Goal: Transaction & Acquisition: Subscribe to service/newsletter

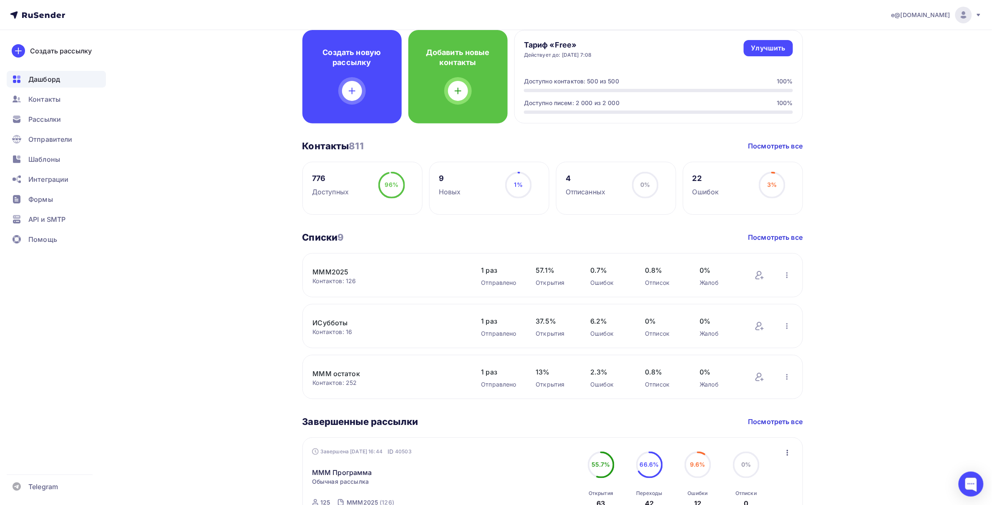
scroll to position [46, 0]
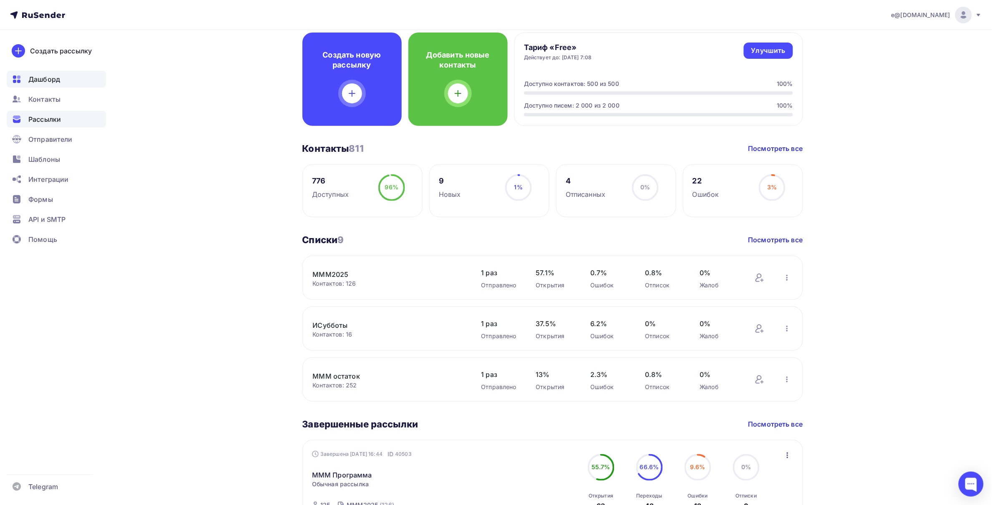
click at [53, 120] on span "Рассылки" at bounding box center [44, 119] width 33 height 10
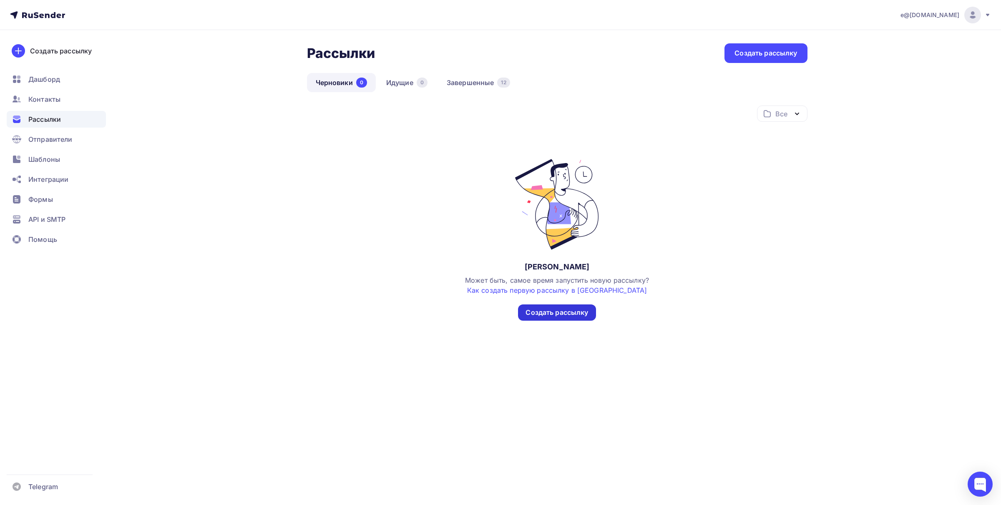
click at [555, 311] on div "Создать рассылку" at bounding box center [557, 313] width 63 height 10
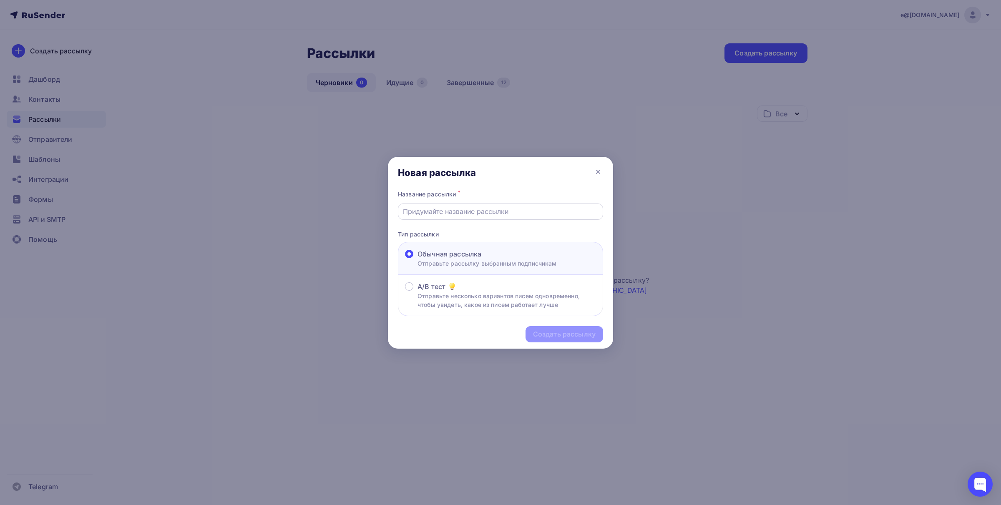
click at [451, 211] on input "text" at bounding box center [501, 211] width 196 height 10
type input "П"
type input "Онлайн-встреча с руководством СарФТИ НИЯУ МИФИ"
click at [561, 334] on div "Создать рассылку" at bounding box center [564, 335] width 63 height 10
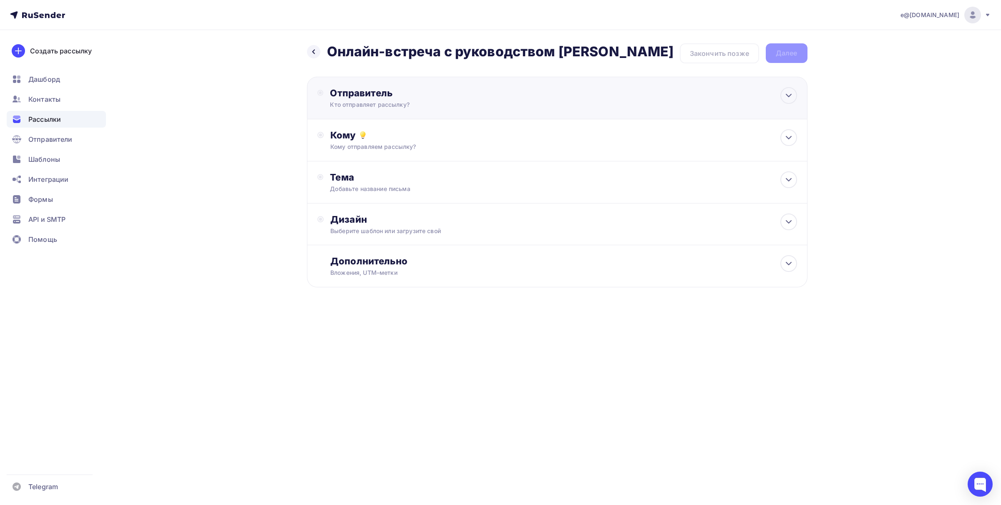
click at [358, 99] on div "Отправитель" at bounding box center [420, 93] width 181 height 12
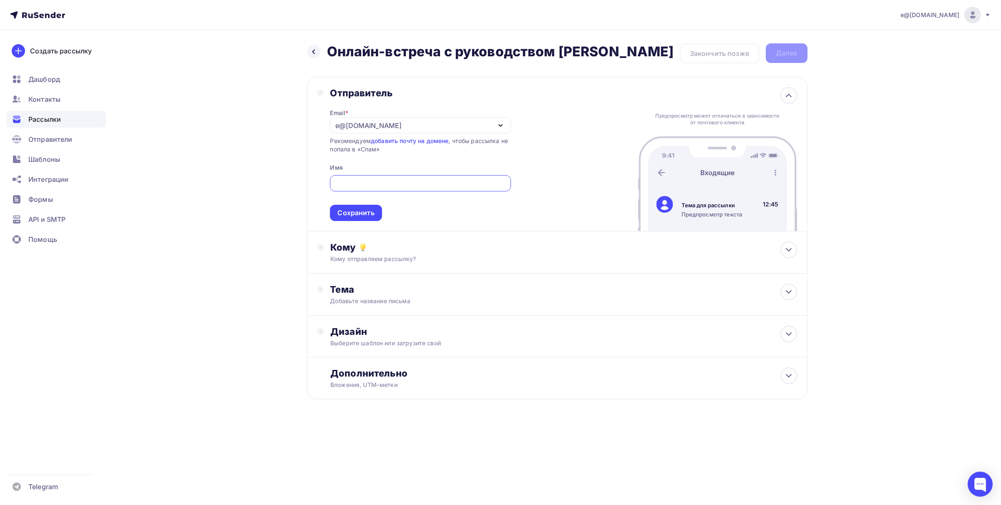
click at [351, 189] on input "text" at bounding box center [420, 184] width 171 height 10
click at [496, 131] on icon "button" at bounding box center [501, 126] width 10 height 10
type input "Приемная комиссия СарФТИ НИЯУ МИФИ"
click at [496, 131] on icon "button" at bounding box center [501, 126] width 10 height 10
click at [499, 126] on icon "button" at bounding box center [500, 126] width 3 height 2
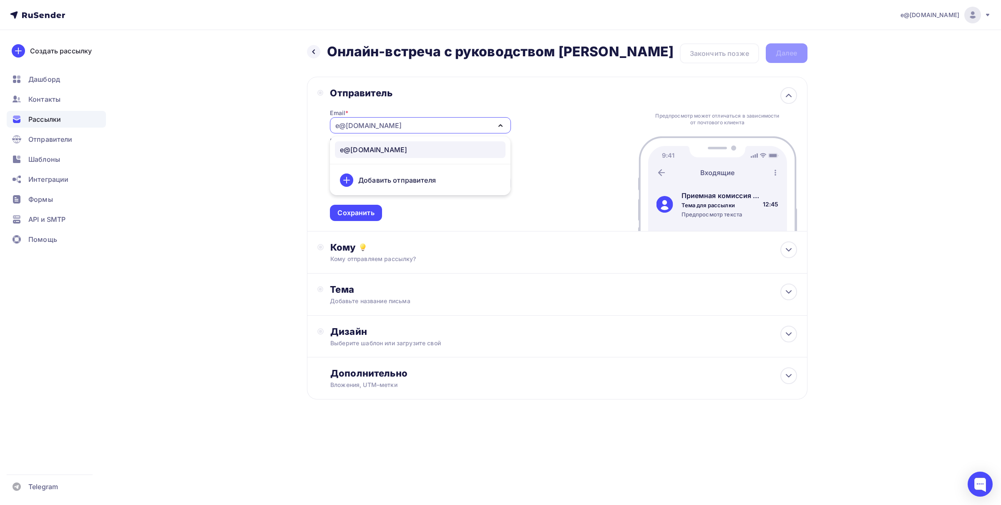
click at [388, 133] on div "e@[DOMAIN_NAME]" at bounding box center [420, 125] width 181 height 16
click at [367, 218] on div "Сохранить" at bounding box center [355, 213] width 37 height 10
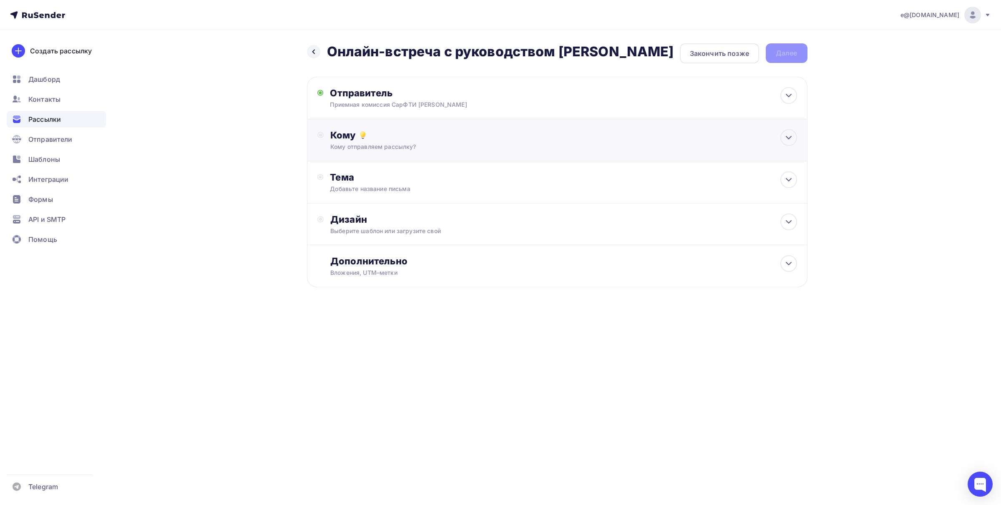
click at [320, 137] on circle at bounding box center [320, 134] width 3 height 3
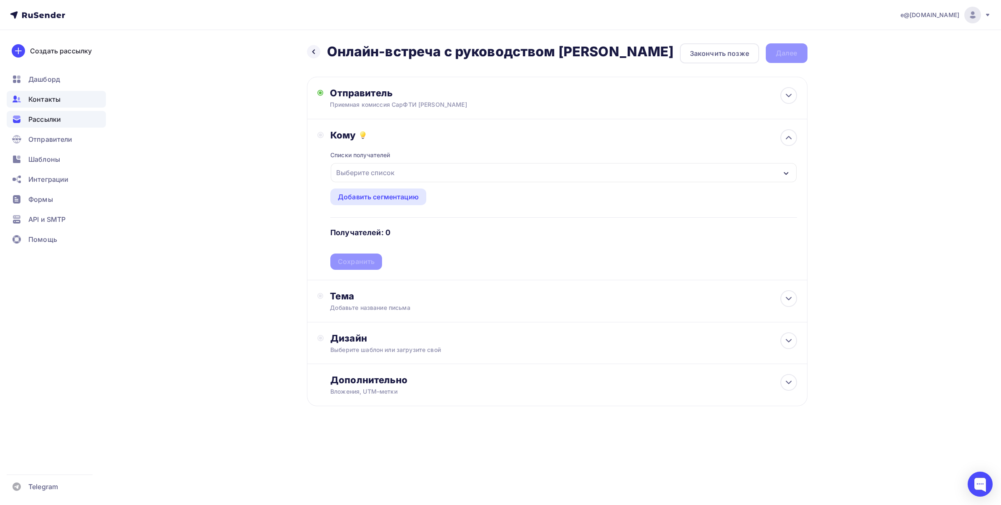
click at [52, 99] on span "Контакты" at bounding box center [44, 99] width 32 height 10
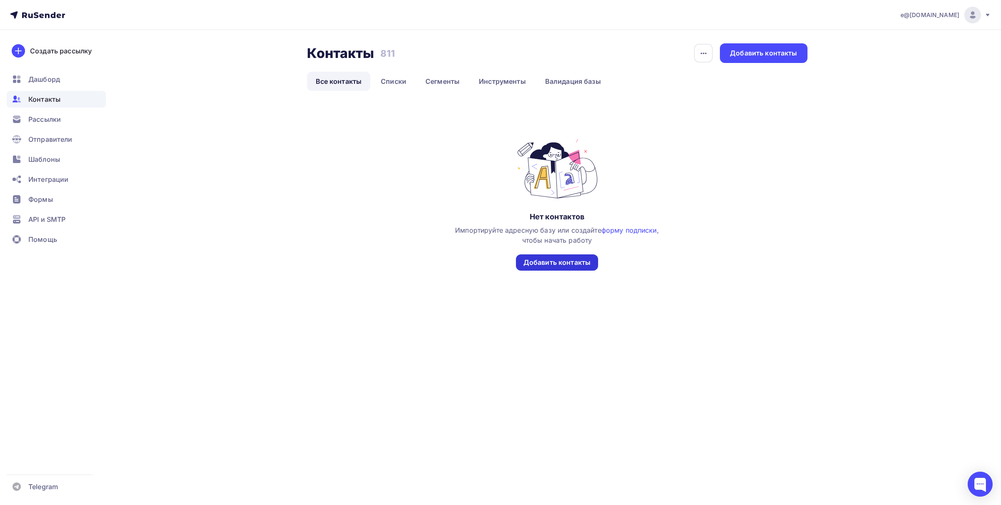
click at [554, 262] on div "Добавить контакты" at bounding box center [557, 263] width 67 height 10
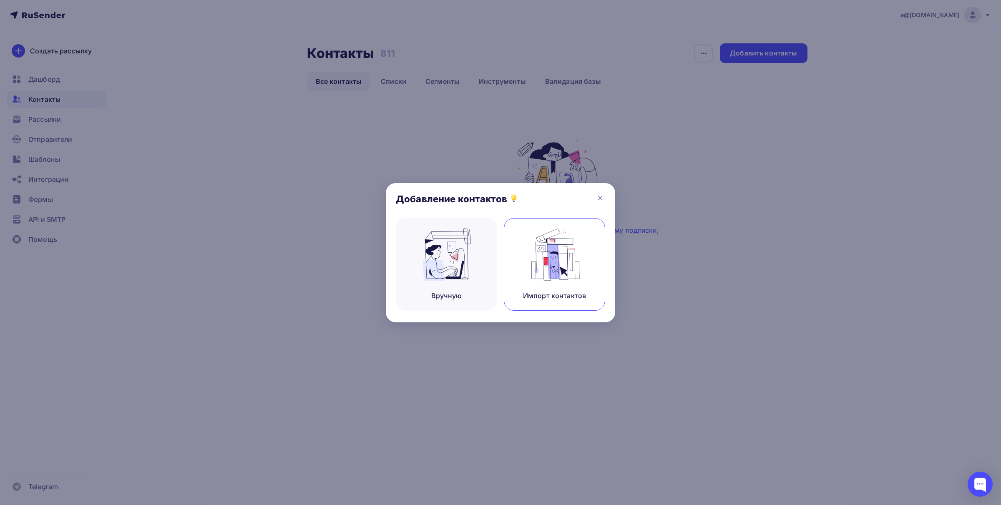
click at [571, 261] on img at bounding box center [555, 254] width 56 height 53
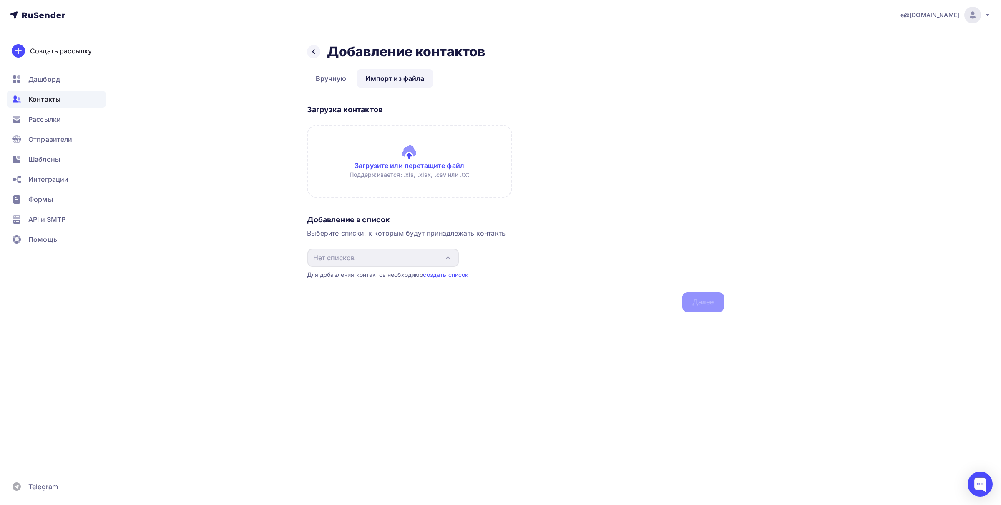
click at [422, 165] on input "file" at bounding box center [409, 161] width 205 height 73
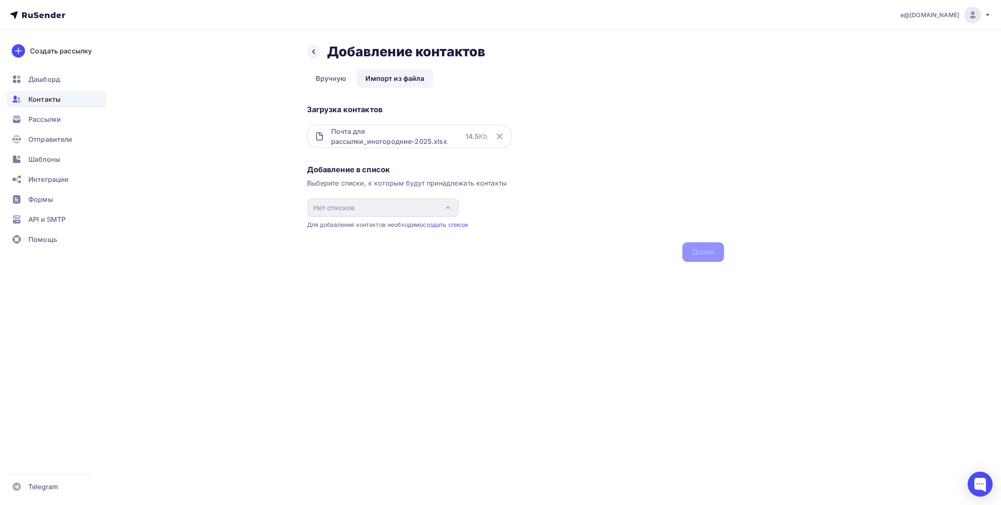
click at [539, 178] on div "Выберите списки, к которым будут принадлежать контакты" at bounding box center [515, 183] width 417 height 10
click at [449, 207] on icon "button" at bounding box center [448, 208] width 10 height 10
click at [389, 134] on div "Почта для рассылки_иногородние-2025.xlsx" at bounding box center [398, 136] width 134 height 20
click at [701, 257] on div "Добавление в список Выберите списки, к которым будут принадлежать контакты Нет …" at bounding box center [515, 211] width 417 height 101
click at [448, 225] on link "создать список" at bounding box center [445, 224] width 45 height 7
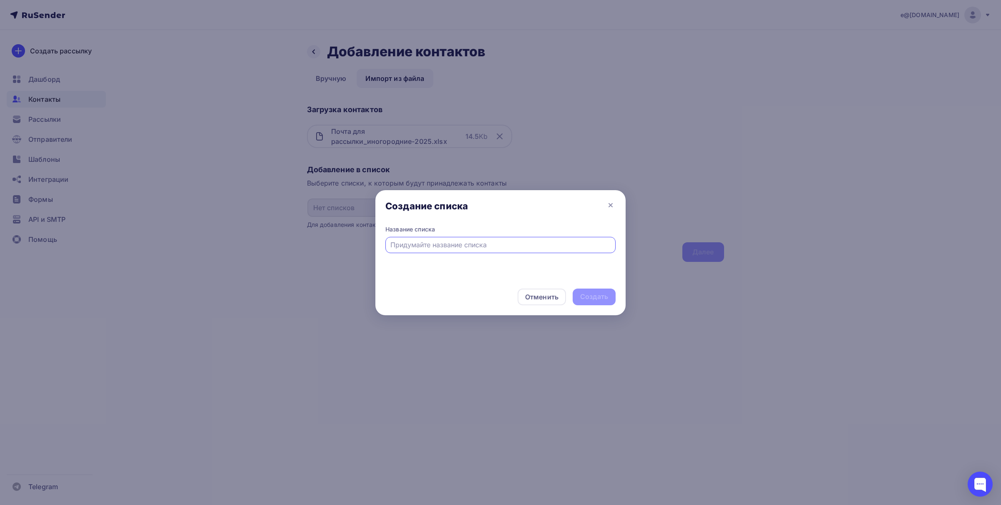
click at [416, 240] on input "text" at bounding box center [500, 245] width 221 height 10
type input "Иногородние перваки-2025"
click at [585, 293] on div "Создать" at bounding box center [594, 297] width 28 height 10
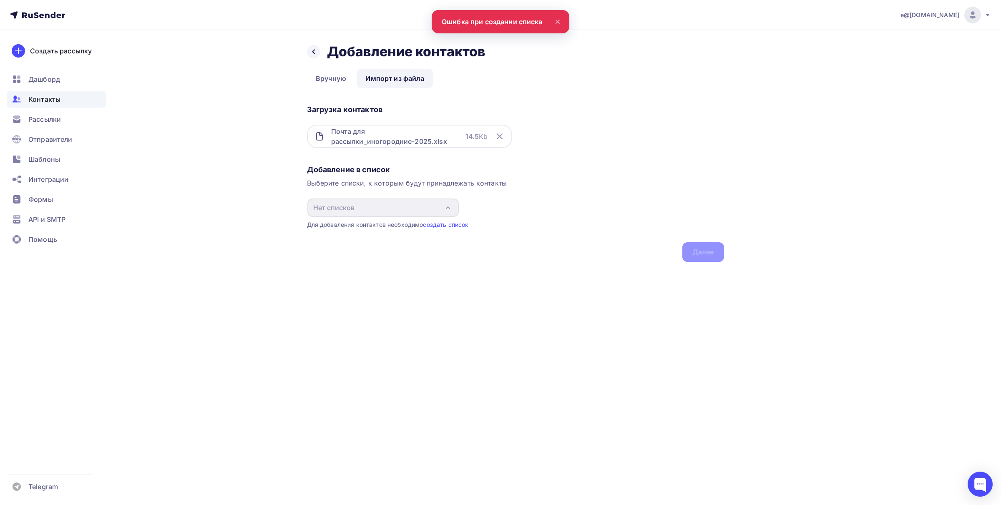
click at [559, 23] on icon at bounding box center [557, 21] width 3 height 3
click at [393, 76] on link "Импорт из файла" at bounding box center [395, 78] width 76 height 19
click at [498, 136] on icon at bounding box center [500, 136] width 10 height 10
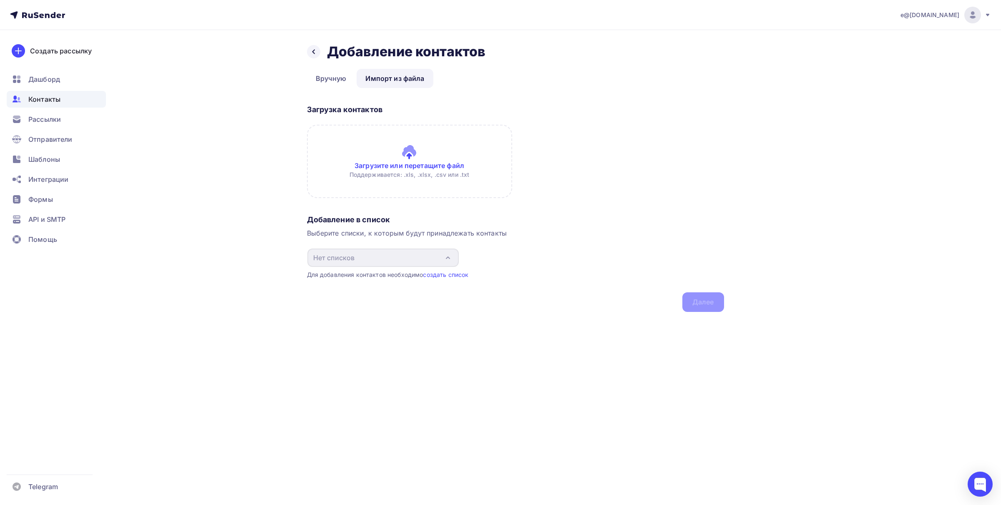
click at [163, 113] on div "Назад Добавление контактов Добавление контактов Вручную Импорт из файла Импорт …" at bounding box center [501, 187] width 684 height 315
click at [38, 72] on div "Дашборд" at bounding box center [56, 79] width 99 height 17
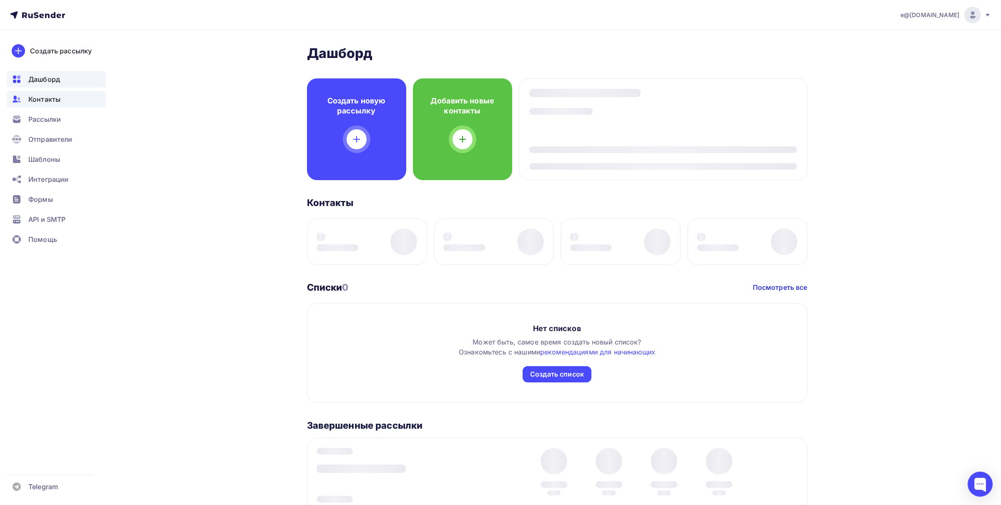
click at [45, 100] on span "Контакты" at bounding box center [44, 99] width 32 height 10
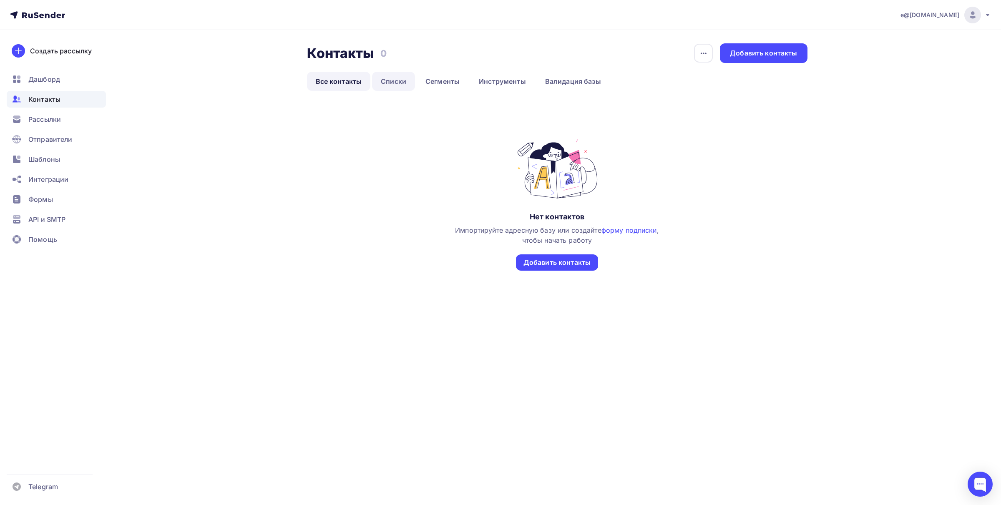
click at [390, 81] on link "Списки" at bounding box center [393, 81] width 43 height 19
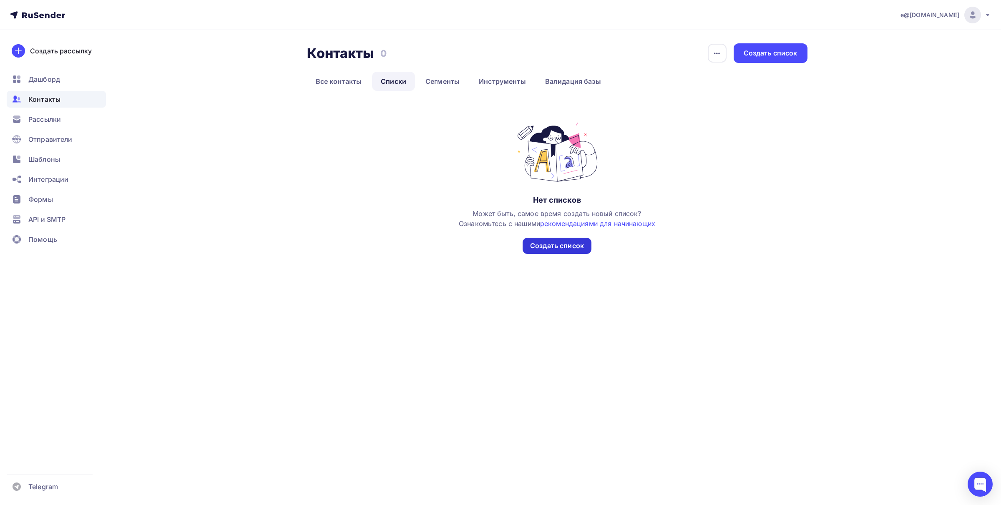
click at [550, 243] on div "Создать список" at bounding box center [557, 246] width 54 height 10
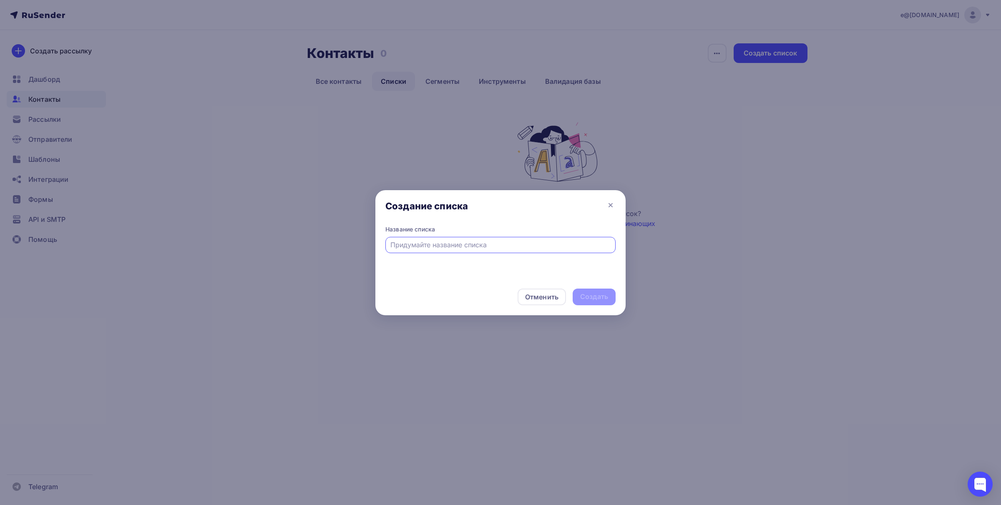
click at [399, 247] on input "text" at bounding box center [500, 245] width 221 height 10
type input "иногородние перваки-2025"
click at [596, 293] on div "Создать" at bounding box center [594, 297] width 28 height 10
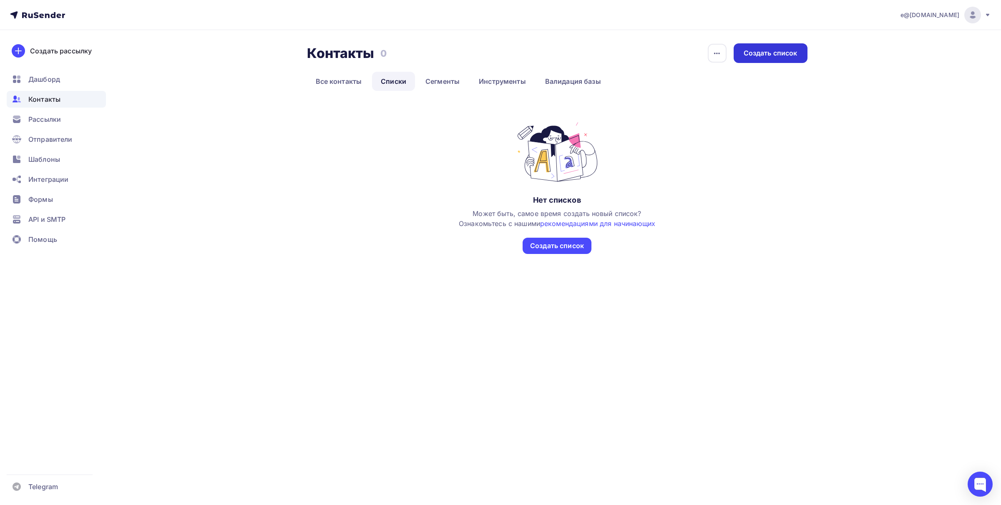
click at [774, 51] on div "Создать список" at bounding box center [771, 53] width 54 height 10
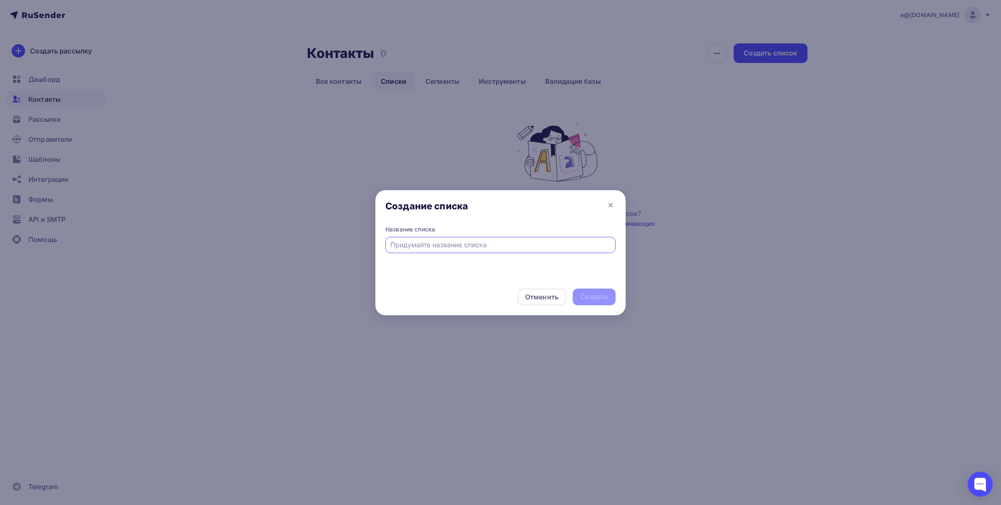
click at [414, 243] on input "text" at bounding box center [500, 245] width 221 height 10
type input "Иногородние перваки-2025"
click at [585, 302] on div "Создать" at bounding box center [594, 297] width 43 height 17
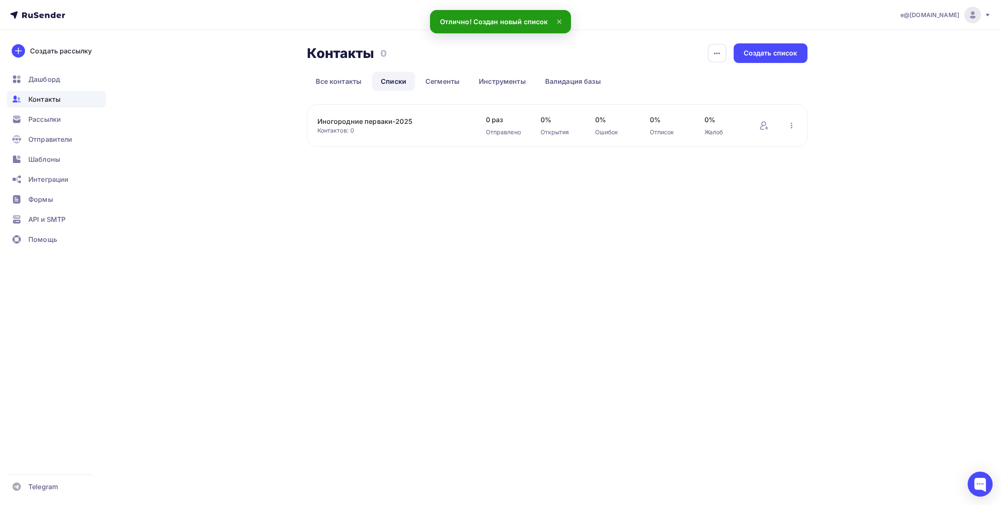
click at [770, 127] on div "Добавить контакты Переименовать список Скачать список Отписать адреса Удалить" at bounding box center [778, 125] width 38 height 11
click at [760, 126] on icon at bounding box center [764, 126] width 10 height 10
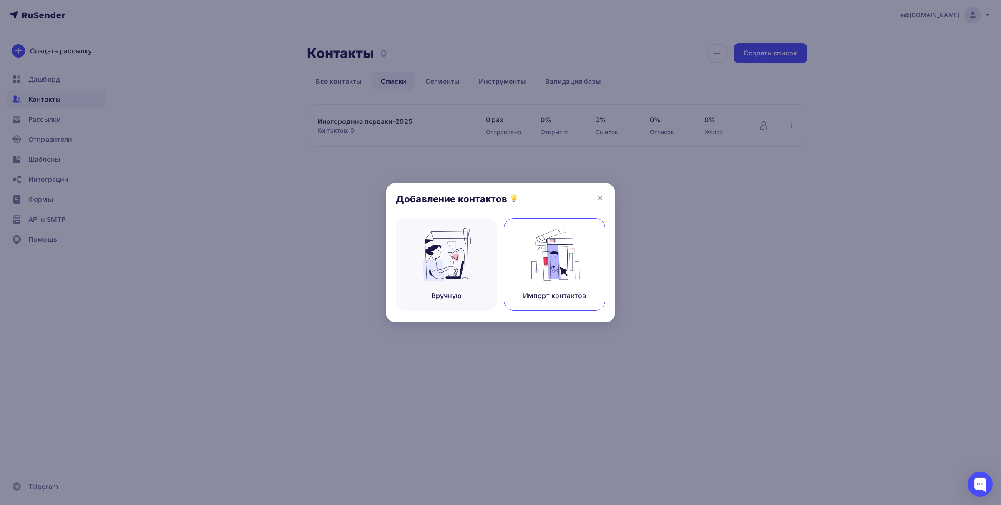
click at [558, 259] on img at bounding box center [555, 254] width 56 height 53
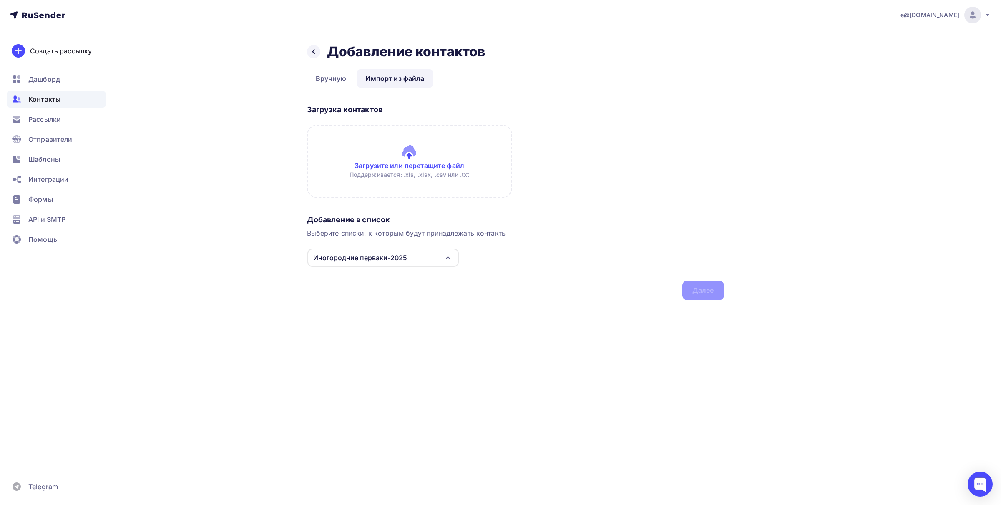
click at [411, 156] on input "file" at bounding box center [409, 161] width 205 height 73
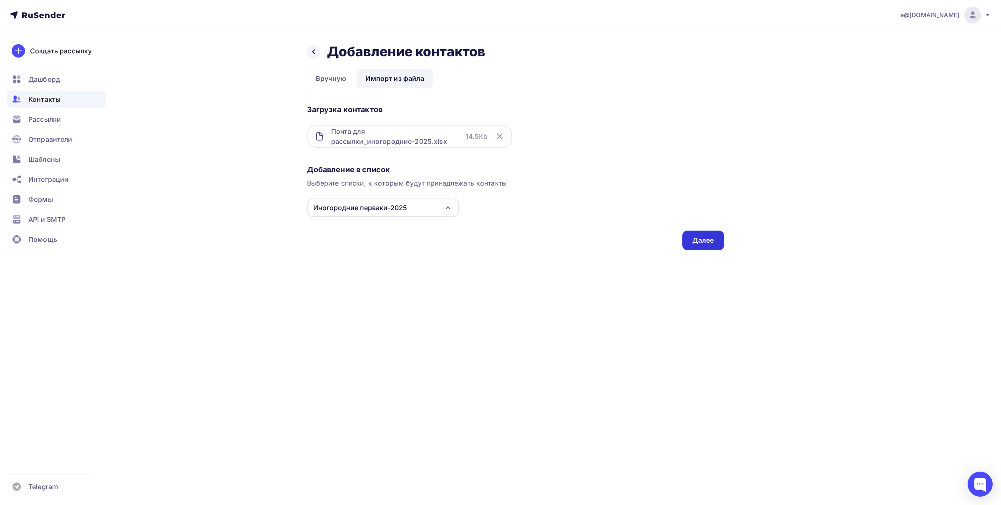
click at [700, 238] on div "Далее" at bounding box center [703, 241] width 22 height 10
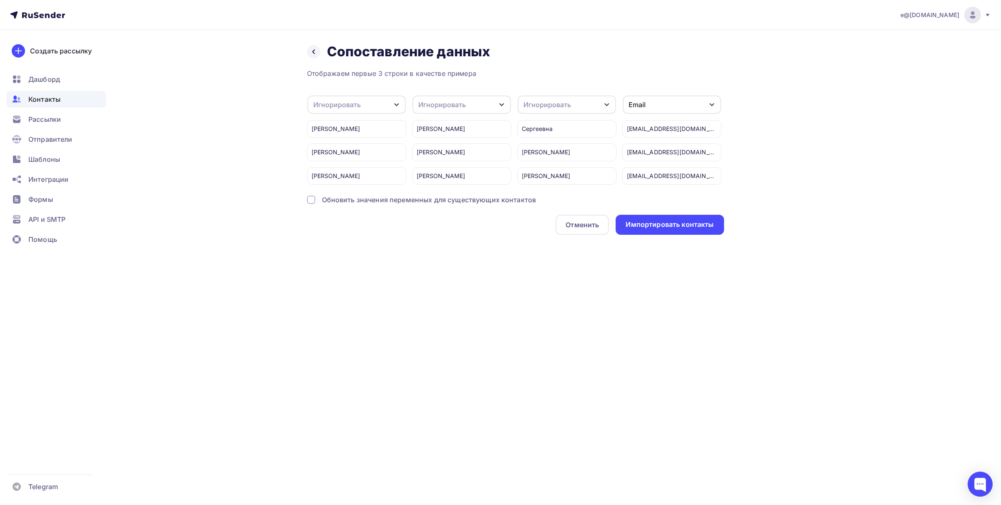
click at [395, 103] on icon "button" at bounding box center [396, 104] width 5 height 3
click at [395, 103] on icon "button" at bounding box center [396, 104] width 7 height 7
click at [394, 105] on icon "button" at bounding box center [396, 104] width 7 height 7
click at [340, 197] on div "Создать поле" at bounding box center [343, 187] width 58 height 21
type input "Фа"
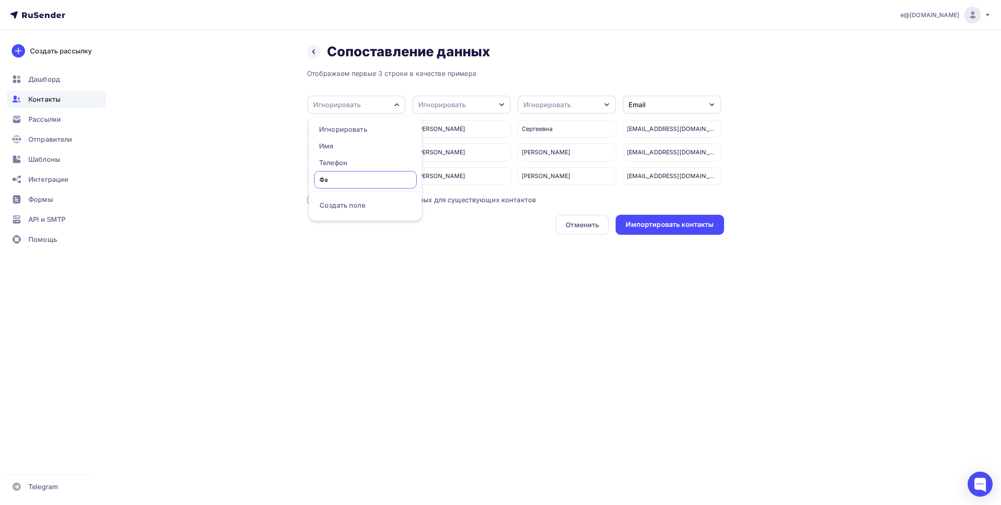
click at [416, 305] on div "e@sarftie.ru Аккаунт Тарифы Выйти Создать рассылку Дашборд Контакты Рассылки От…" at bounding box center [500, 252] width 1001 height 505
click at [395, 105] on icon "button" at bounding box center [396, 104] width 7 height 7
click at [349, 128] on div "Игнорировать" at bounding box center [343, 129] width 48 height 10
click at [501, 103] on icon "button" at bounding box center [501, 104] width 7 height 7
click at [438, 146] on div "Имя" at bounding box center [446, 146] width 48 height 10
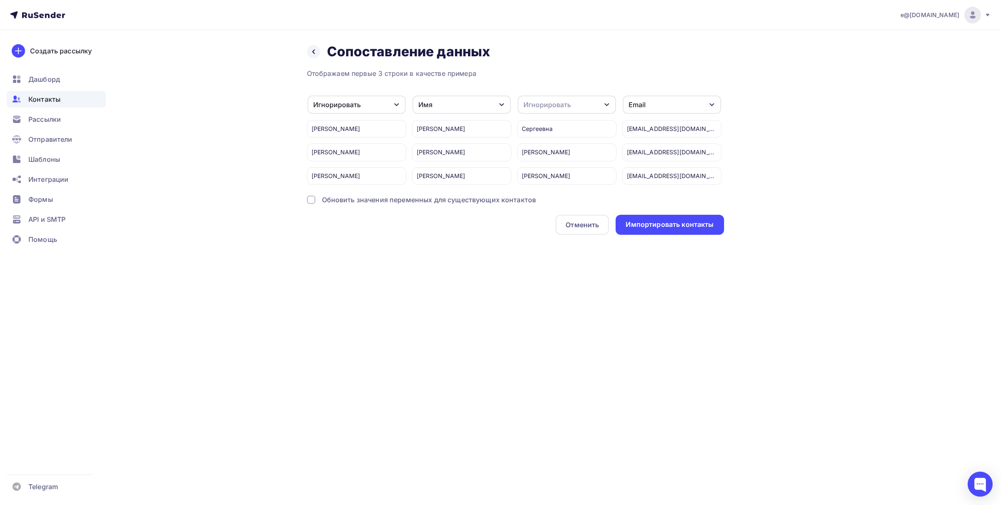
click at [600, 103] on div "Игнорировать" at bounding box center [567, 105] width 98 height 18
click at [585, 171] on div "Игнорировать Фа Телефон" at bounding box center [551, 146] width 68 height 50
click at [550, 198] on div "Создать поле" at bounding box center [551, 187] width 58 height 21
type input "Отчество"
click at [502, 290] on div "e@sarftie.ru Аккаунт Тарифы Выйти Создать рассылку Дашборд Контакты Рассылки От…" at bounding box center [500, 252] width 1001 height 505
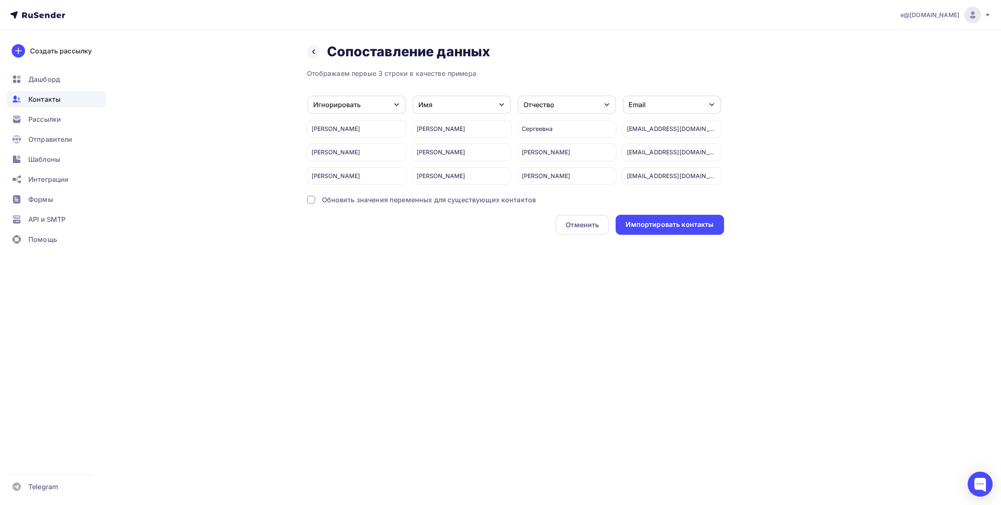
click at [308, 197] on div at bounding box center [311, 200] width 8 height 8
click at [660, 226] on div "Импортировать контакты" at bounding box center [670, 225] width 88 height 10
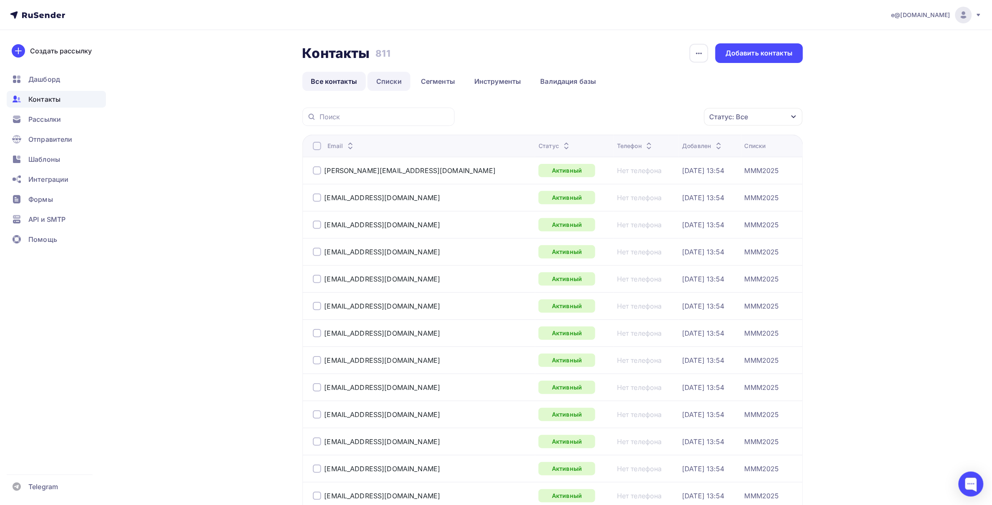
click at [392, 80] on link "Списки" at bounding box center [389, 81] width 43 height 19
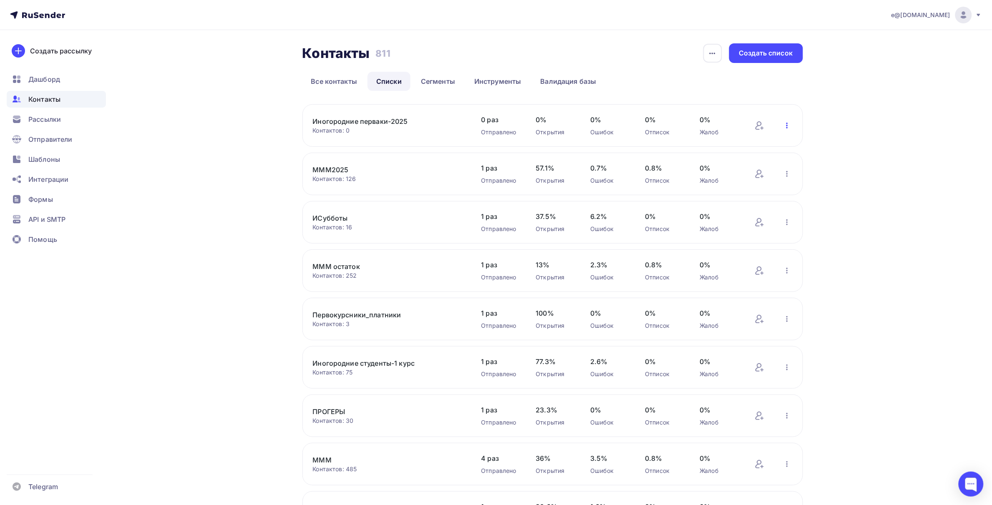
click at [783, 127] on icon "button" at bounding box center [787, 126] width 10 height 10
click at [43, 121] on span "Рассылки" at bounding box center [44, 119] width 33 height 10
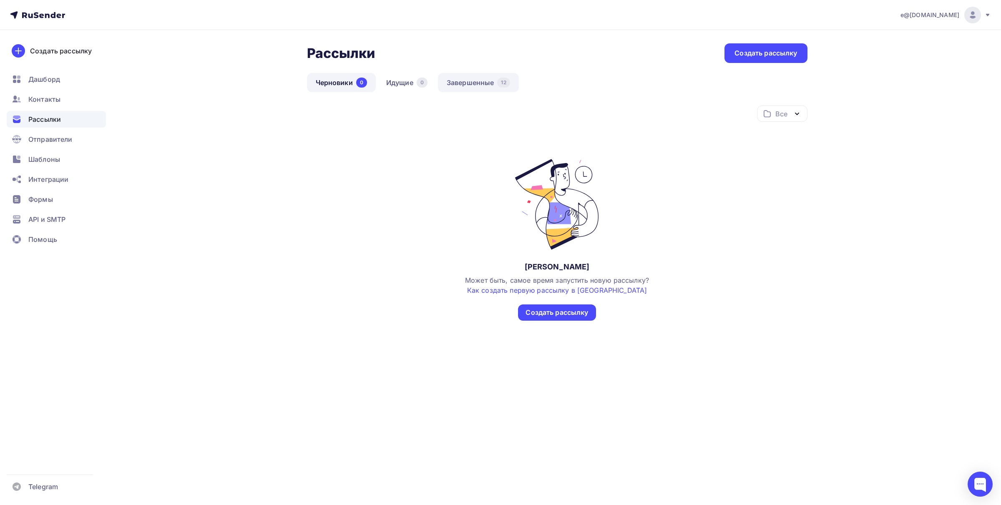
click at [459, 82] on link "Завершенные 12" at bounding box center [478, 82] width 81 height 19
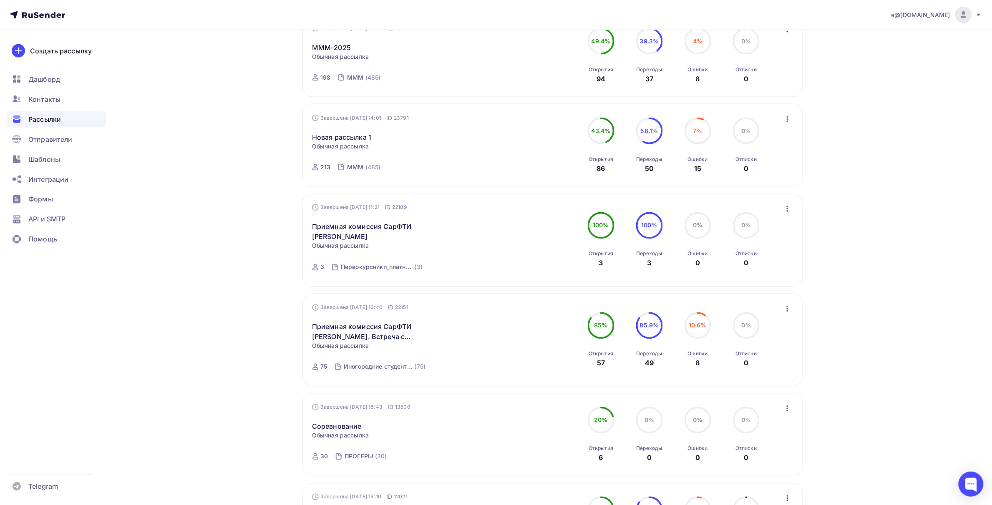
scroll to position [521, 0]
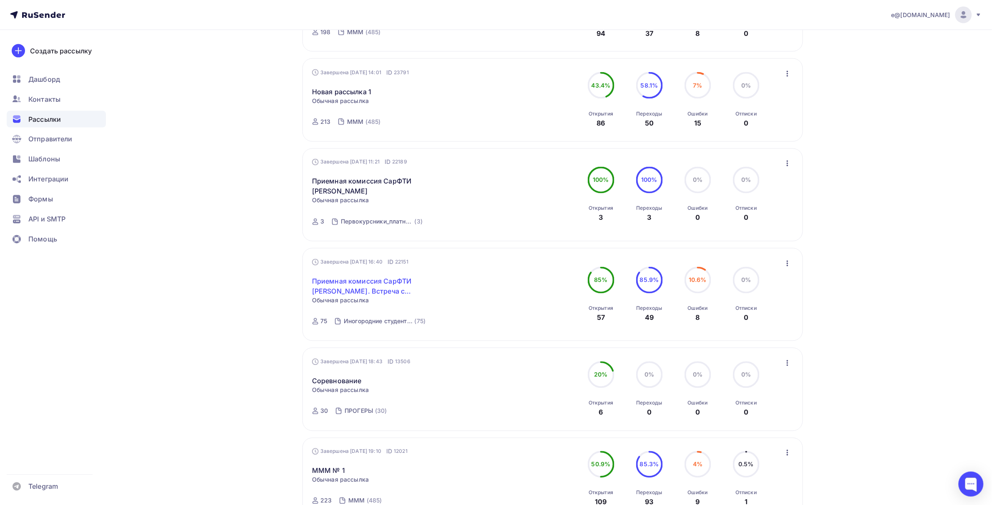
click at [374, 290] on link "Приемная комиссия СарФТИ [PERSON_NAME]. Встреча с руководством" at bounding box center [383, 287] width 143 height 20
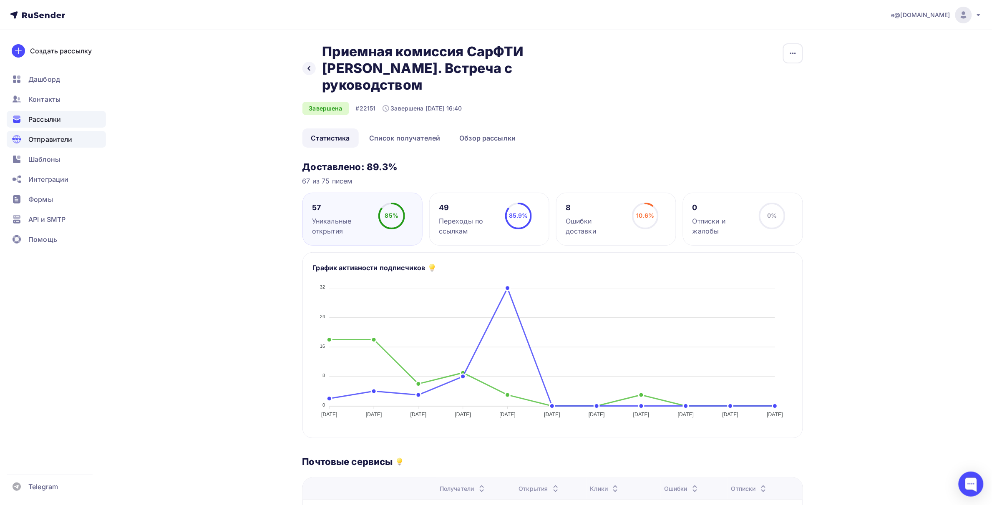
click at [68, 139] on span "Отправители" at bounding box center [50, 139] width 44 height 10
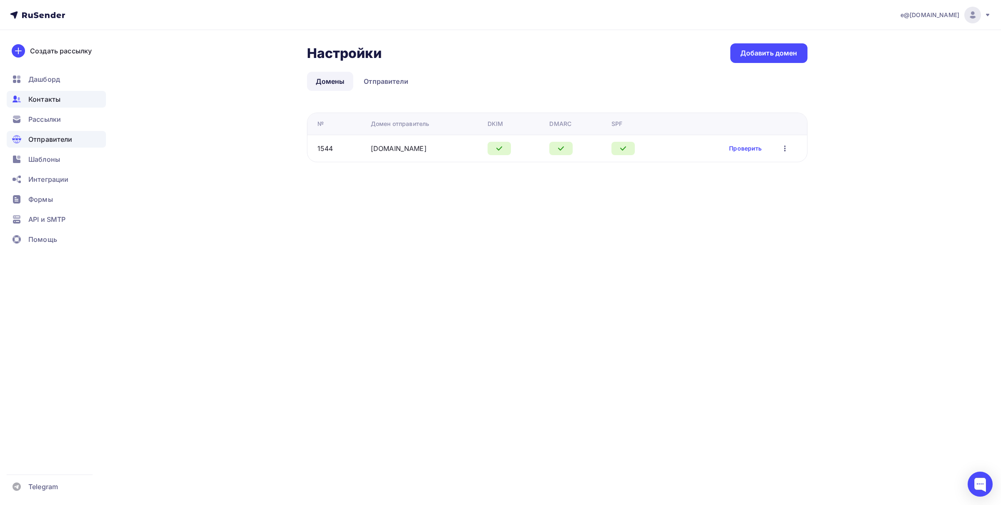
click at [38, 96] on span "Контакты" at bounding box center [44, 99] width 32 height 10
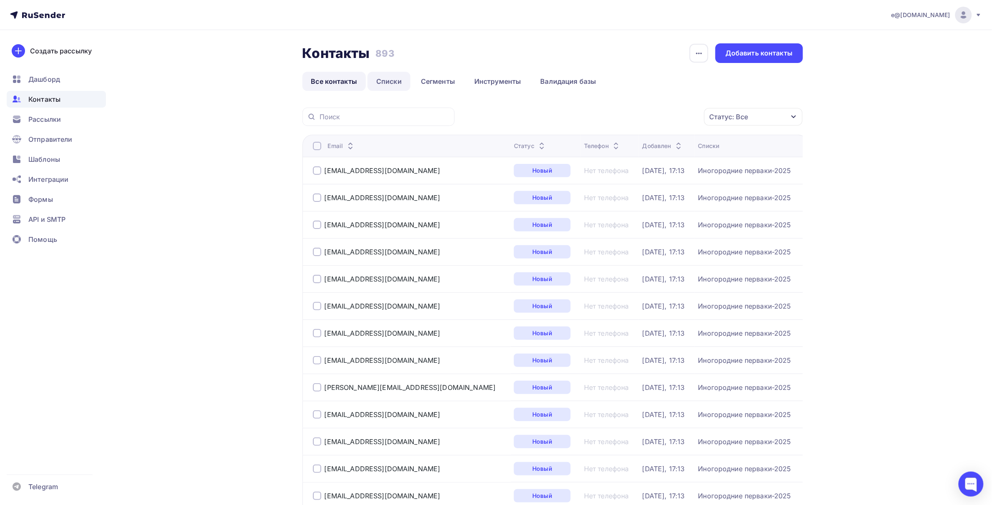
click at [385, 83] on link "Списки" at bounding box center [389, 81] width 43 height 19
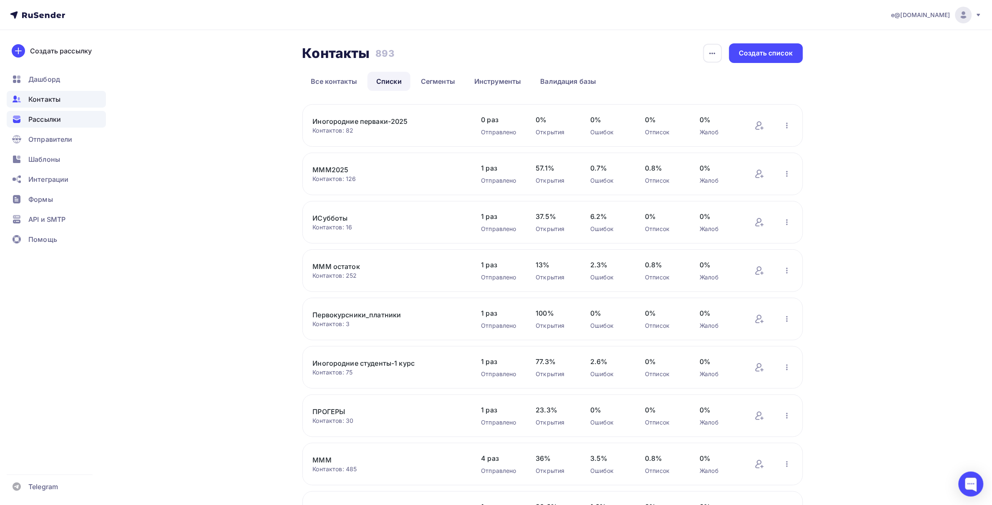
click at [49, 116] on span "Рассылки" at bounding box center [44, 119] width 33 height 10
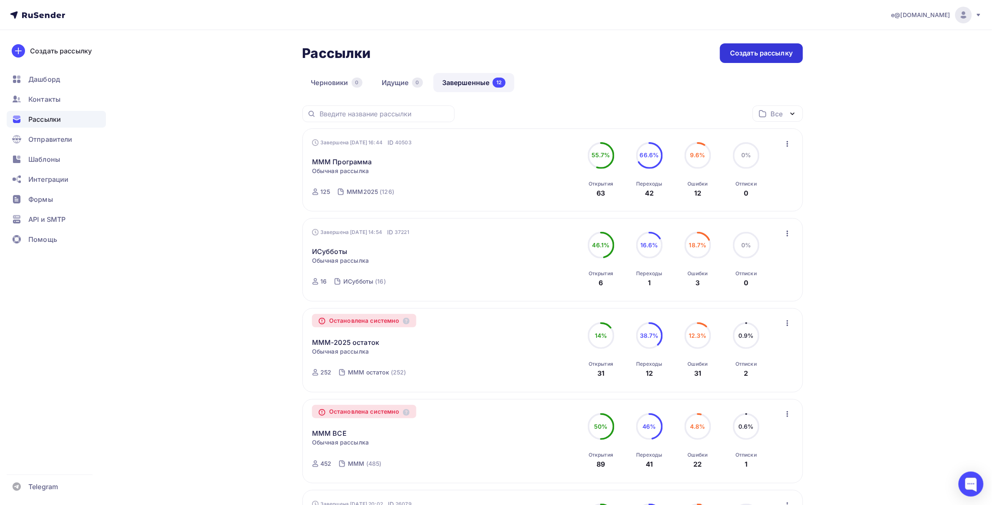
click at [747, 61] on div "Создать рассылку" at bounding box center [761, 53] width 83 height 20
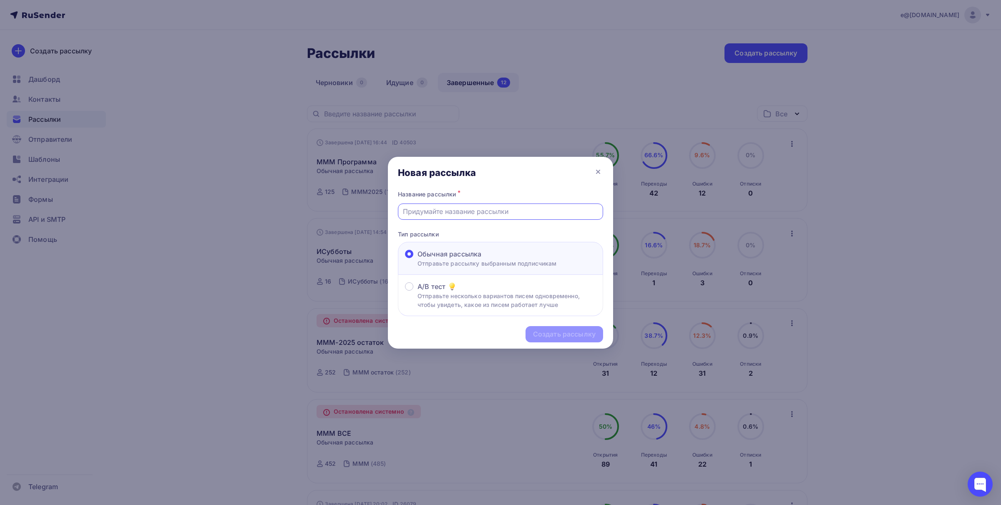
click at [464, 214] on input "text" at bounding box center [501, 211] width 196 height 10
type input "Встреча первокурсников с руководством СарФТИ НИЯУ МИФИ"
click at [553, 334] on div "Создать рассылку" at bounding box center [564, 335] width 63 height 10
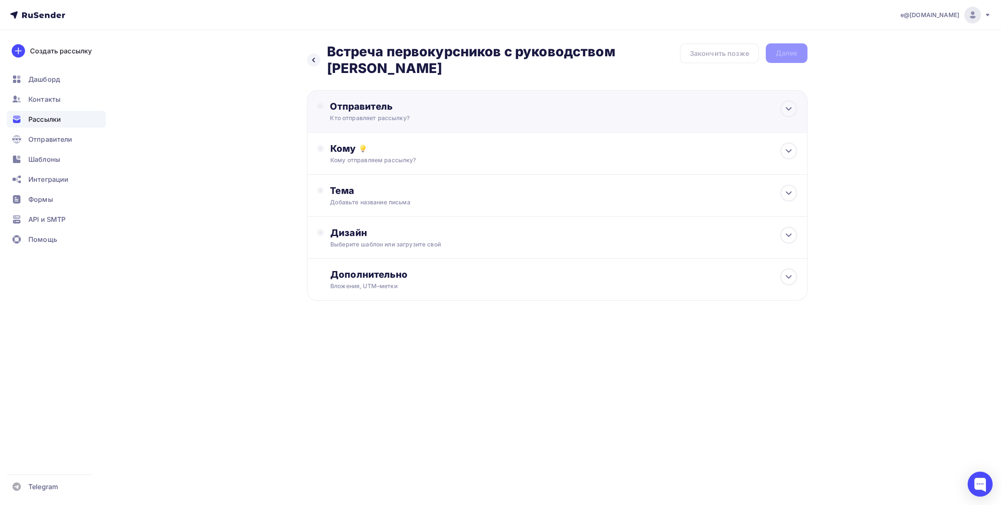
click at [343, 108] on div "Отправитель" at bounding box center [420, 107] width 181 height 12
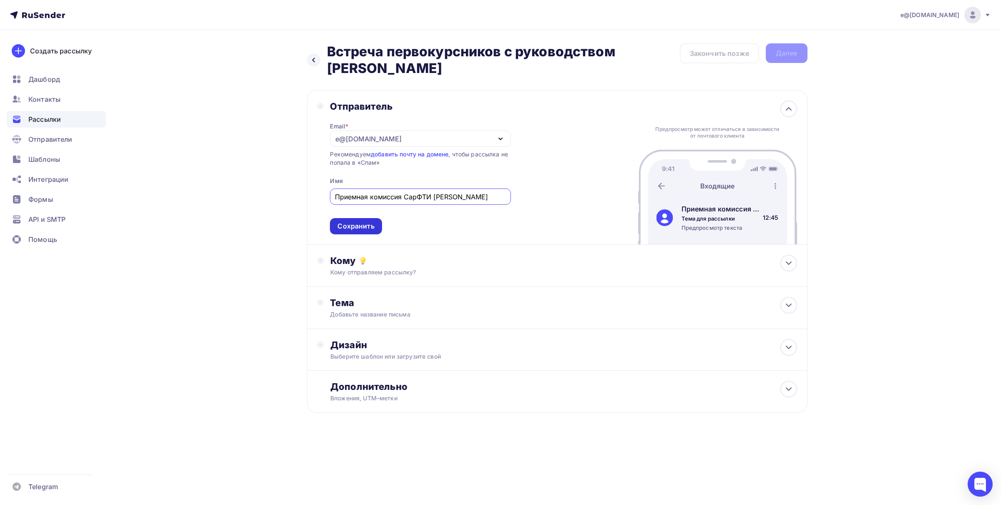
type input "Приемная комиссия СарФТИ [PERSON_NAME]"
click at [352, 220] on div "Сохранить" at bounding box center [356, 226] width 52 height 16
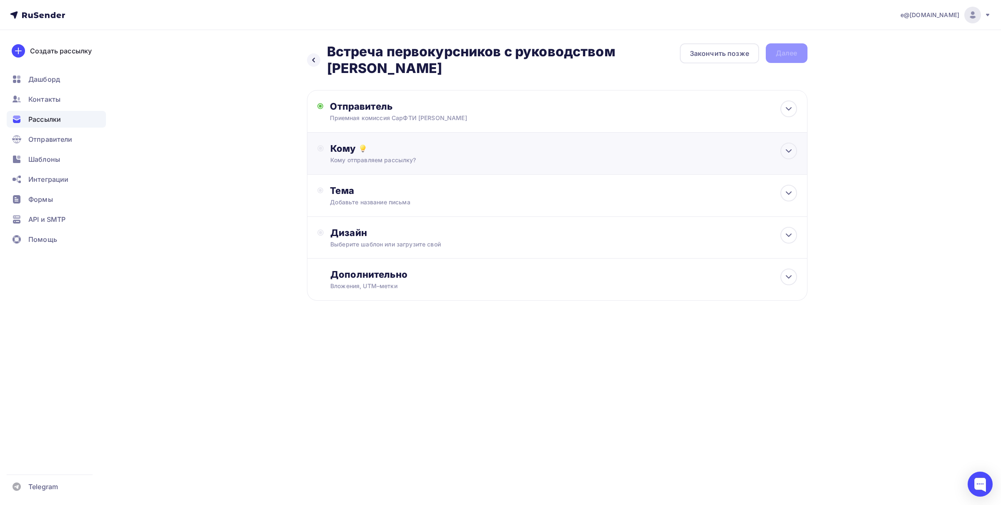
click at [360, 154] on div "Кому" at bounding box center [563, 149] width 466 height 12
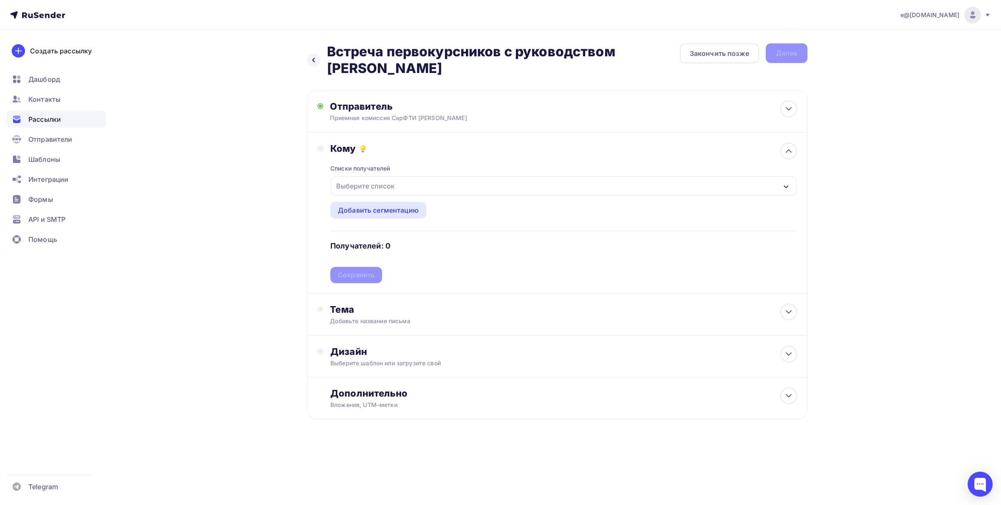
click at [357, 185] on div "Выберите список" at bounding box center [365, 186] width 65 height 15
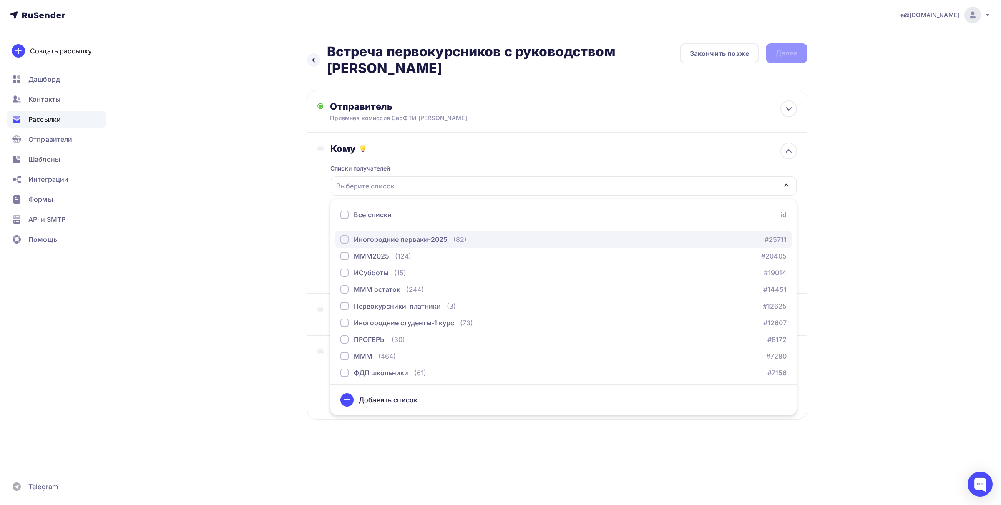
click at [385, 234] on div "Иногородние перваки-2025" at bounding box center [401, 239] width 94 height 10
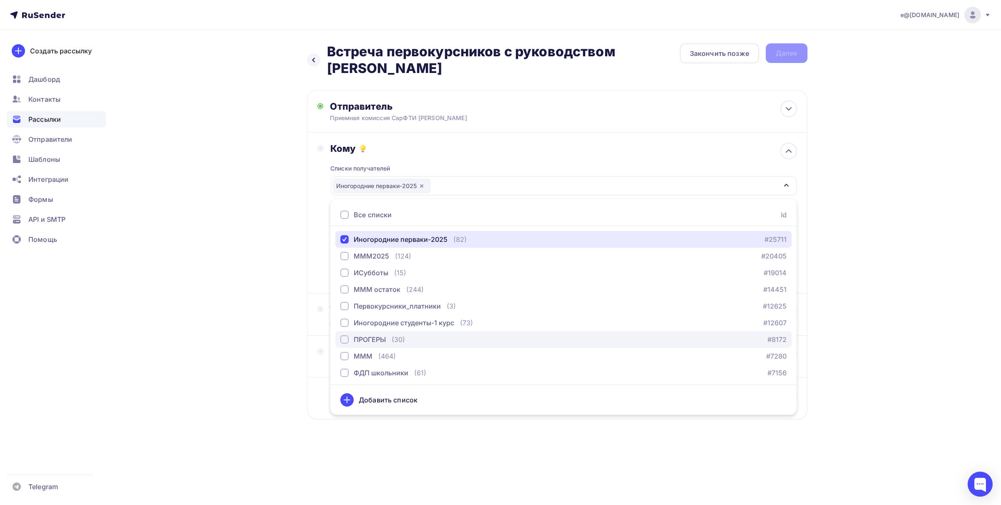
click at [335, 231] on button "Иногородние перваки-2025 (82) #25711" at bounding box center [563, 239] width 456 height 17
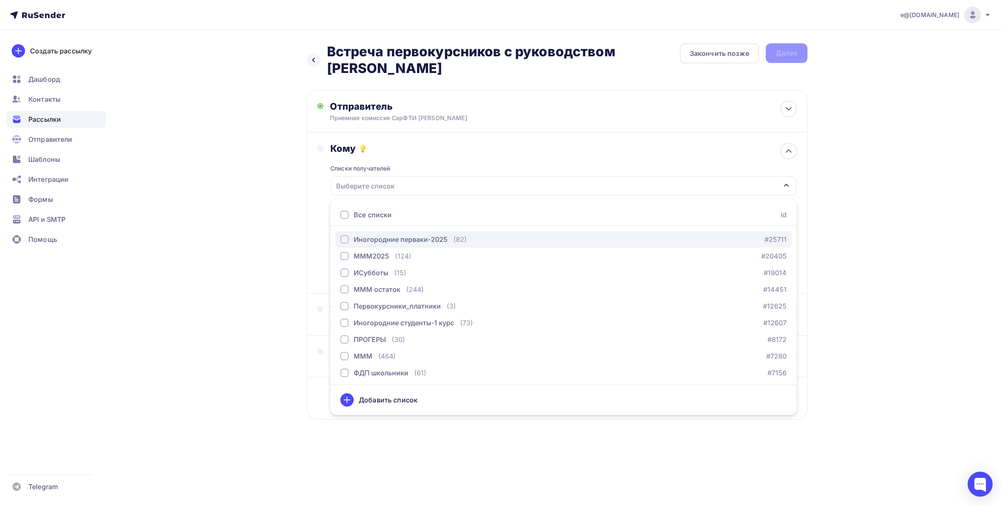
click at [348, 237] on div "button" at bounding box center [344, 239] width 8 height 8
click at [527, 192] on div "Иногородние перваки-2025" at bounding box center [564, 185] width 466 height 19
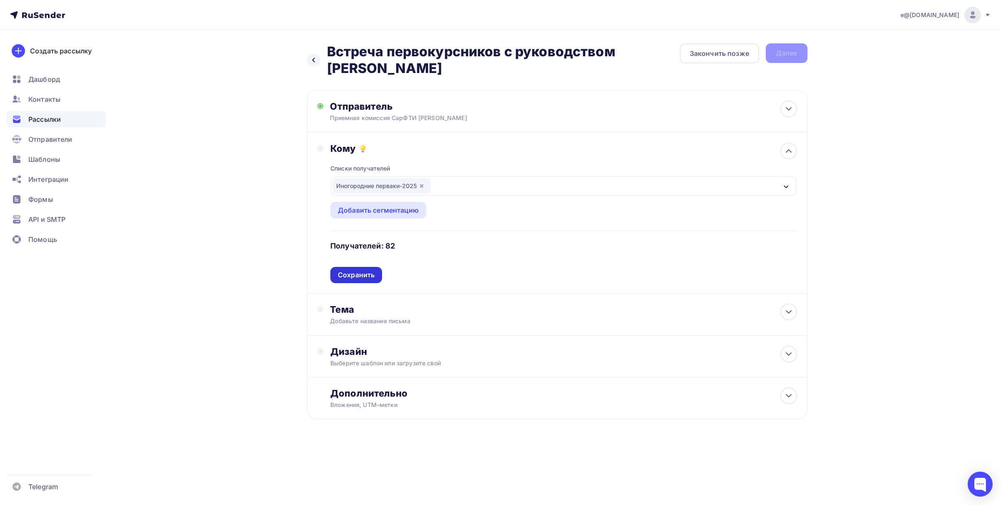
click at [364, 273] on div "Сохранить" at bounding box center [356, 275] width 37 height 10
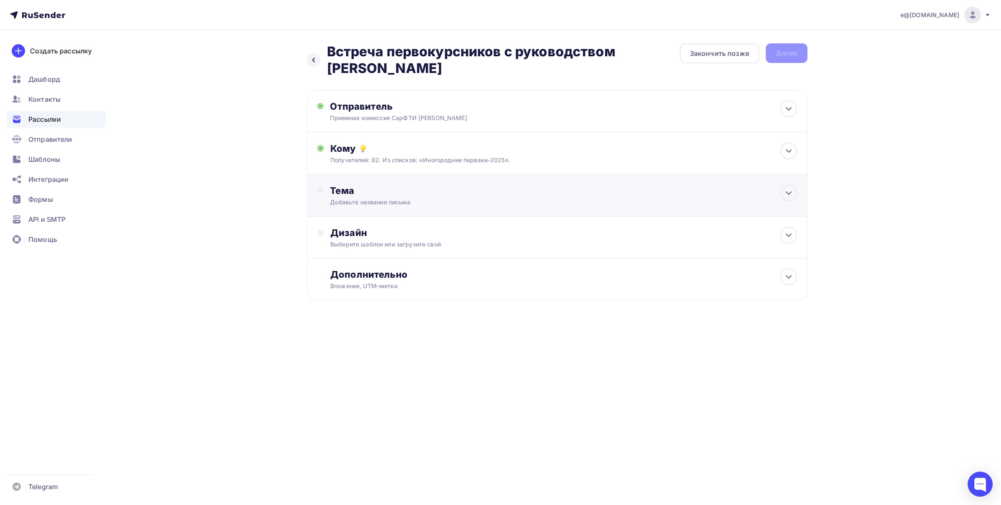
click at [345, 192] on div "Тема" at bounding box center [412, 191] width 165 height 12
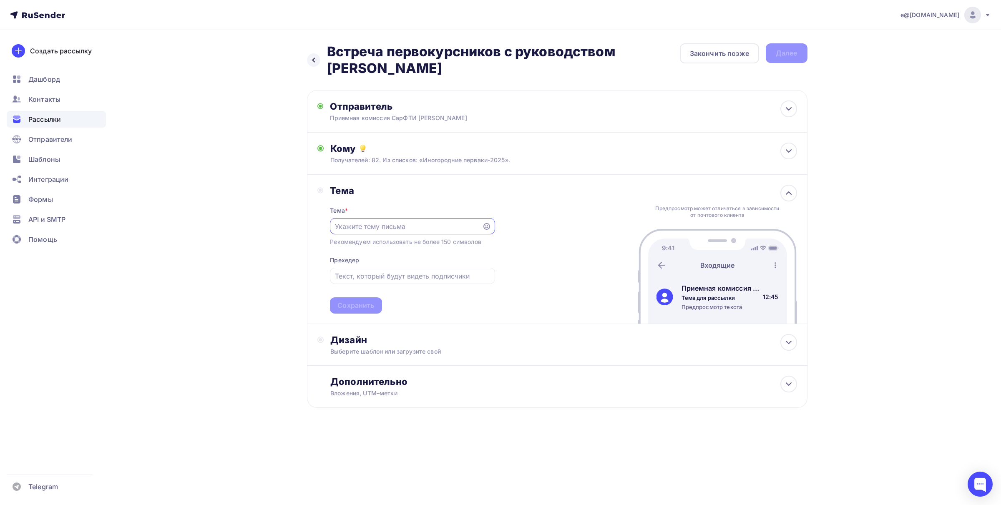
click at [354, 227] on input "text" at bounding box center [406, 227] width 143 height 10
drag, startPoint x: 330, startPoint y: 49, endPoint x: 415, endPoint y: 65, distance: 86.2
click at [415, 65] on h2 "Встреча первокурсников с руководством СарФТИ НИЯУ МИФИ" at bounding box center [503, 59] width 353 height 33
copy h2 "Встреча первокурсников с руководством СарФТИ НИЯУ МИФИ"
click at [351, 274] on input "text" at bounding box center [412, 276] width 155 height 10
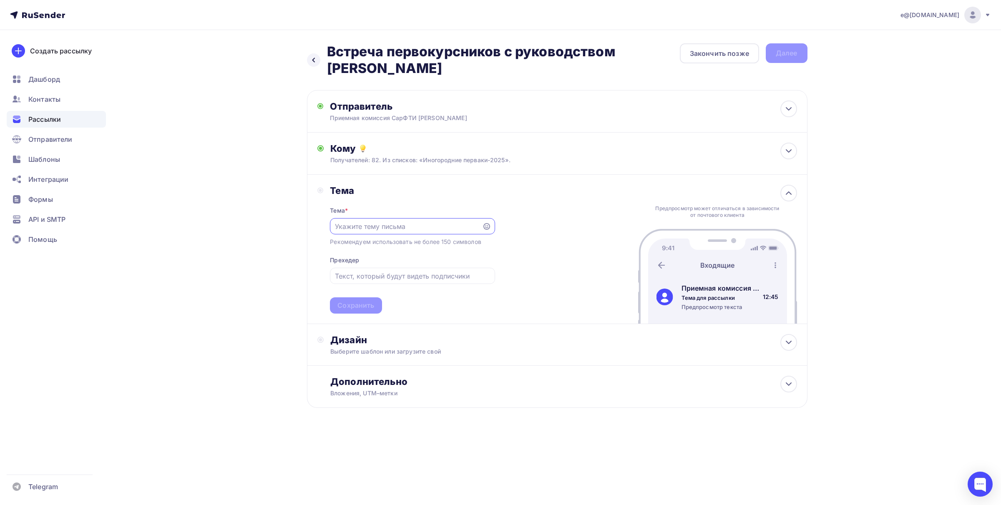
drag, startPoint x: 351, startPoint y: 274, endPoint x: 350, endPoint y: 226, distance: 48.8
click at [350, 226] on input "text" at bounding box center [406, 227] width 143 height 10
paste input "Встреча первокурсников с руководством СарФТИ НИЯУ МИФИ"
click at [347, 276] on input "text" at bounding box center [412, 276] width 155 height 10
click at [438, 226] on input "Встреча первокурсников с руководством СарФТИ НИЯУ МИФИ" at bounding box center [406, 227] width 143 height 10
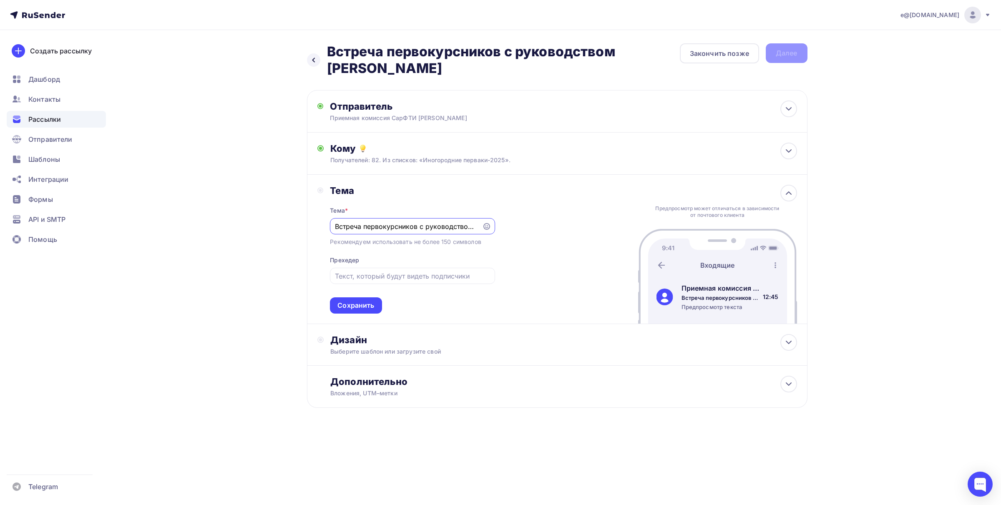
drag, startPoint x: 341, startPoint y: 226, endPoint x: 355, endPoint y: 226, distance: 14.6
click at [357, 226] on input "Встреча первокурсников с руководством СарФТИ НИЯУ МИФИ" at bounding box center [406, 227] width 143 height 10
click at [373, 227] on input "Встреча первокурсников с руководством СарФТИ НИЯУ МИФИ" at bounding box center [406, 227] width 143 height 10
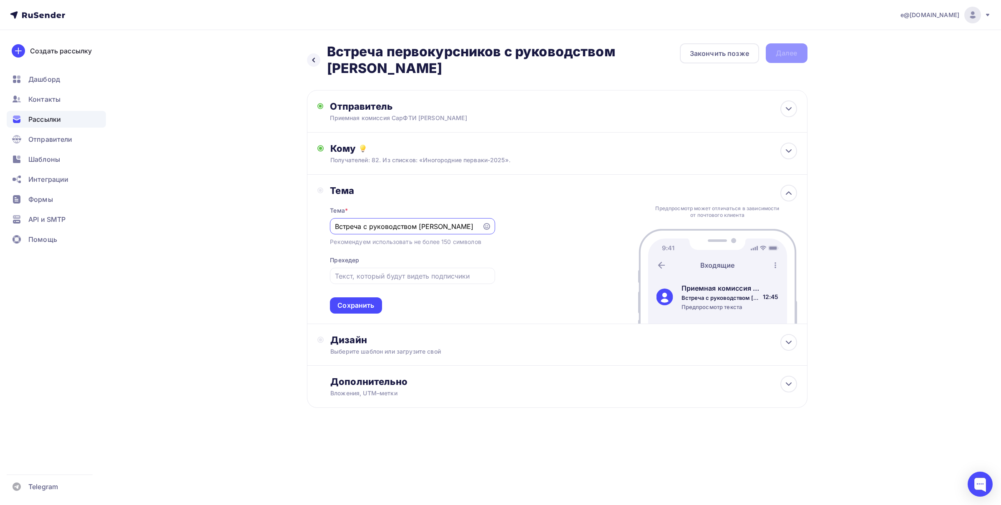
drag, startPoint x: 451, startPoint y: 224, endPoint x: 478, endPoint y: 224, distance: 27.5
click at [478, 224] on div "Встреча с руководством СарФТИ НИЯУ МИФИ" at bounding box center [412, 226] width 165 height 16
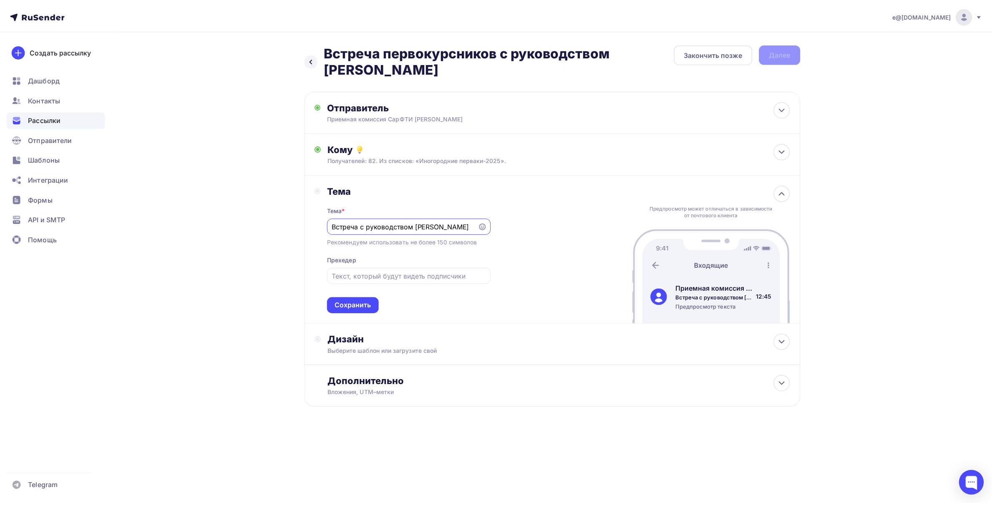
scroll to position [0, 0]
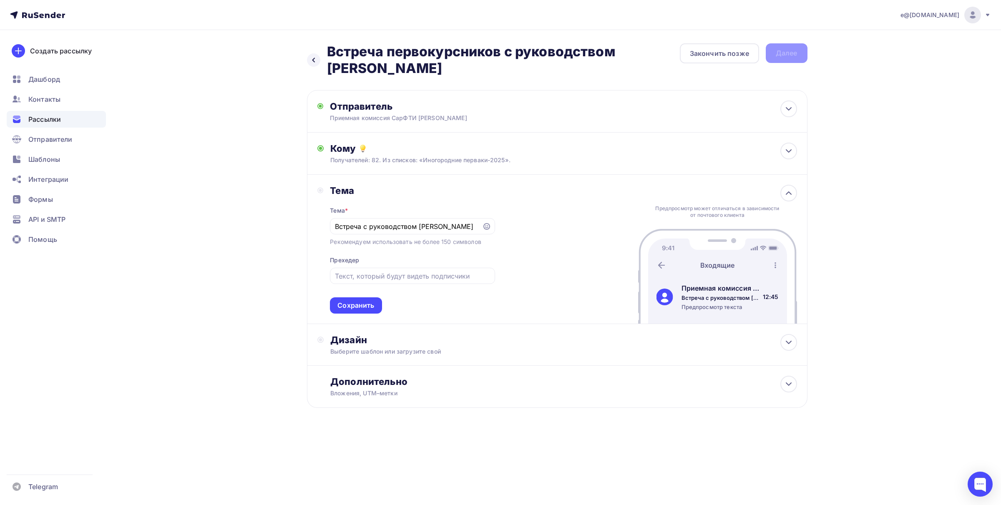
click at [541, 267] on div "Тема Тема * Встреча с руководством СарФТИ Рекомендуем использовать не более 150…" at bounding box center [557, 249] width 501 height 149
click at [472, 226] on input "Встреча с руководством СарФТИ" at bounding box center [406, 227] width 143 height 10
type input "Встреча с руководством СарФТИ"
click at [389, 273] on input "text" at bounding box center [412, 276] width 155 height 10
click at [389, 277] on input "text" at bounding box center [412, 276] width 155 height 10
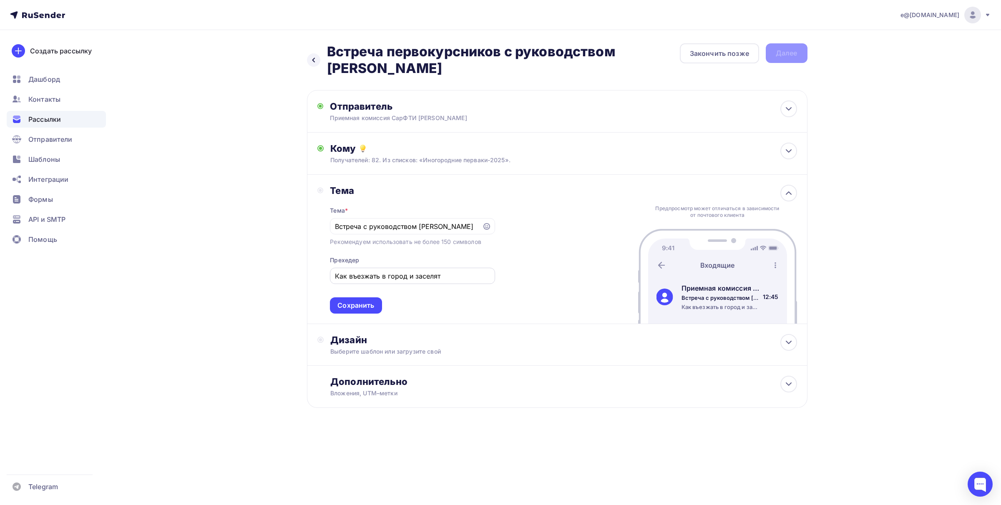
drag, startPoint x: 334, startPoint y: 277, endPoint x: 445, endPoint y: 276, distance: 111.0
click at [445, 276] on div "Как въезжать в город и заселят" at bounding box center [412, 276] width 165 height 16
drag, startPoint x: 335, startPoint y: 276, endPoint x: 443, endPoint y: 276, distance: 108.9
click at [443, 276] on input "Как въезжать в город и заселят" at bounding box center [412, 276] width 155 height 10
type input "Информация о въезде и заселении"
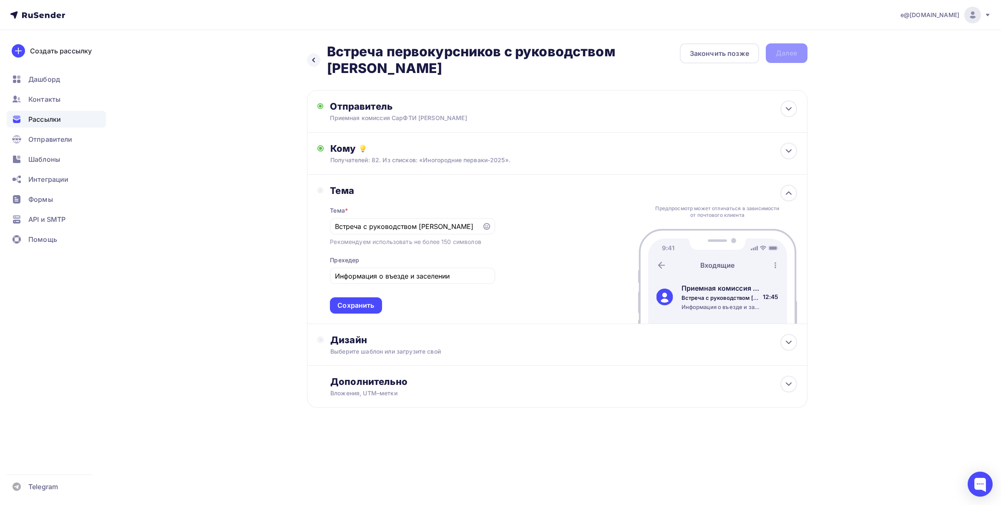
drag, startPoint x: 362, startPoint y: 302, endPoint x: 385, endPoint y: 295, distance: 24.0
click at [364, 302] on div "Сохранить" at bounding box center [355, 306] width 37 height 10
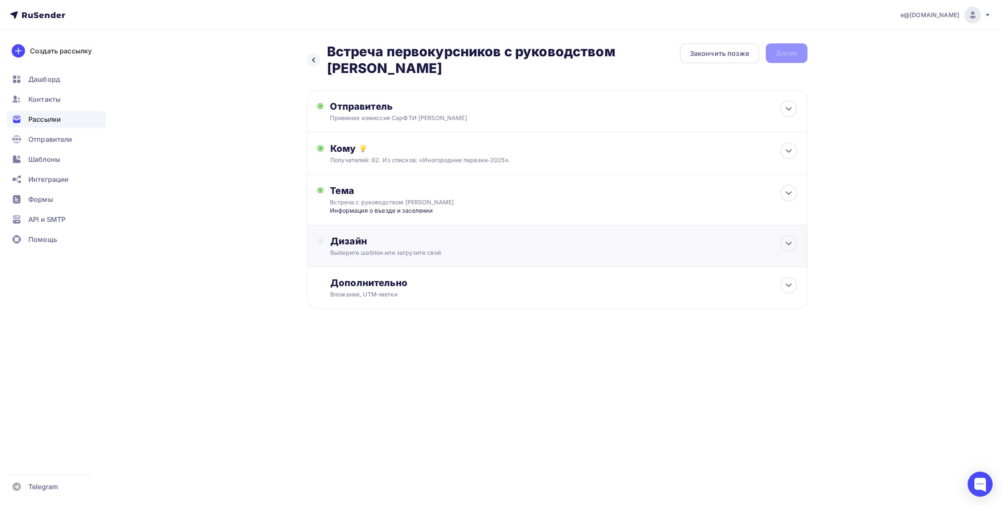
click at [363, 242] on div "Дизайн" at bounding box center [563, 241] width 466 height 12
click at [372, 278] on div "Выбрать шаблон" at bounding box center [367, 275] width 58 height 10
click at [353, 274] on div "Выбрать шаблон" at bounding box center [367, 275] width 58 height 10
click at [357, 240] on div "Дизайн" at bounding box center [563, 241] width 466 height 12
click at [352, 274] on div "Выбрать шаблон" at bounding box center [367, 275] width 58 height 10
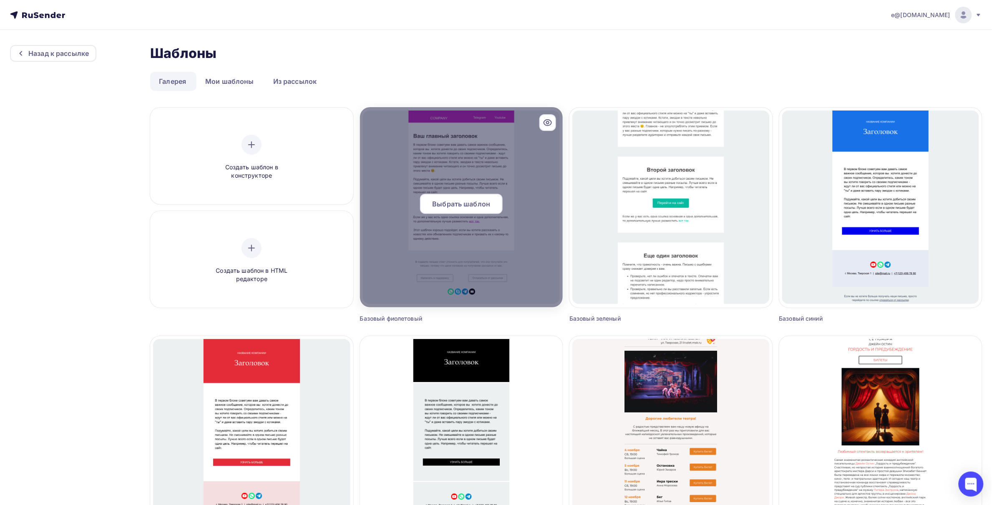
click at [478, 208] on span "Выбрать шаблон" at bounding box center [461, 204] width 58 height 10
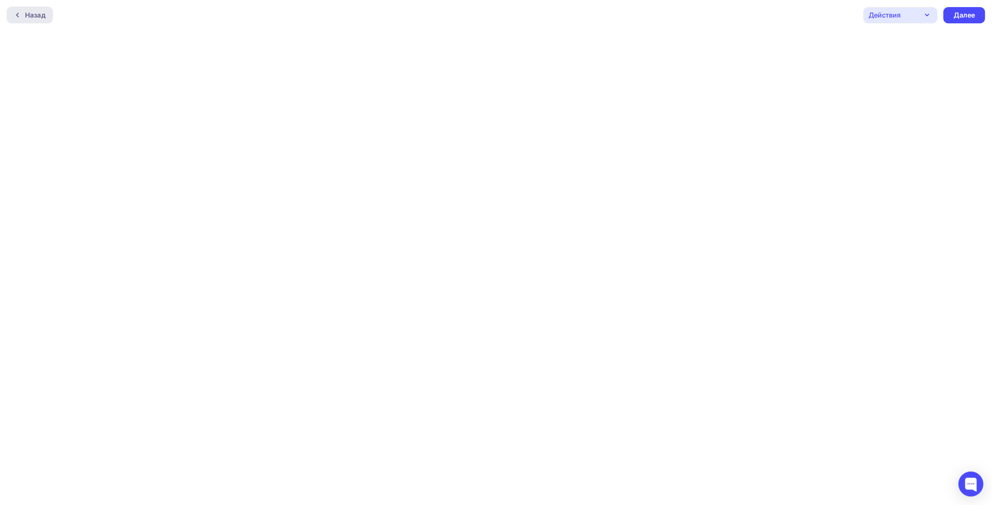
click at [35, 10] on div "Назад" at bounding box center [35, 15] width 20 height 10
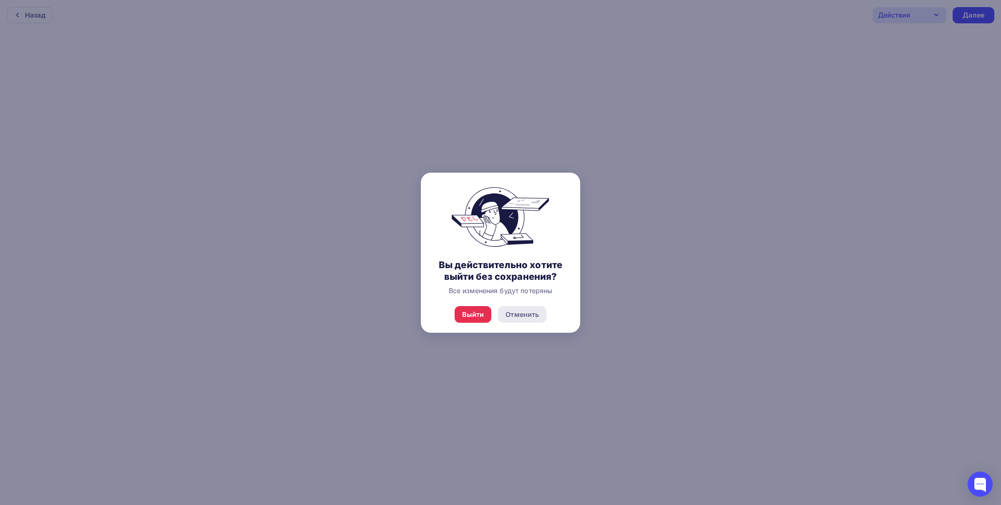
click at [514, 312] on div "Отменить" at bounding box center [522, 315] width 33 height 10
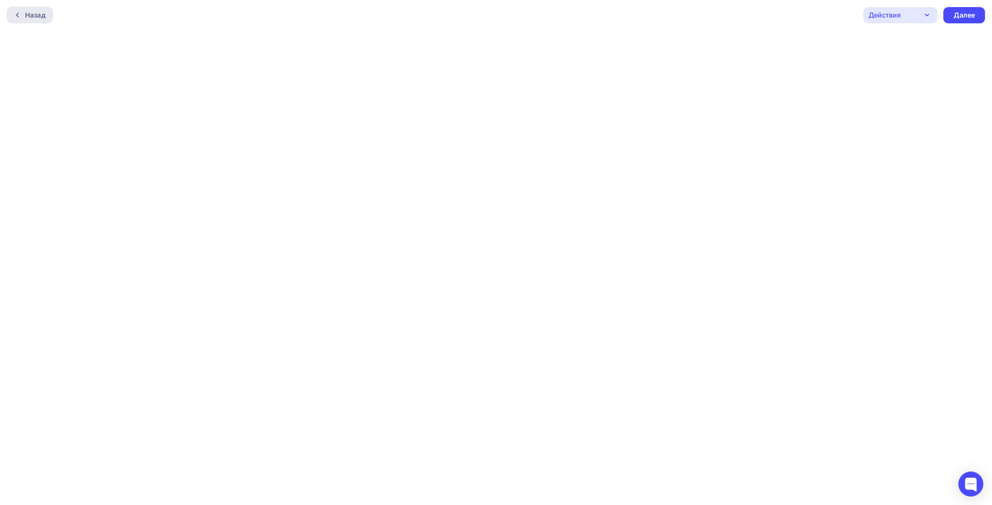
click at [43, 13] on div "Назад" at bounding box center [35, 15] width 20 height 10
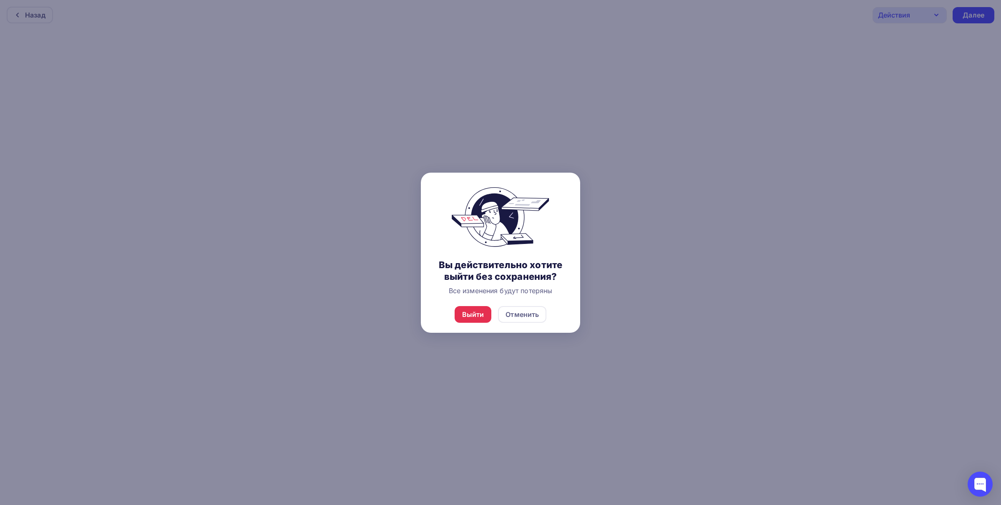
click at [493, 317] on div "Выйти Отменить" at bounding box center [500, 314] width 159 height 37
click at [534, 314] on div "Отменить" at bounding box center [522, 315] width 33 height 10
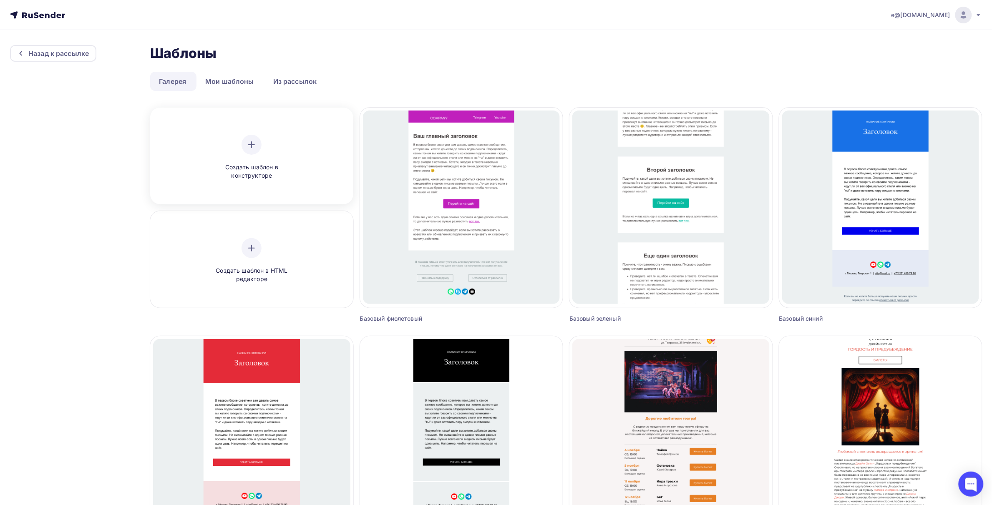
click at [254, 143] on icon at bounding box center [252, 145] width 10 height 10
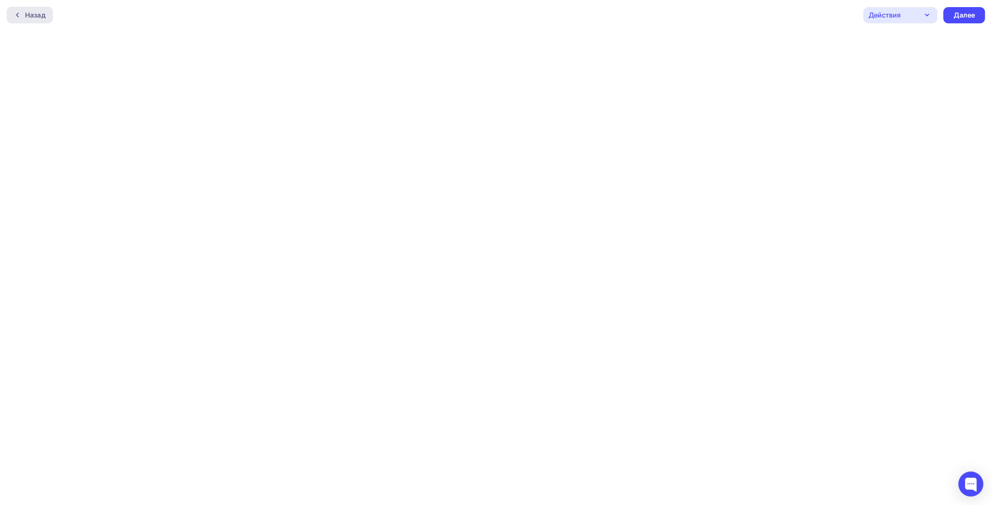
click at [38, 15] on div "Назад" at bounding box center [35, 15] width 20 height 10
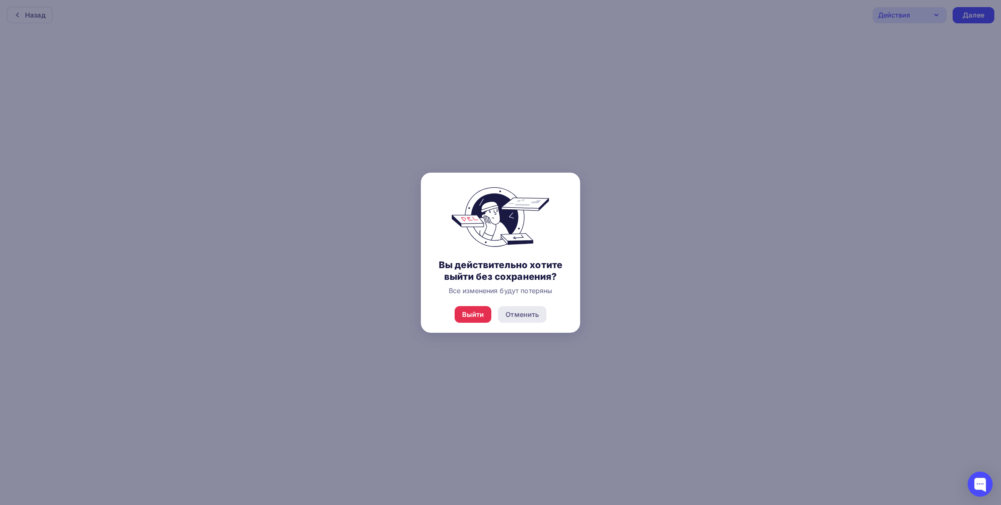
click at [524, 313] on div "Отменить" at bounding box center [522, 315] width 33 height 10
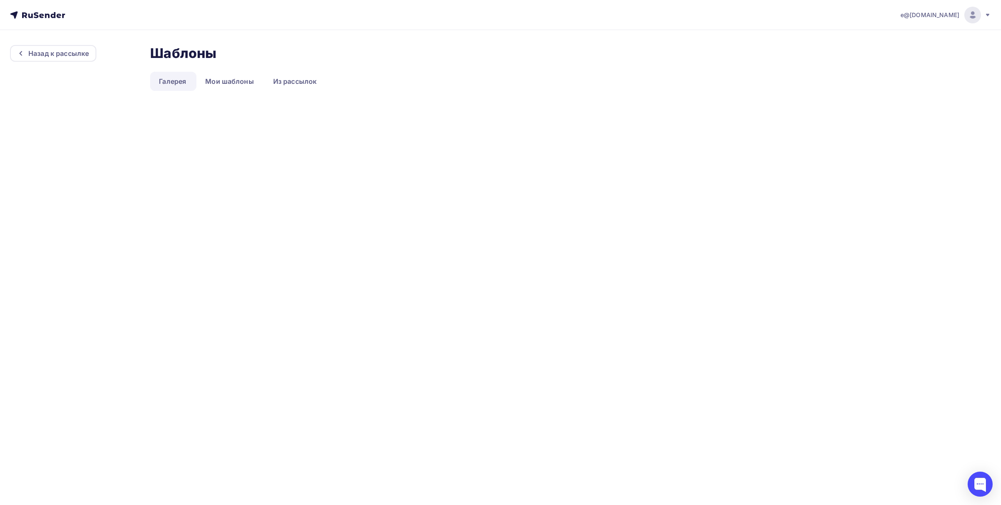
click at [166, 80] on link "Галерея" at bounding box center [172, 81] width 45 height 19
click at [223, 80] on link "Мои шаблоны" at bounding box center [229, 81] width 66 height 19
click at [67, 54] on div "Назад к рассылке" at bounding box center [58, 53] width 60 height 10
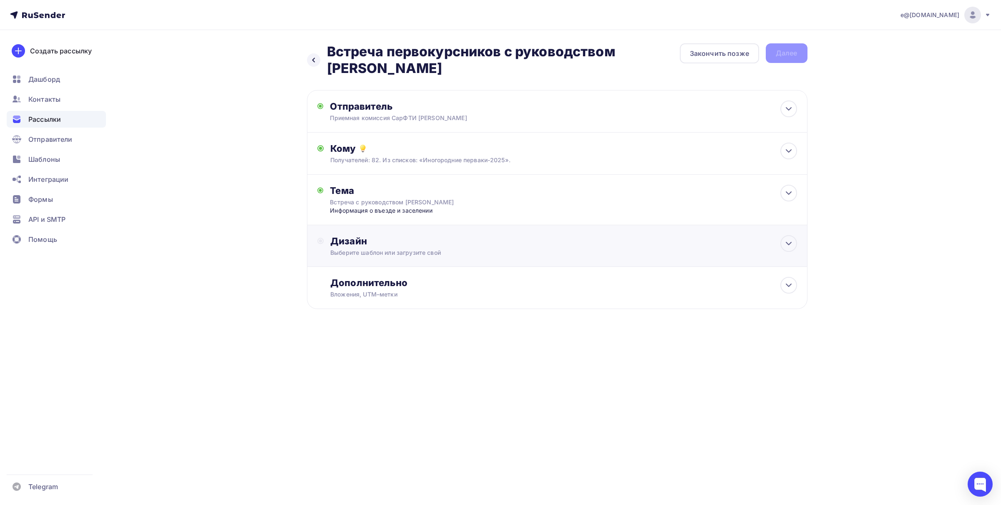
click at [351, 239] on div "Дизайн" at bounding box center [563, 241] width 466 height 12
click at [374, 274] on div "Выбрать шаблон" at bounding box center [367, 275] width 58 height 10
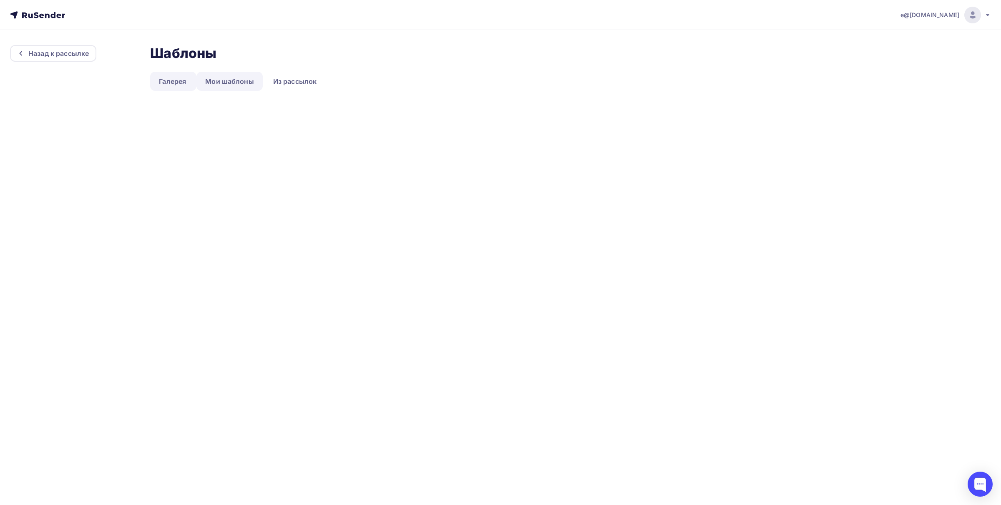
click at [236, 83] on link "Мои шаблоны" at bounding box center [229, 81] width 66 height 19
click at [236, 80] on link "Мои шаблоны" at bounding box center [229, 81] width 66 height 19
click at [238, 85] on link "Мои шаблоны" at bounding box center [229, 81] width 66 height 19
click at [301, 81] on link "Из рассылок" at bounding box center [294, 81] width 61 height 19
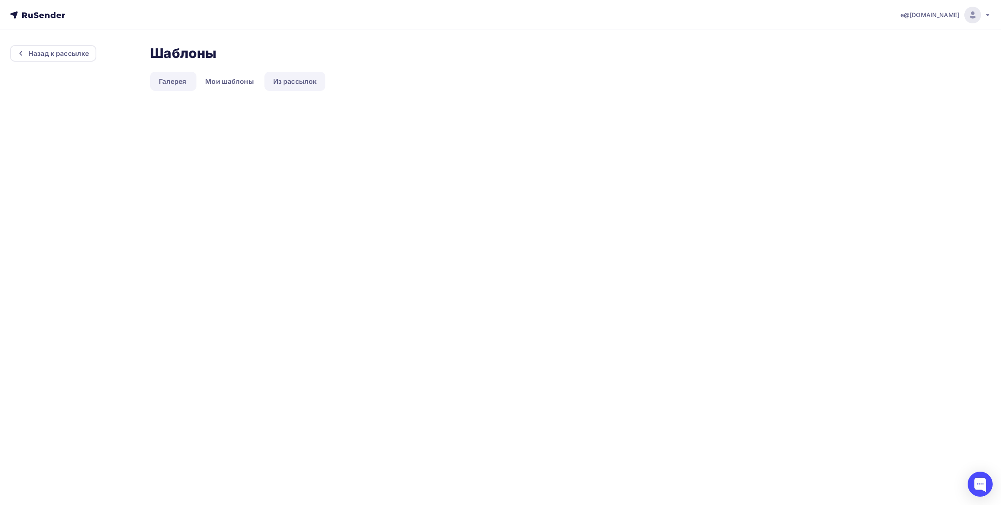
click at [297, 81] on link "Из рассылок" at bounding box center [294, 81] width 61 height 19
click at [292, 79] on link "Из рассылок" at bounding box center [294, 81] width 61 height 19
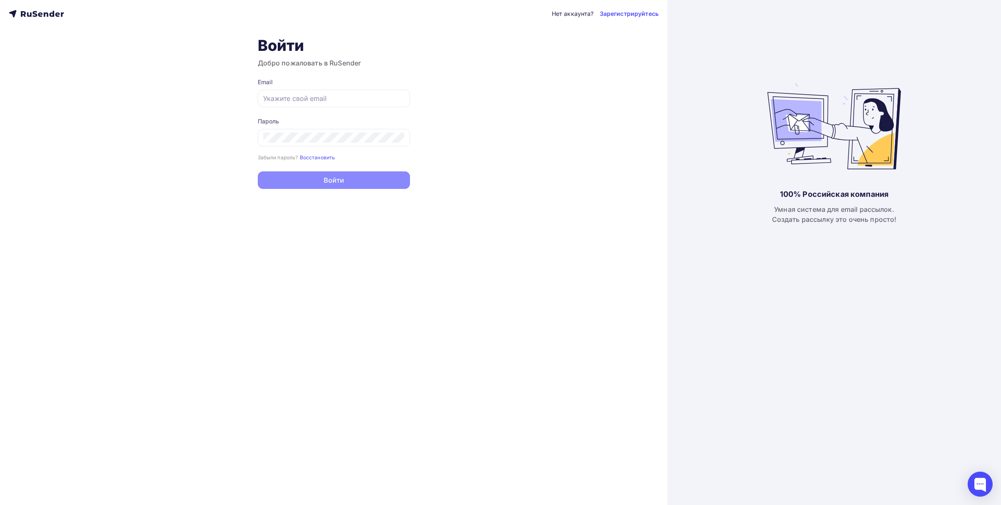
type input "e@[DOMAIN_NAME]"
click at [302, 180] on button "Войти" at bounding box center [334, 181] width 152 height 18
click at [310, 180] on button "Войти" at bounding box center [334, 181] width 152 height 18
type input "e@[DOMAIN_NAME]"
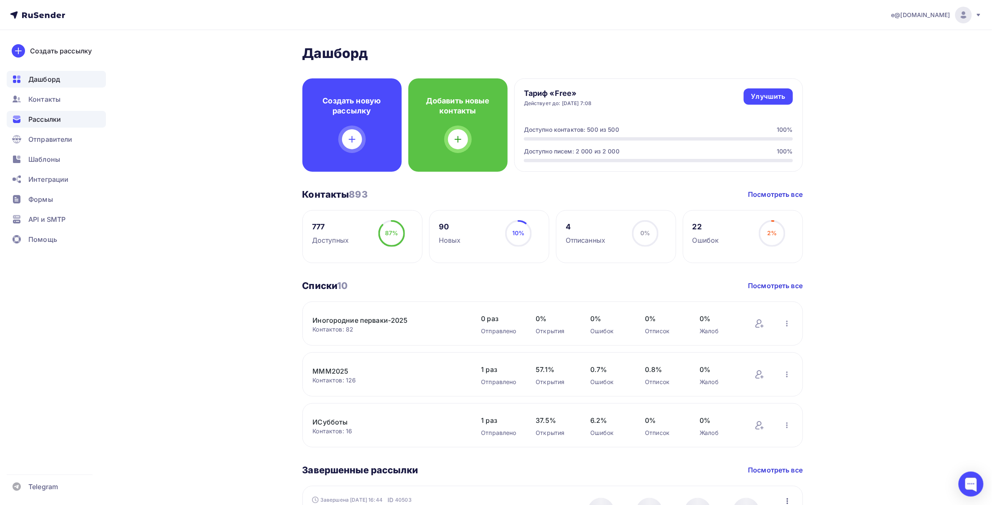
click at [47, 115] on span "Рассылки" at bounding box center [44, 119] width 33 height 10
click at [45, 119] on span "Рассылки" at bounding box center [44, 119] width 33 height 10
click at [40, 117] on span "Рассылки" at bounding box center [44, 119] width 33 height 10
click at [55, 51] on div "Создать рассылку" at bounding box center [61, 51] width 62 height 10
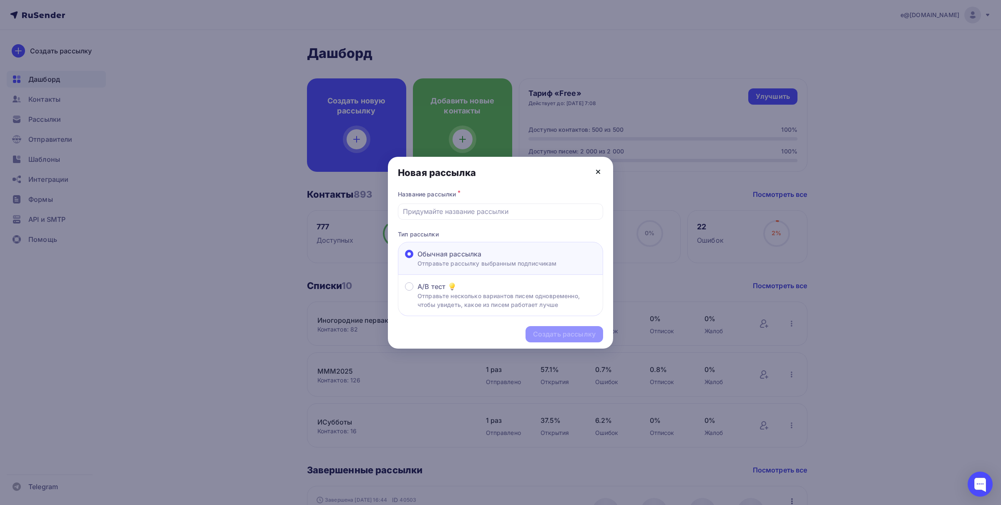
click at [600, 174] on icon at bounding box center [598, 171] width 3 height 3
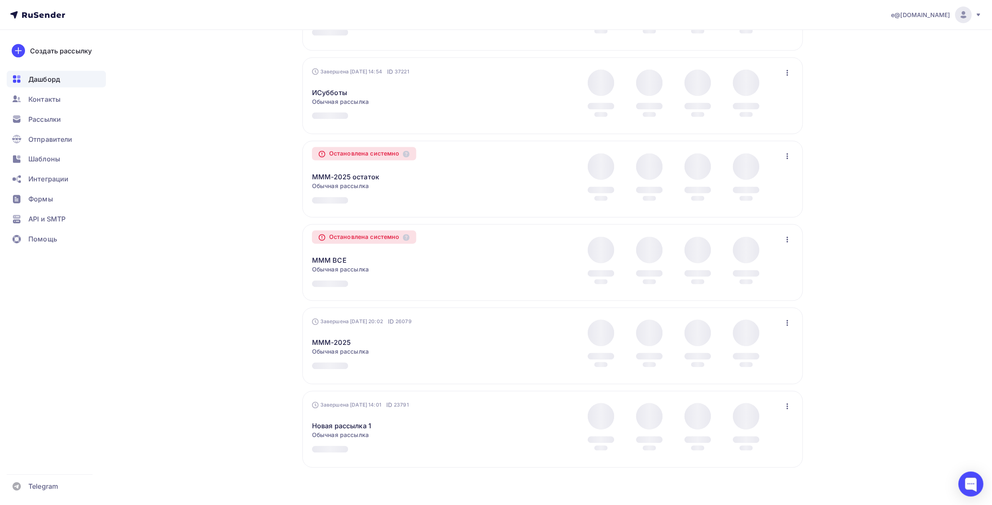
scroll to position [515, 0]
click at [45, 120] on span "Рассылки" at bounding box center [44, 119] width 33 height 10
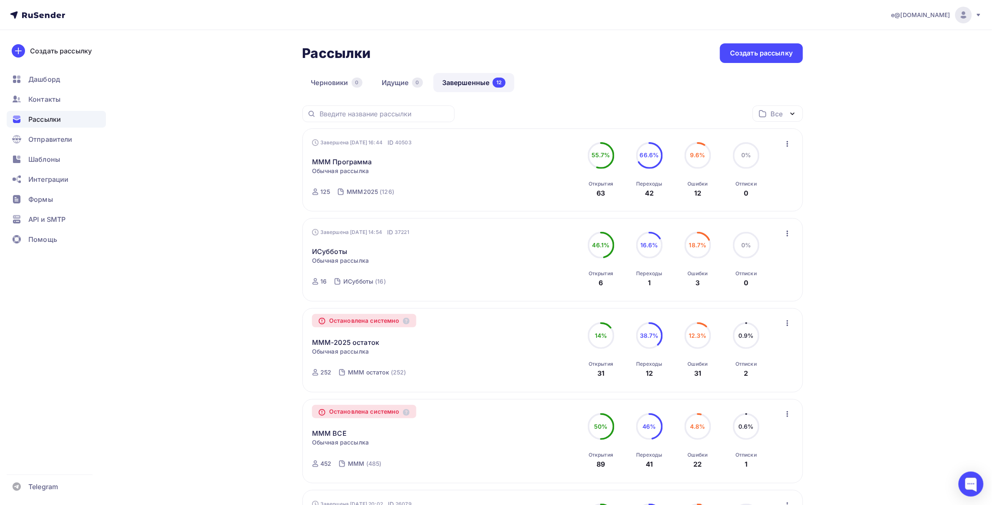
click at [788, 113] on icon "button" at bounding box center [793, 114] width 10 height 10
click at [741, 52] on div "Создать рассылку" at bounding box center [761, 53] width 63 height 10
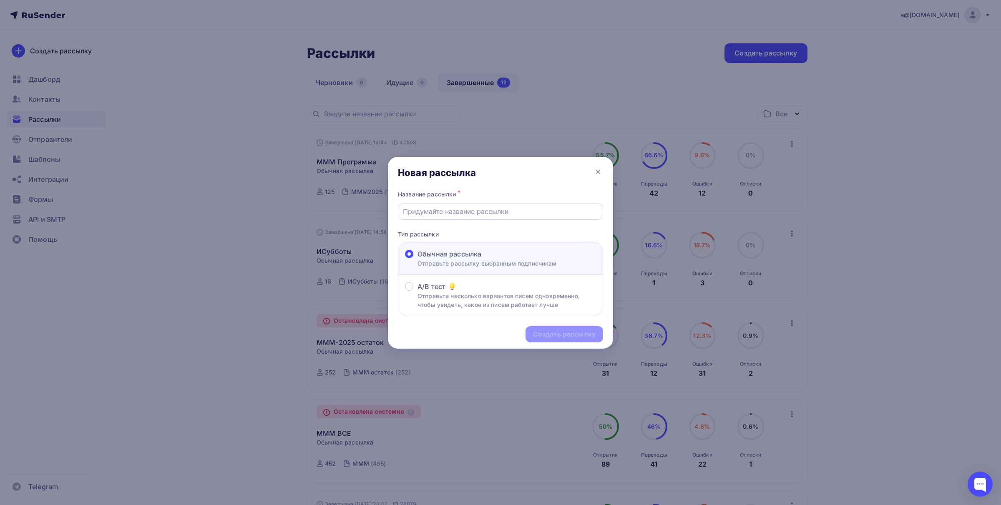
click at [414, 207] on input "text" at bounding box center [501, 211] width 196 height 10
drag, startPoint x: 407, startPoint y: 208, endPoint x: 401, endPoint y: 211, distance: 6.5
click at [401, 211] on div "Встреча с руководством" at bounding box center [500, 212] width 205 height 16
type input "Онлайн-встреча с руководством"
click at [563, 332] on div "Создать рассылку" at bounding box center [564, 335] width 63 height 10
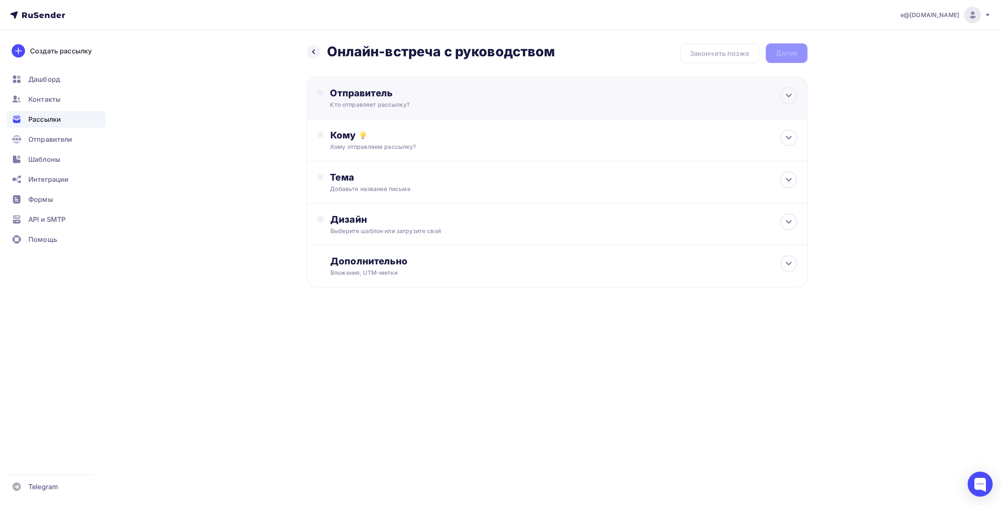
click at [361, 97] on div "Отправитель" at bounding box center [420, 93] width 181 height 12
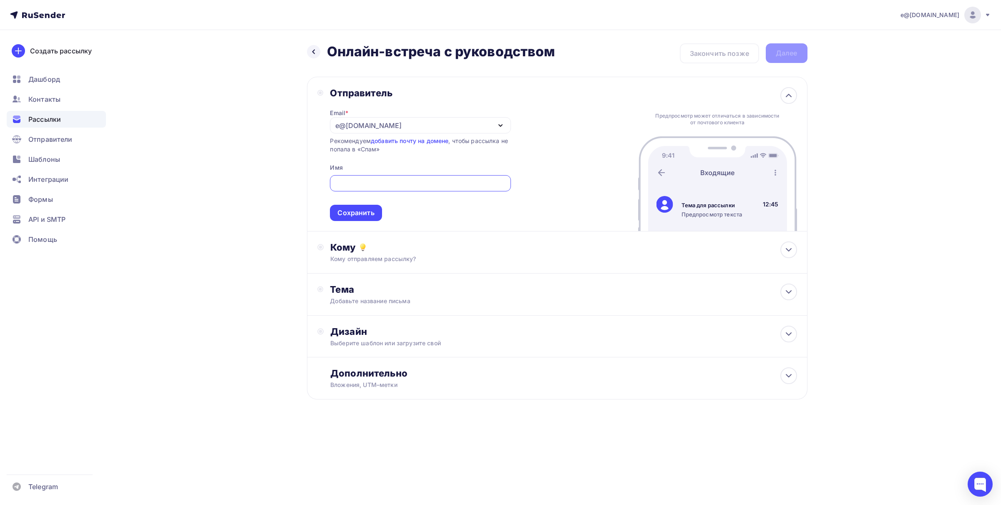
click at [351, 186] on input "text" at bounding box center [420, 184] width 171 height 10
type input "Приемная комиссия СарФТИ"
click at [357, 216] on div "Сохранить" at bounding box center [355, 213] width 37 height 10
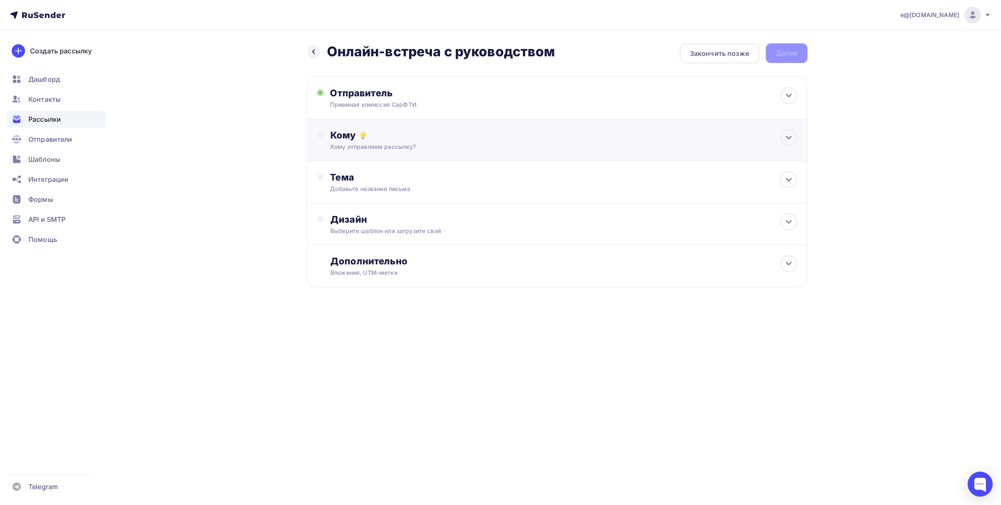
click at [340, 141] on div "Кому Кому отправляем рассылку? Списки получателей Выберите список Все списки id…" at bounding box center [563, 140] width 466 height 22
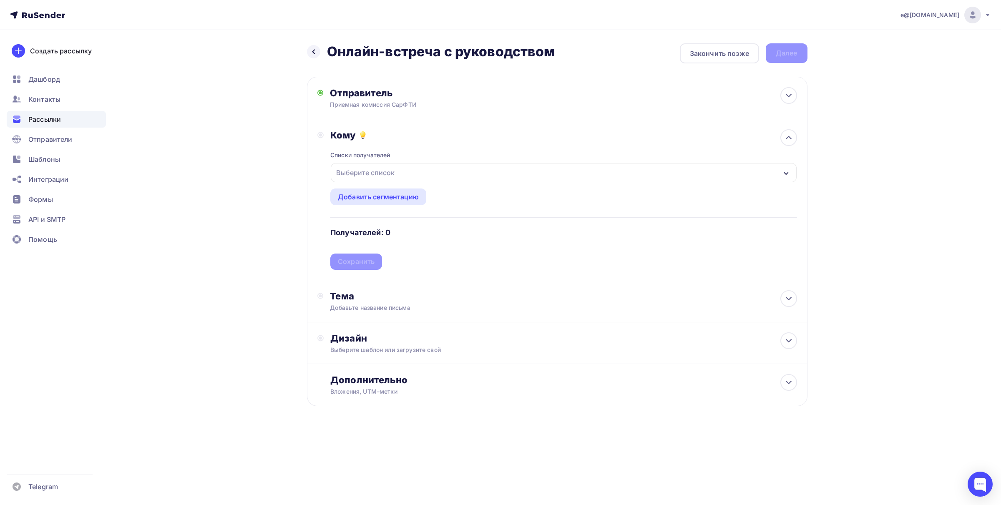
click at [362, 170] on div "Выберите список" at bounding box center [365, 172] width 65 height 15
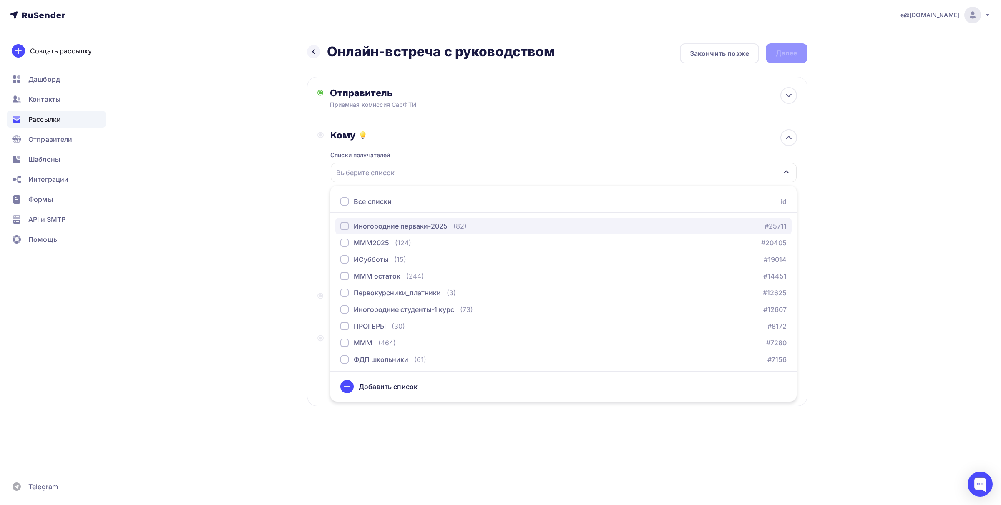
click at [380, 224] on div "Иногородние перваки-2025" at bounding box center [401, 226] width 94 height 10
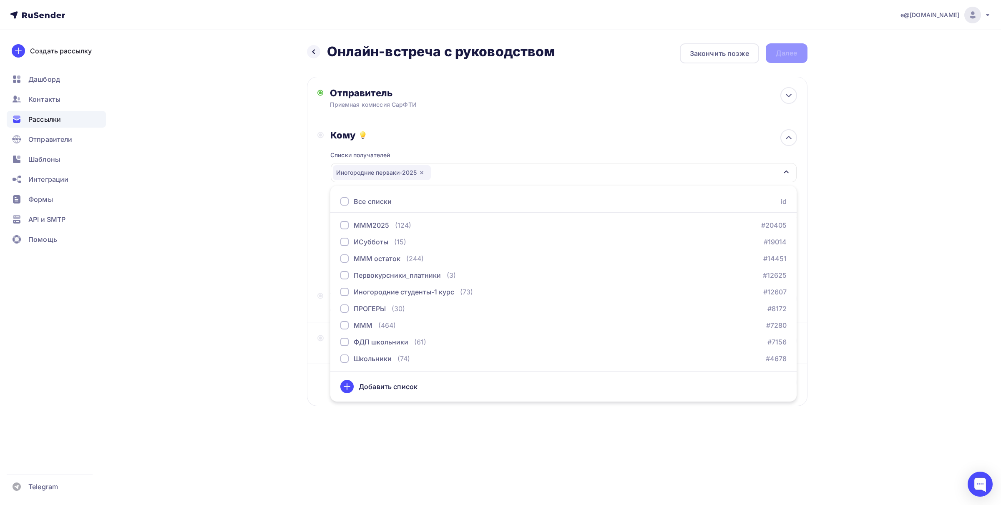
click at [460, 141] on div "Списки получателей Иногородние перваки-2025 Все списки id Иногородние перваки-2…" at bounding box center [563, 205] width 466 height 129
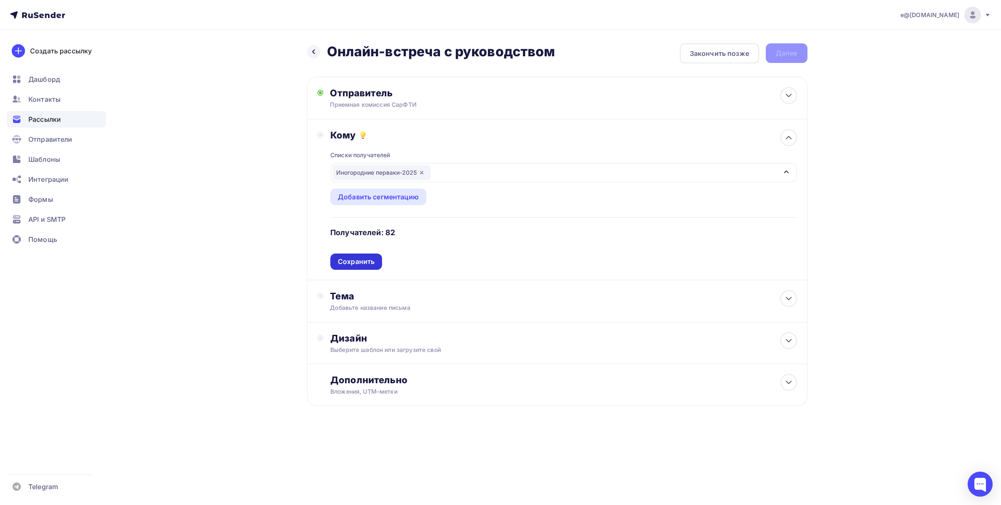
click at [359, 264] on div "Сохранить" at bounding box center [356, 262] width 37 height 10
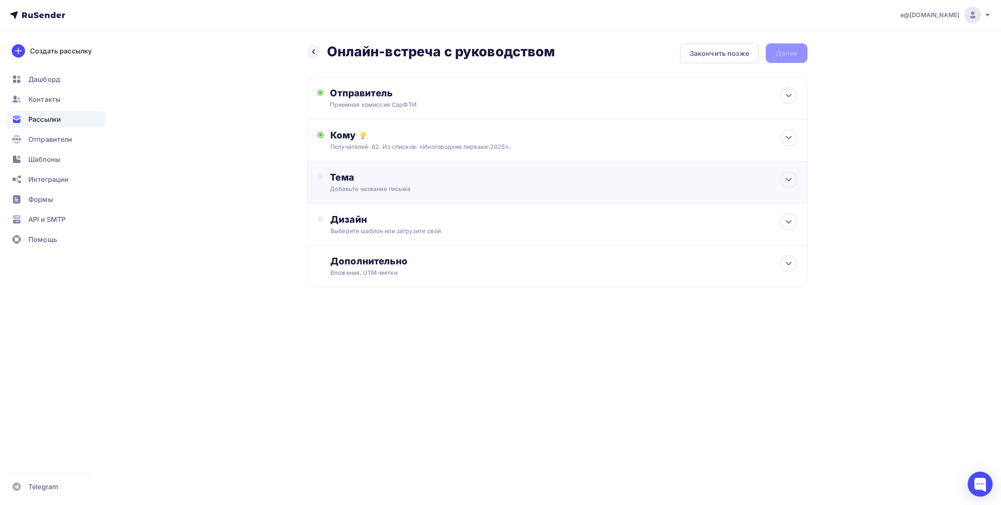
click at [355, 186] on div "Добавьте название письма" at bounding box center [404, 189] width 149 height 8
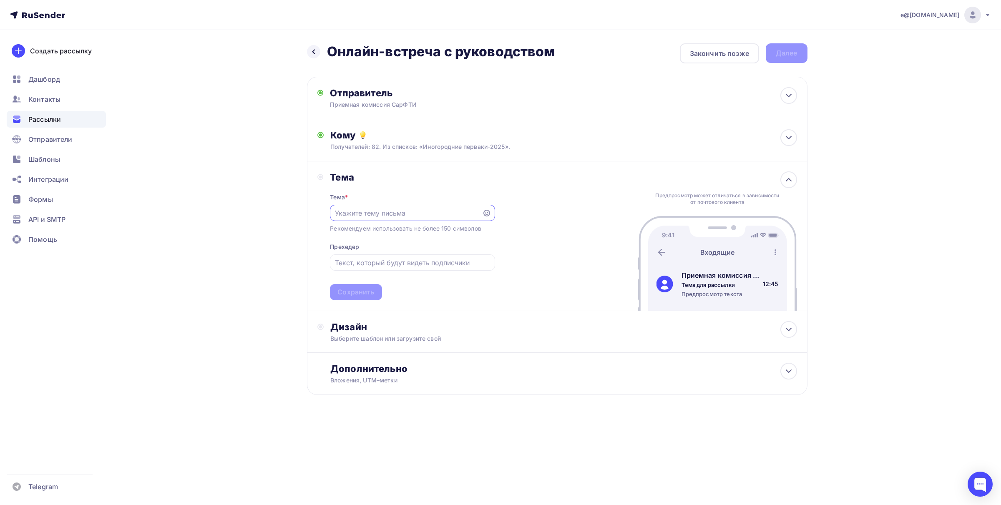
scroll to position [0, 0]
click at [368, 213] on input "text" at bounding box center [406, 213] width 143 height 10
drag, startPoint x: 330, startPoint y: 50, endPoint x: 558, endPoint y: 58, distance: 228.3
click at [558, 58] on div "Назад Онлайн-встреча с руководством Онлайн-встреча с руководством Закончить поз…" at bounding box center [557, 53] width 501 height 20
copy h2 "Онлайн-встреча с руководством"
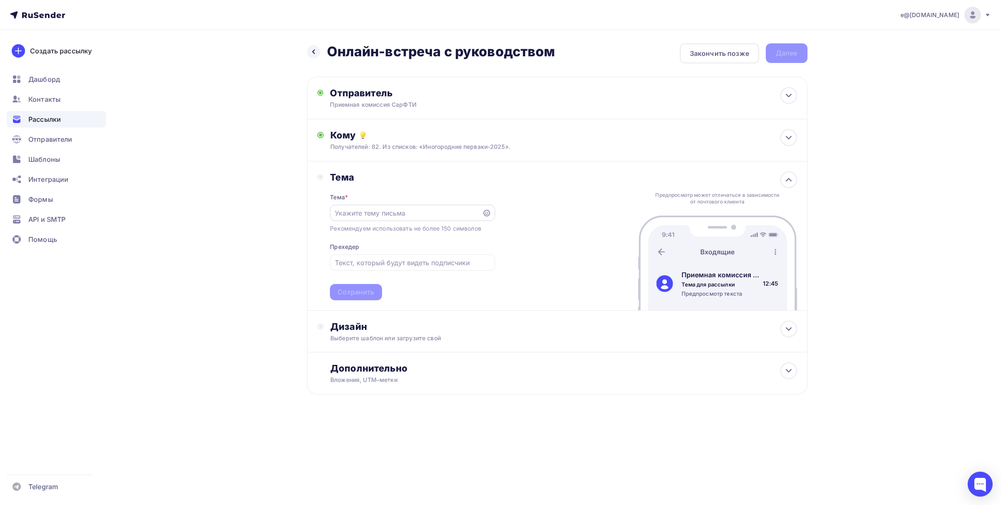
click at [365, 213] on input "text" at bounding box center [406, 213] width 143 height 10
paste input "Онлайн-встреча с руководством"
type input "Онлайн-встреча с руководством СарФТИ НИЯУ МИФИ"
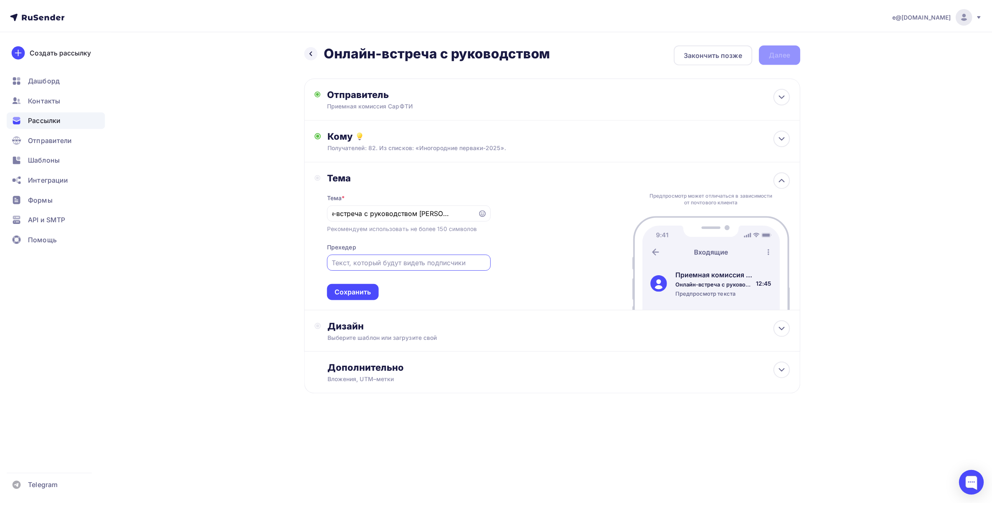
scroll to position [0, 0]
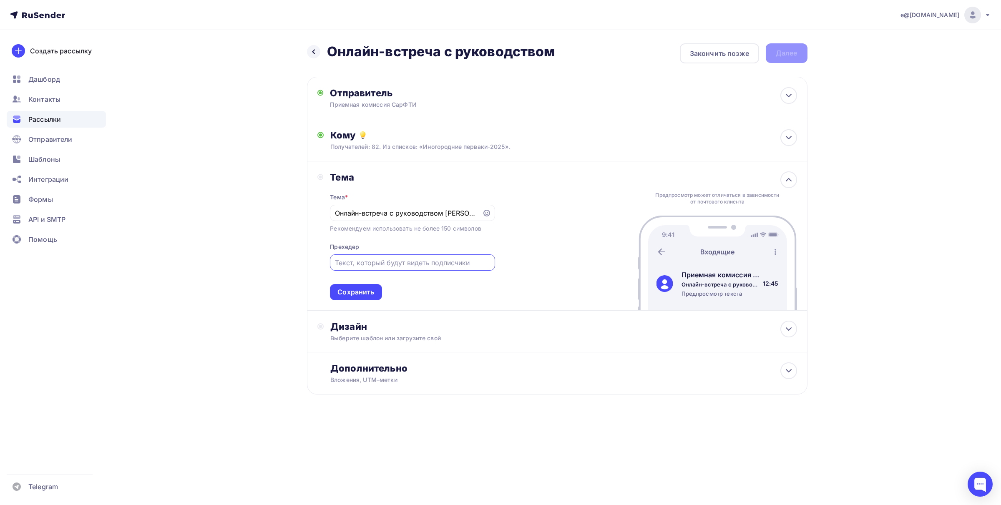
click at [398, 263] on input "text" at bounding box center [412, 263] width 155 height 10
type input "Информация о въезде и заселении"
click at [360, 289] on div "Сохранить" at bounding box center [355, 292] width 37 height 10
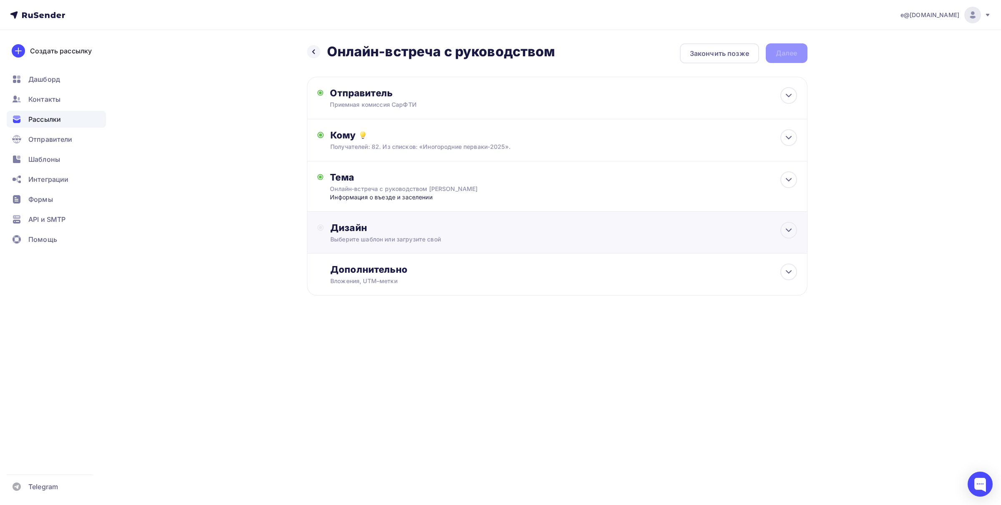
click at [342, 234] on div "Дизайн" at bounding box center [563, 228] width 466 height 12
click at [370, 267] on div "Выбрать шаблон" at bounding box center [367, 262] width 58 height 10
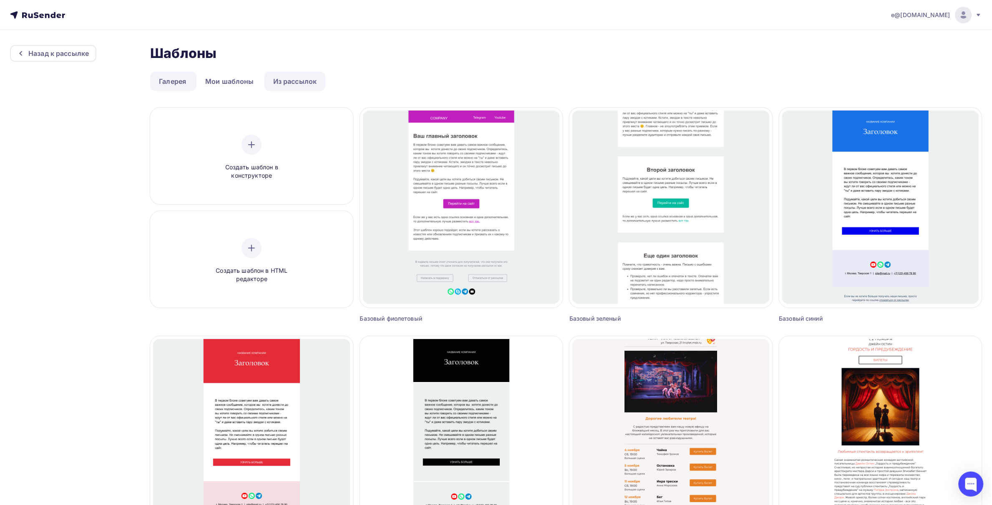
click at [287, 79] on link "Из рассылок" at bounding box center [294, 81] width 61 height 19
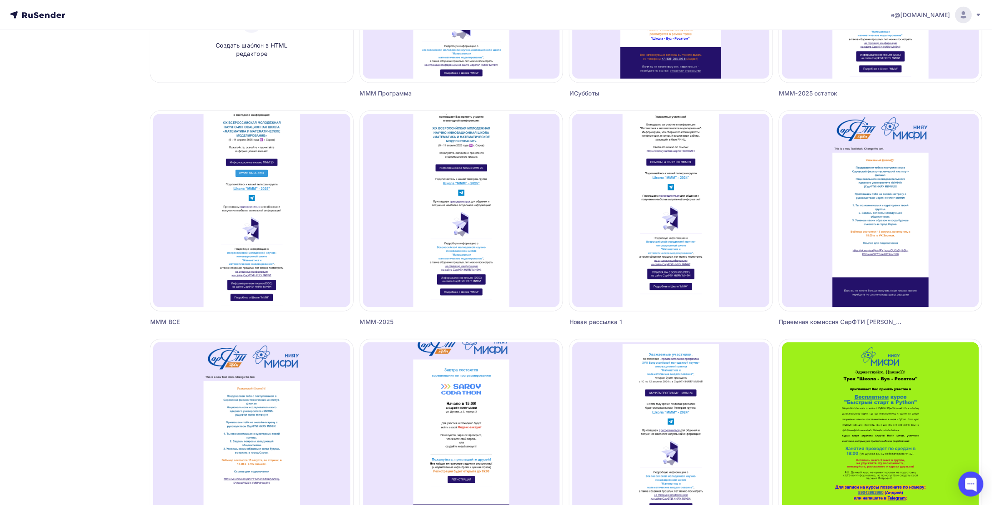
scroll to position [313, 0]
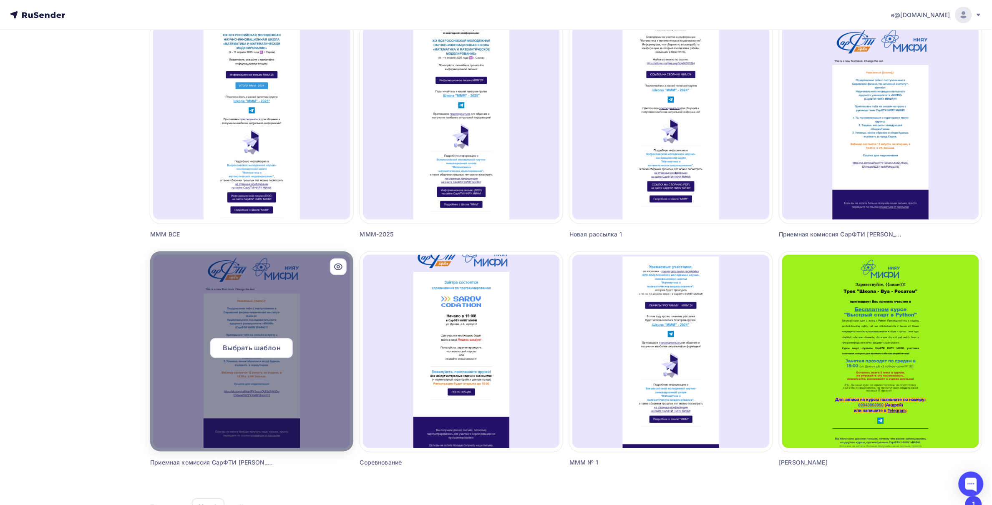
click at [259, 347] on span "Выбрать шаблон" at bounding box center [252, 348] width 58 height 10
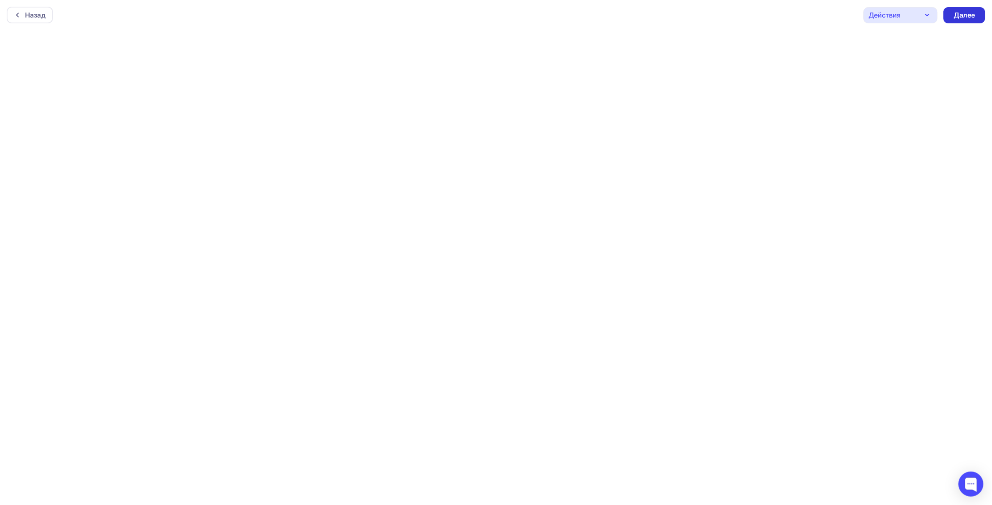
click at [957, 15] on div "Далее" at bounding box center [965, 15] width 22 height 10
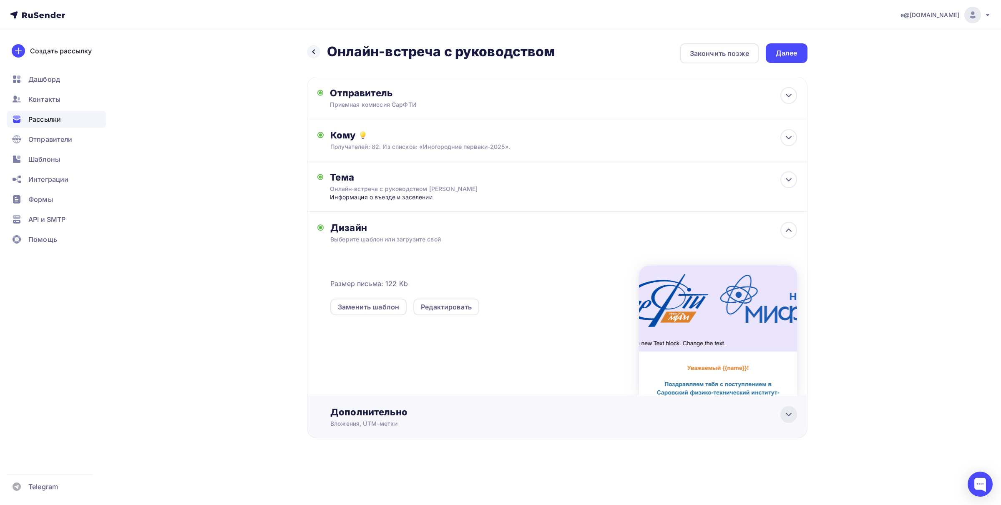
click at [787, 420] on icon at bounding box center [789, 415] width 10 height 10
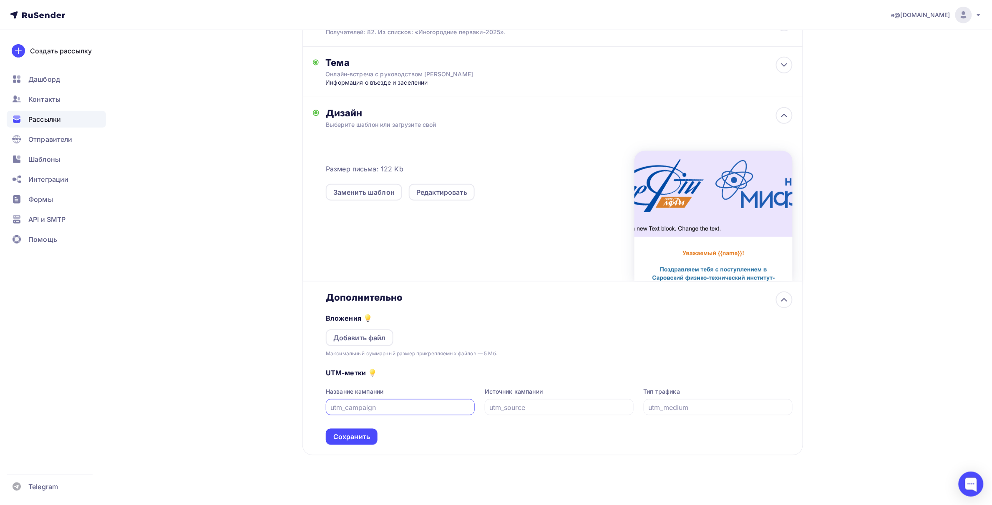
scroll to position [126, 0]
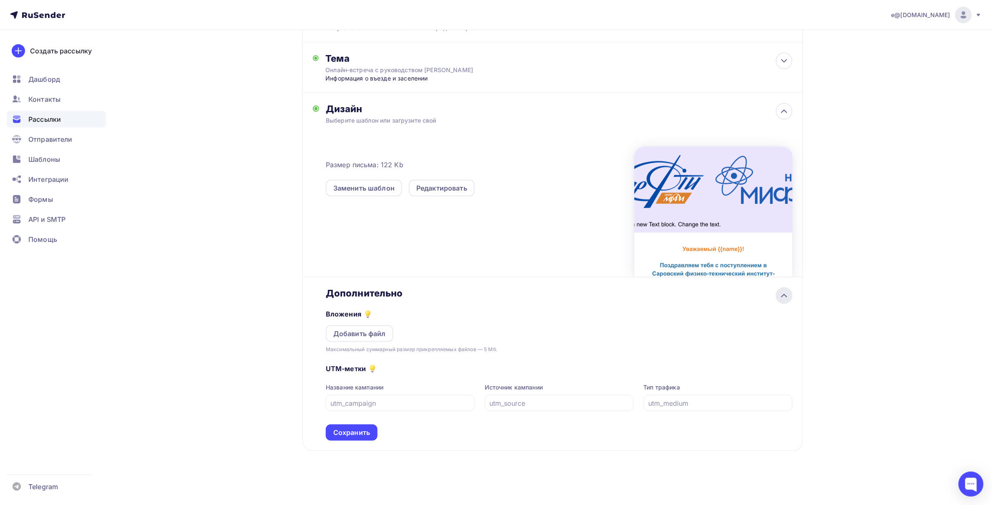
click at [785, 299] on icon at bounding box center [784, 296] width 10 height 10
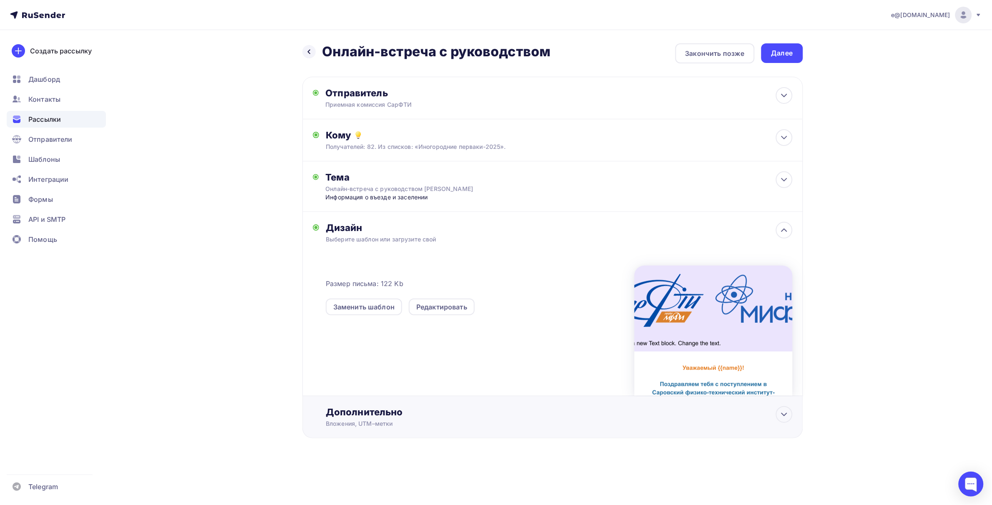
scroll to position [0, 0]
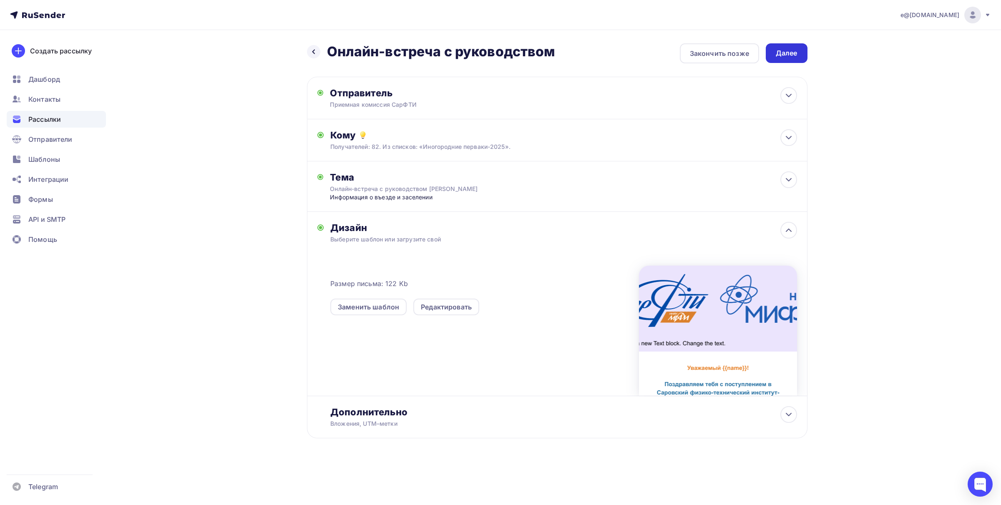
click at [784, 50] on div "Далее" at bounding box center [787, 53] width 22 height 10
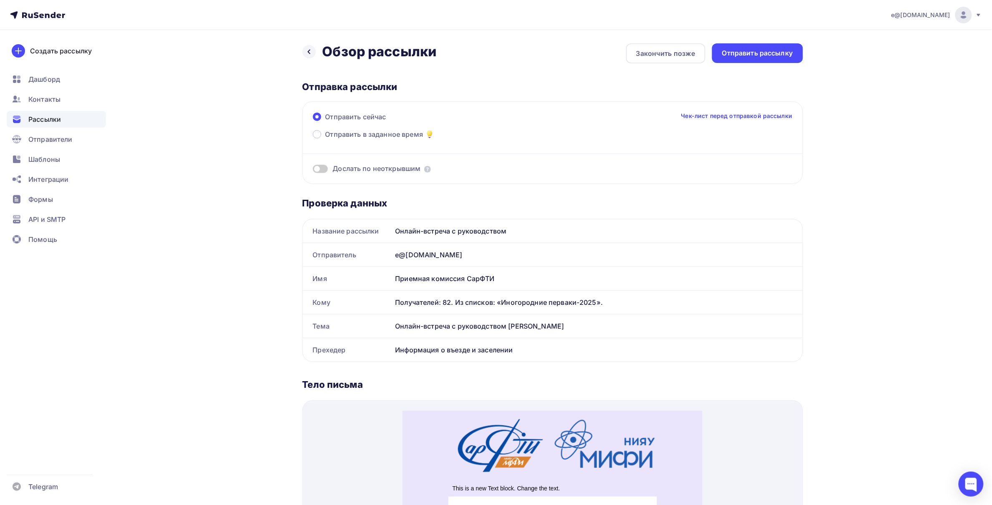
click at [323, 169] on span at bounding box center [320, 169] width 15 height 8
click at [313, 170] on input "checkbox" at bounding box center [313, 170] width 0 height 0
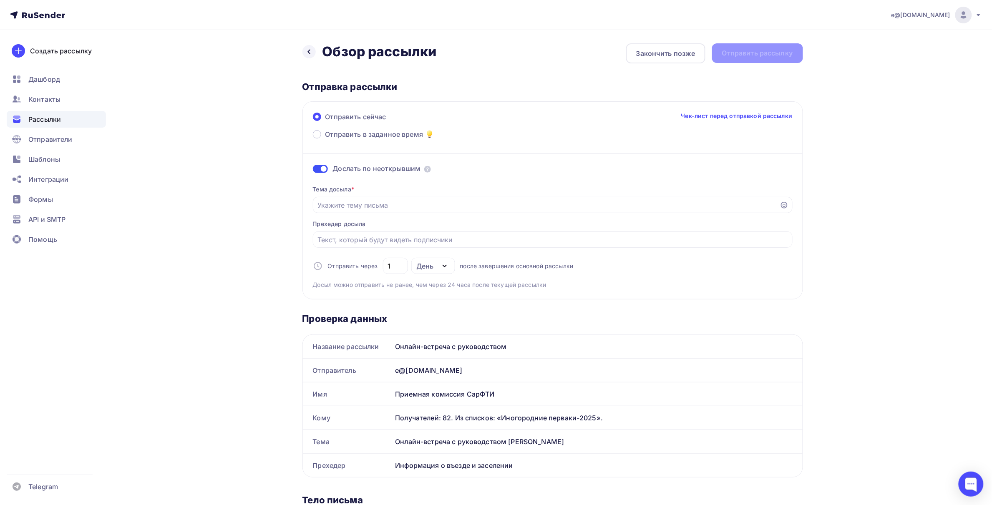
click at [314, 169] on span at bounding box center [320, 169] width 15 height 8
click at [313, 170] on input "checkbox" at bounding box center [313, 170] width 0 height 0
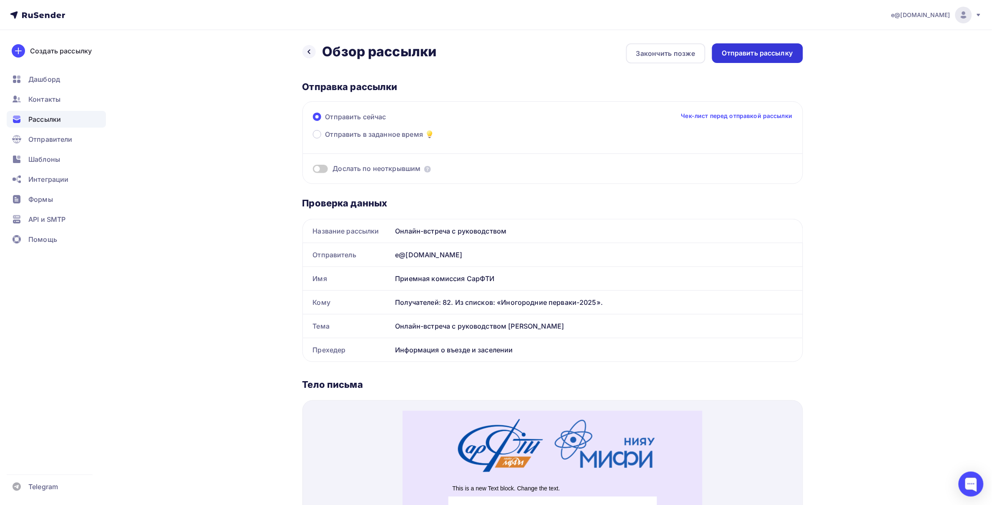
click at [748, 53] on div "Отправить рассылку" at bounding box center [757, 53] width 71 height 10
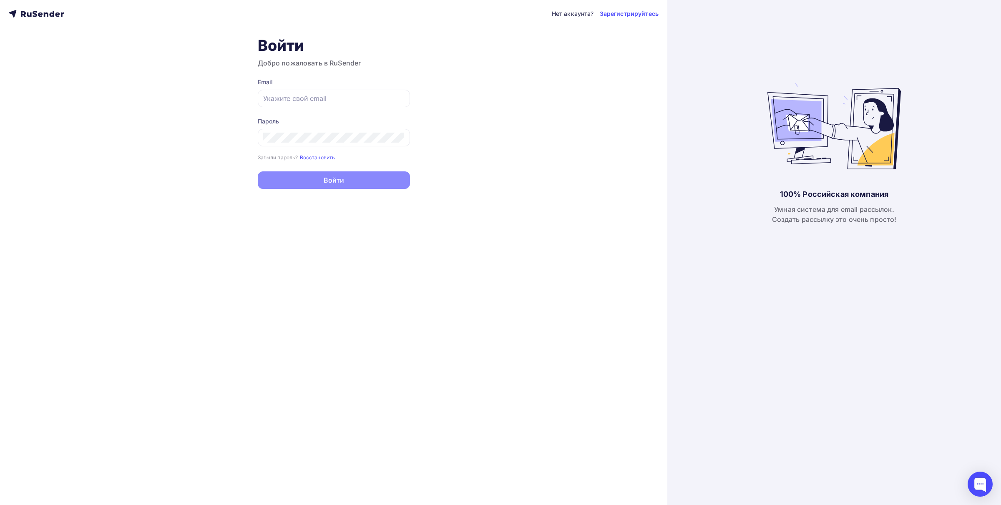
type input "e@[DOMAIN_NAME]"
drag, startPoint x: 370, startPoint y: 190, endPoint x: 338, endPoint y: 180, distance: 34.2
click at [338, 180] on button "Войти" at bounding box center [334, 180] width 152 height 18
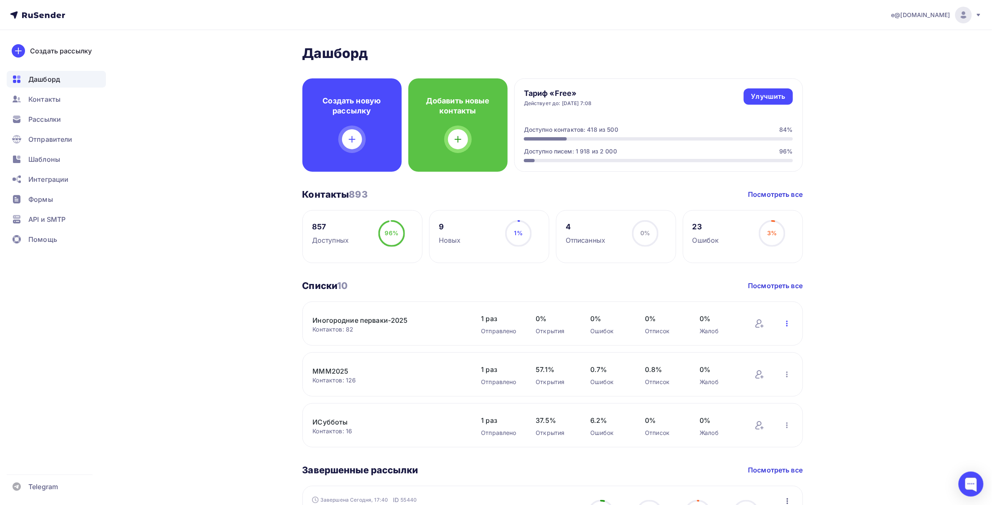
click at [789, 322] on icon "button" at bounding box center [787, 324] width 10 height 10
click at [382, 317] on link "Иногородние перваки-2025" at bounding box center [384, 320] width 142 height 10
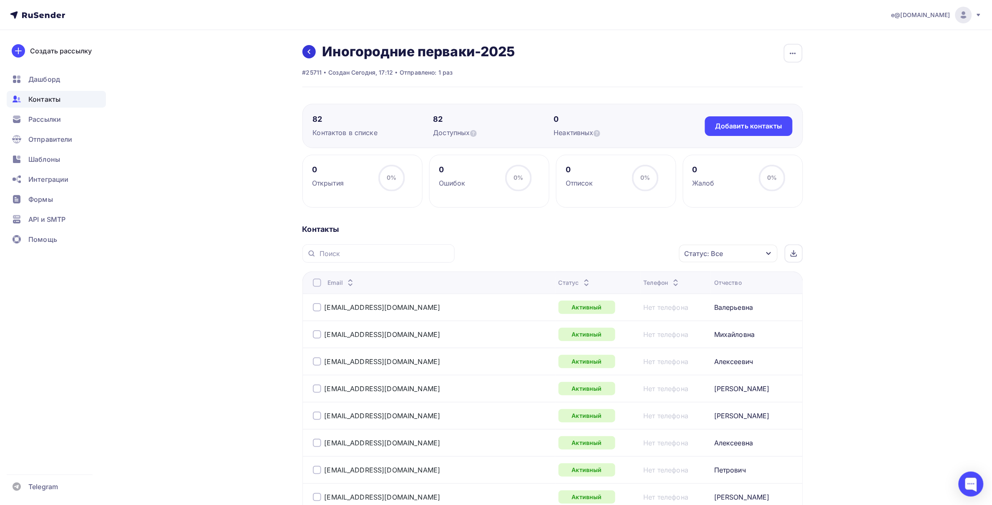
click at [310, 53] on icon at bounding box center [309, 51] width 7 height 7
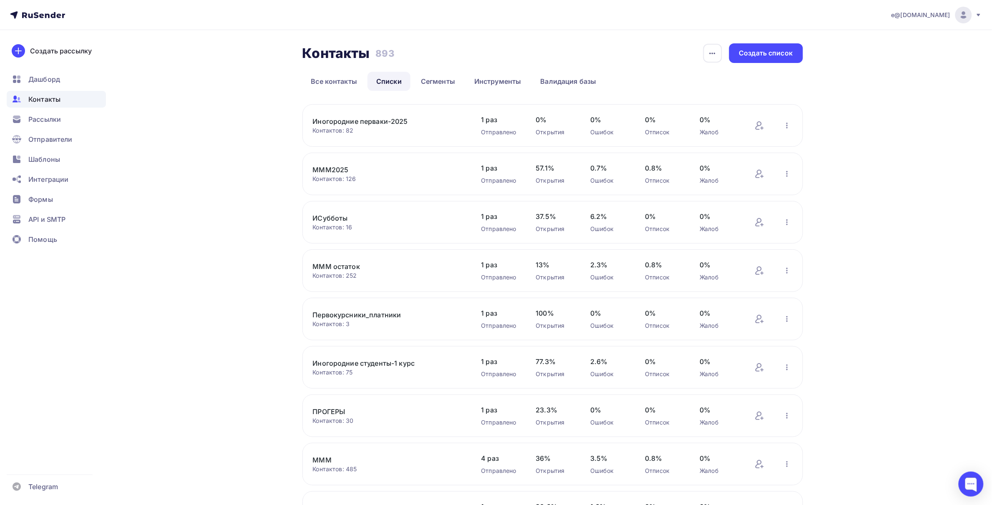
click at [384, 121] on link "Иногородние перваки-2025" at bounding box center [384, 121] width 142 height 10
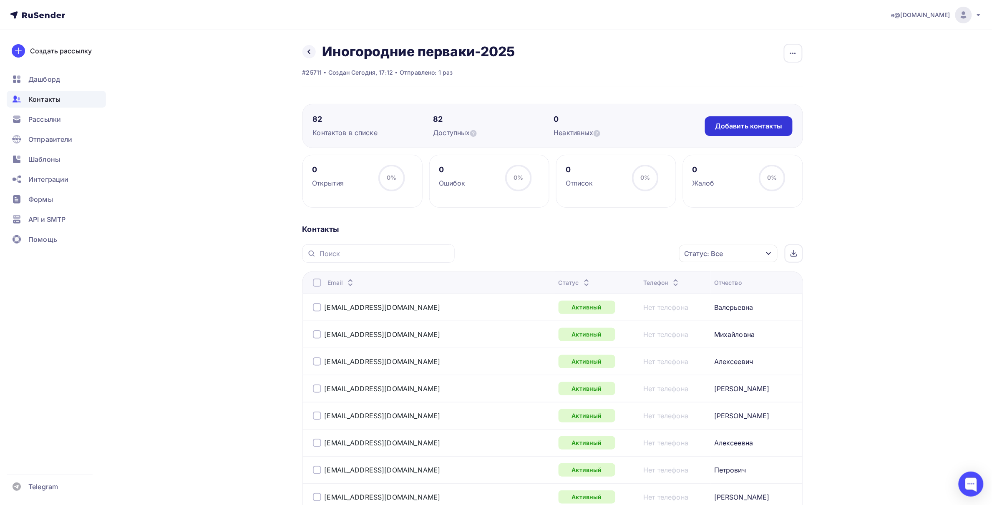
click at [746, 126] on div "Добавить контакты" at bounding box center [748, 126] width 67 height 10
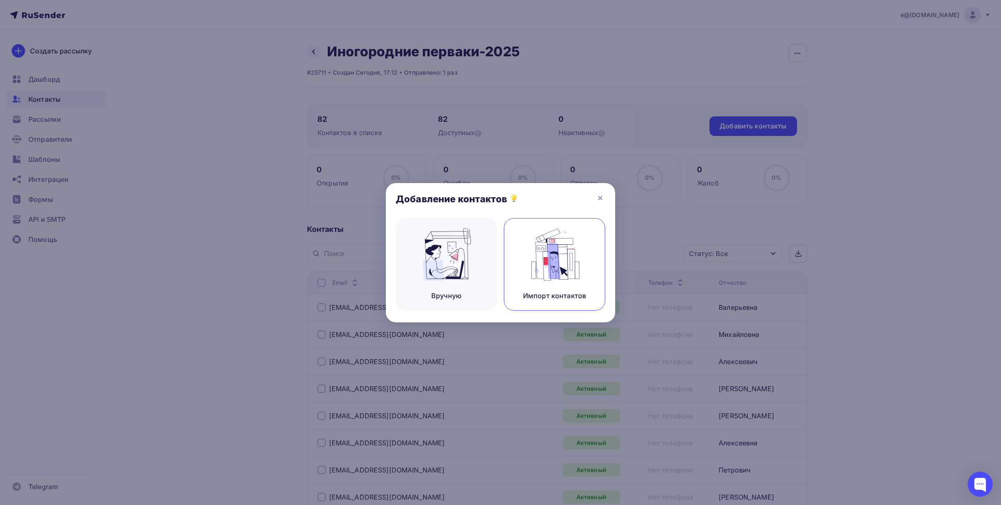
click at [557, 259] on img at bounding box center [555, 254] width 56 height 53
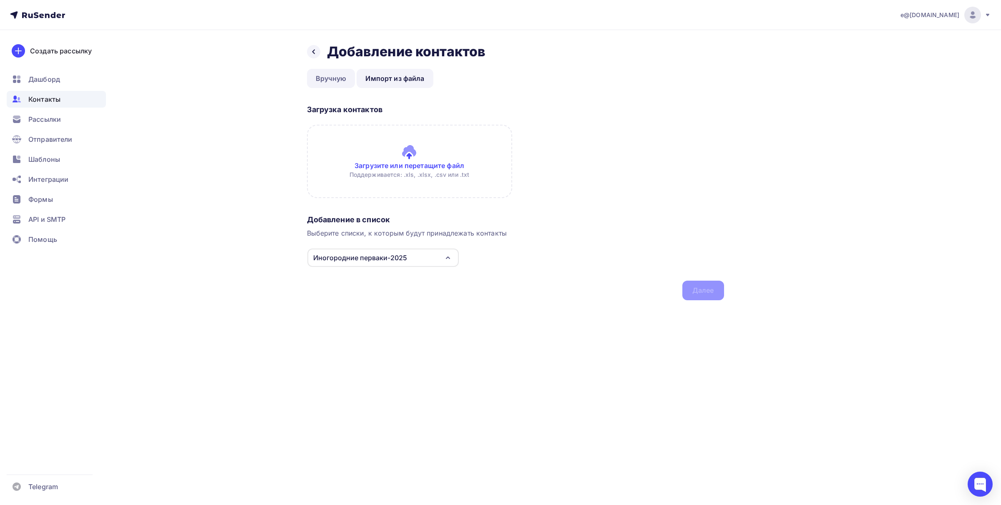
click at [332, 73] on link "Вручную" at bounding box center [331, 78] width 48 height 19
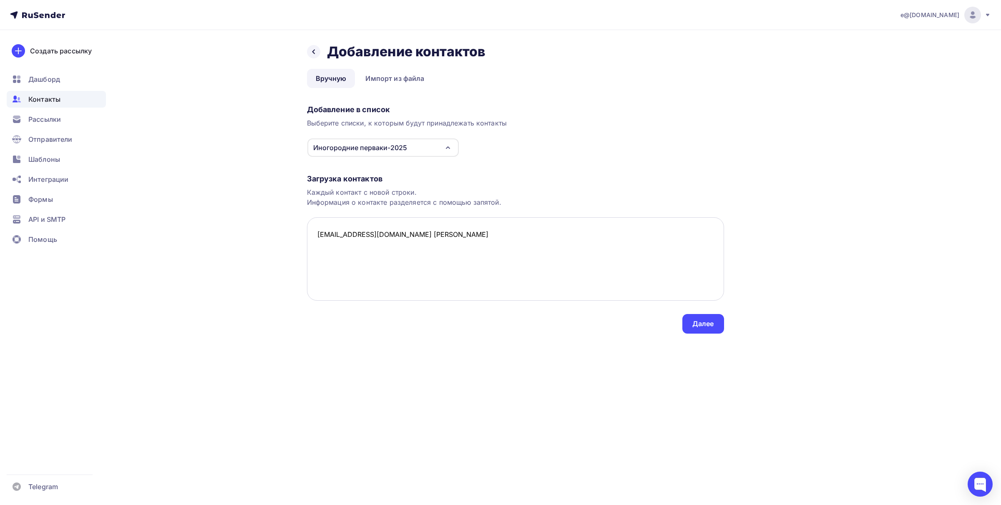
click at [374, 234] on textarea "igs-2005@mail.ru Ирина Григорьевна" at bounding box center [515, 258] width 417 height 83
drag, startPoint x: 398, startPoint y: 234, endPoint x: 400, endPoint y: 238, distance: 5.1
click at [400, 238] on textarea "igs-2005@mail.ru, Ирина Григорьевна" at bounding box center [515, 258] width 417 height 83
type textarea "igs-2005@mail.ru, Ирина, Григорьевна"
click at [714, 322] on div "Далее" at bounding box center [703, 324] width 42 height 20
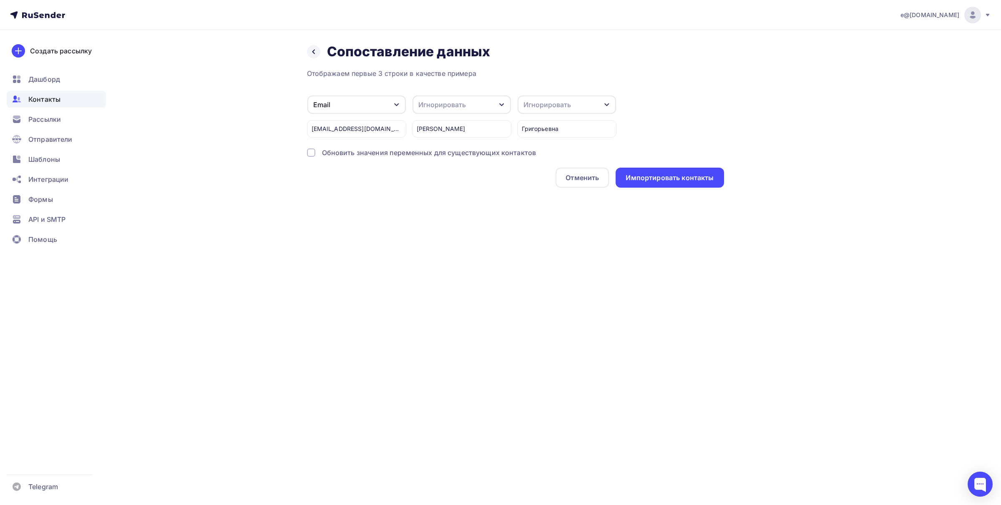
click at [501, 103] on icon "button" at bounding box center [501, 104] width 7 height 7
click at [443, 77] on div "Имя" at bounding box center [446, 75] width 48 height 10
click at [604, 103] on icon "button" at bounding box center [607, 104] width 7 height 7
click at [546, 111] on div "Отчество" at bounding box center [551, 115] width 48 height 10
click at [308, 152] on div at bounding box center [311, 153] width 8 height 8
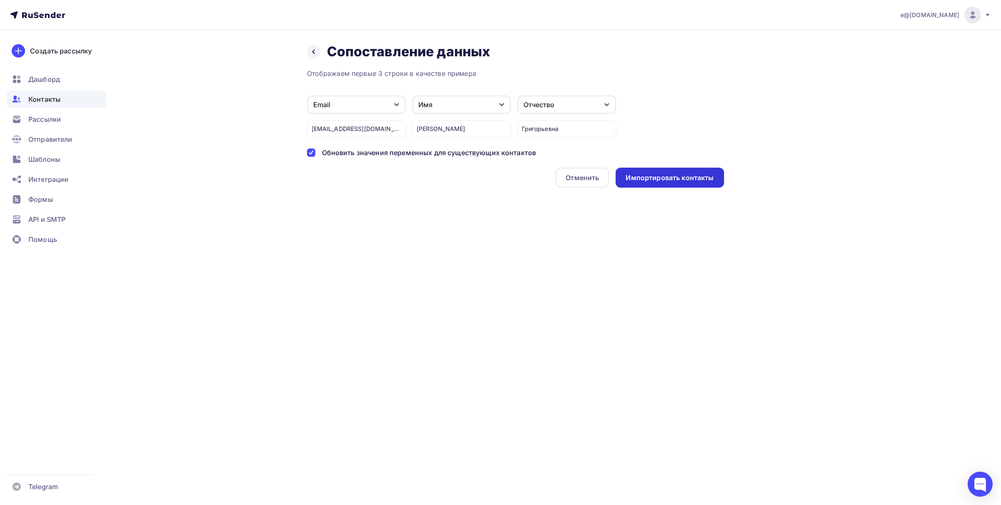
click at [663, 178] on div "Импортировать контакты" at bounding box center [670, 178] width 88 height 10
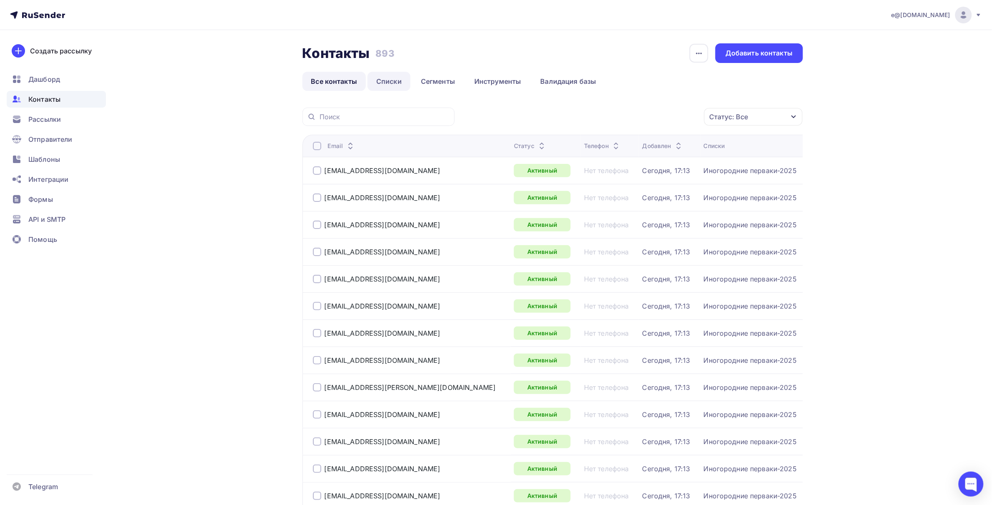
click at [393, 80] on link "Списки" at bounding box center [389, 81] width 43 height 19
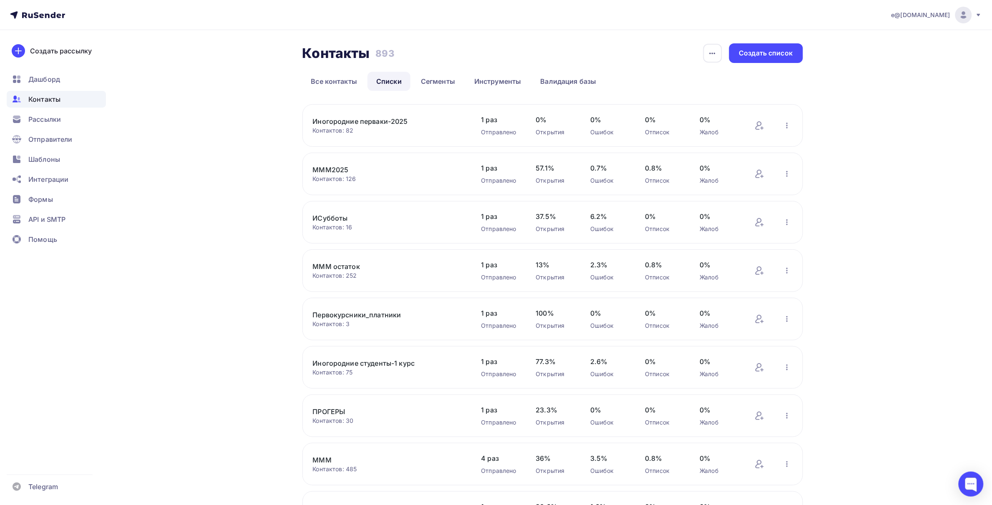
click at [349, 124] on link "Иногородние перваки-2025" at bounding box center [384, 121] width 142 height 10
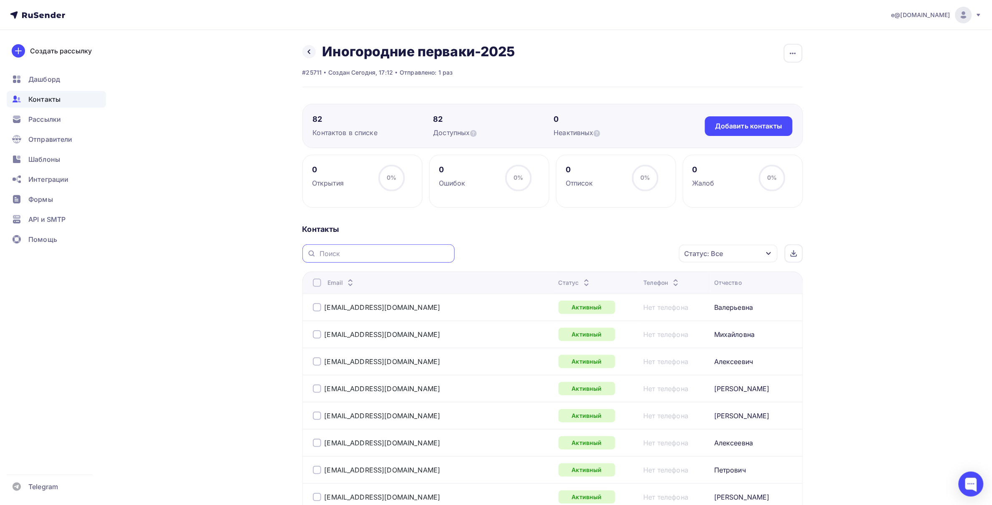
click at [351, 258] on input "text" at bounding box center [385, 253] width 130 height 9
type input "ш"
type input "[EMAIL_ADDRESS][DOMAIN_NAME]"
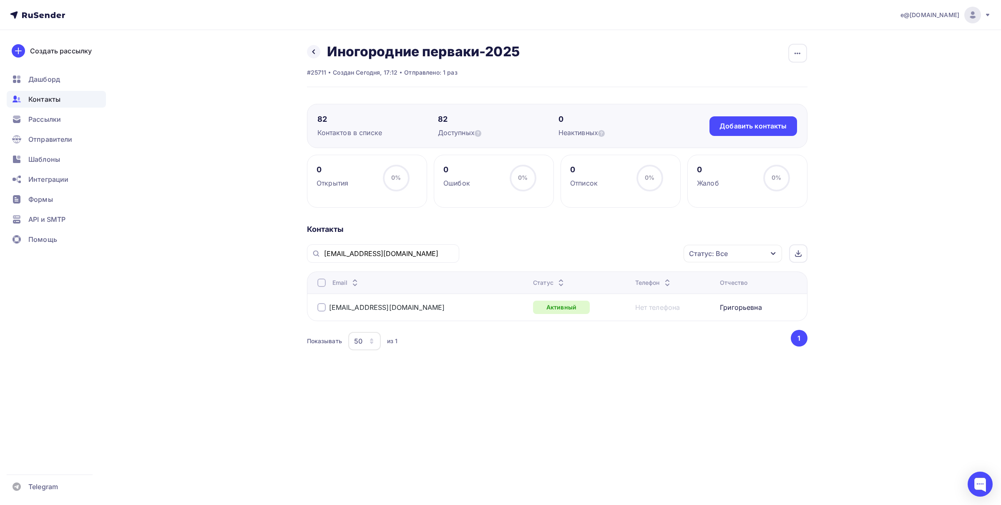
click at [45, 95] on span "Контакты" at bounding box center [44, 99] width 32 height 10
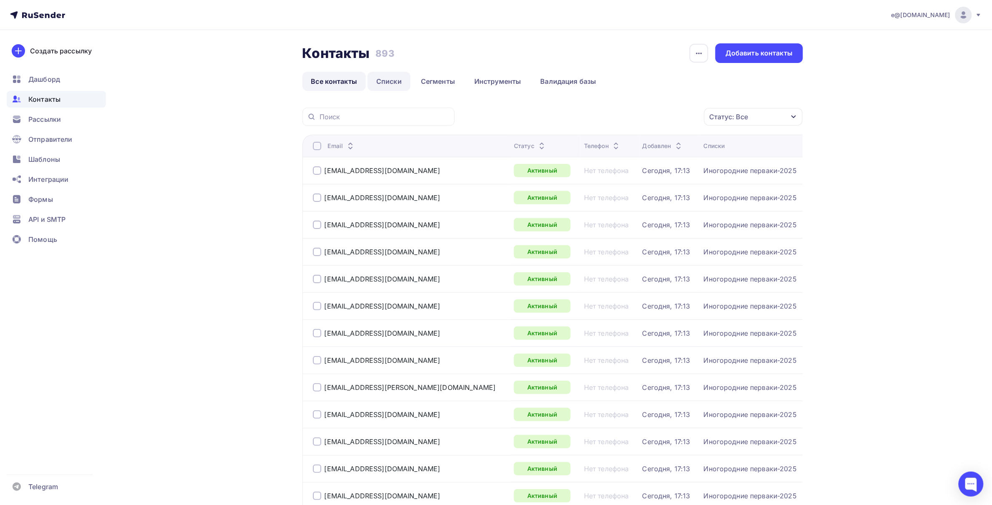
click at [381, 81] on link "Списки" at bounding box center [389, 81] width 43 height 19
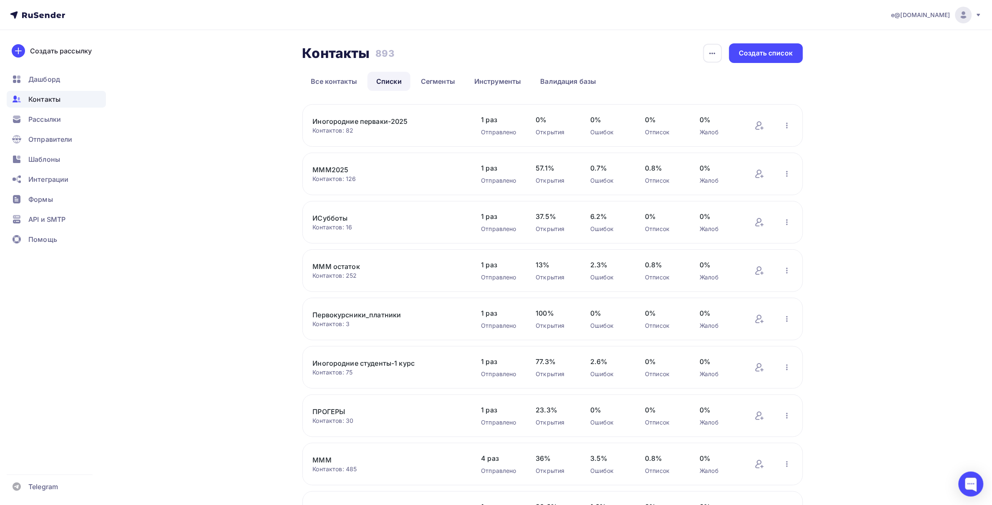
click at [365, 122] on link "Иногородние перваки-2025" at bounding box center [384, 121] width 142 height 10
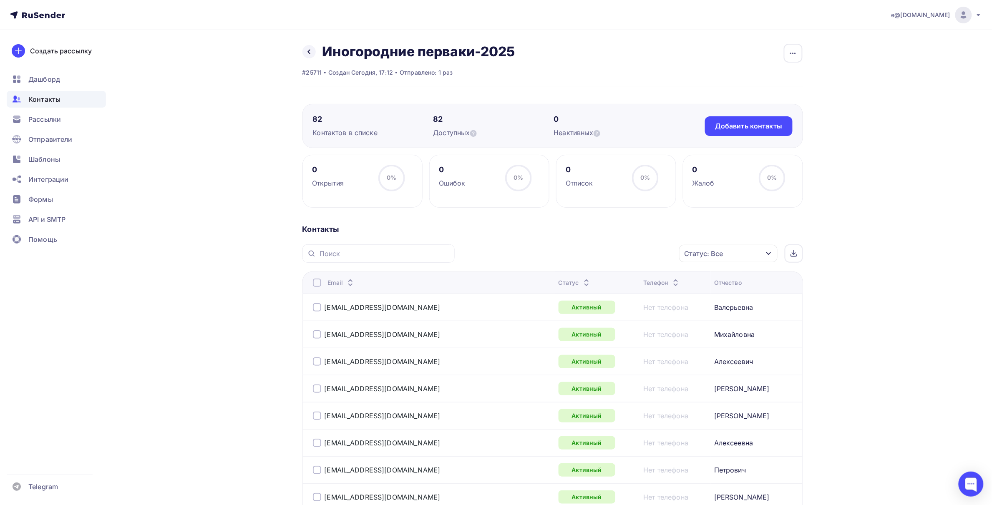
click at [671, 283] on icon at bounding box center [676, 285] width 10 height 10
click at [671, 284] on icon at bounding box center [676, 285] width 10 height 10
click at [768, 255] on icon "button" at bounding box center [768, 253] width 5 height 3
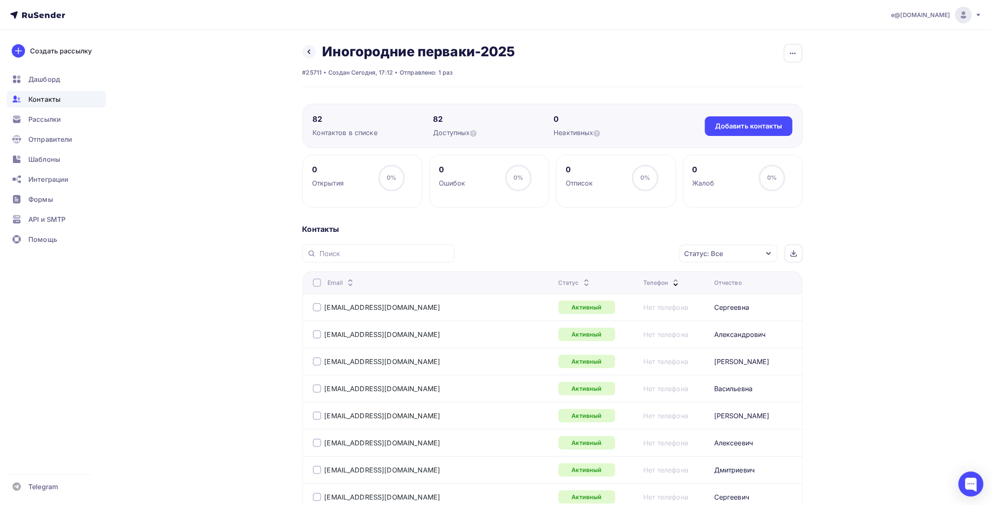
click at [33, 98] on span "Контакты" at bounding box center [44, 99] width 32 height 10
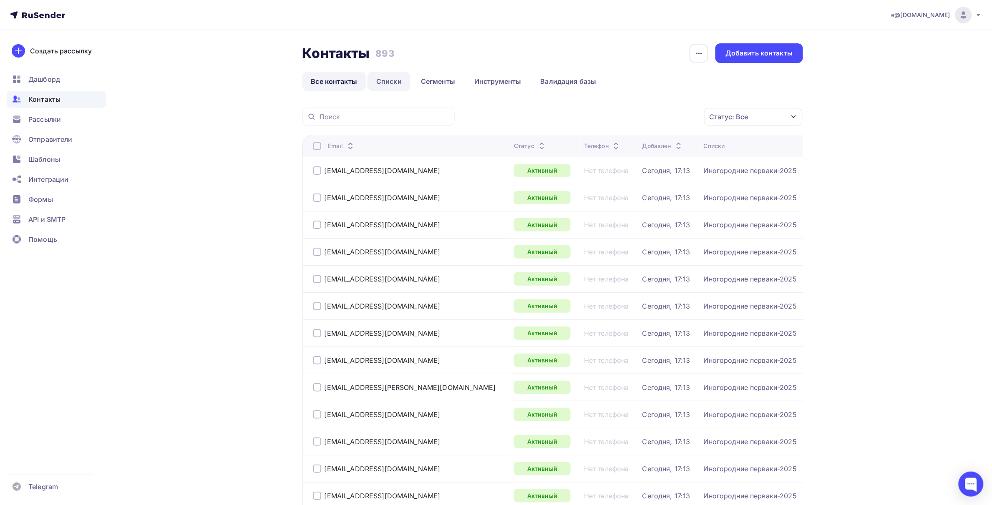
click at [383, 83] on link "Списки" at bounding box center [389, 81] width 43 height 19
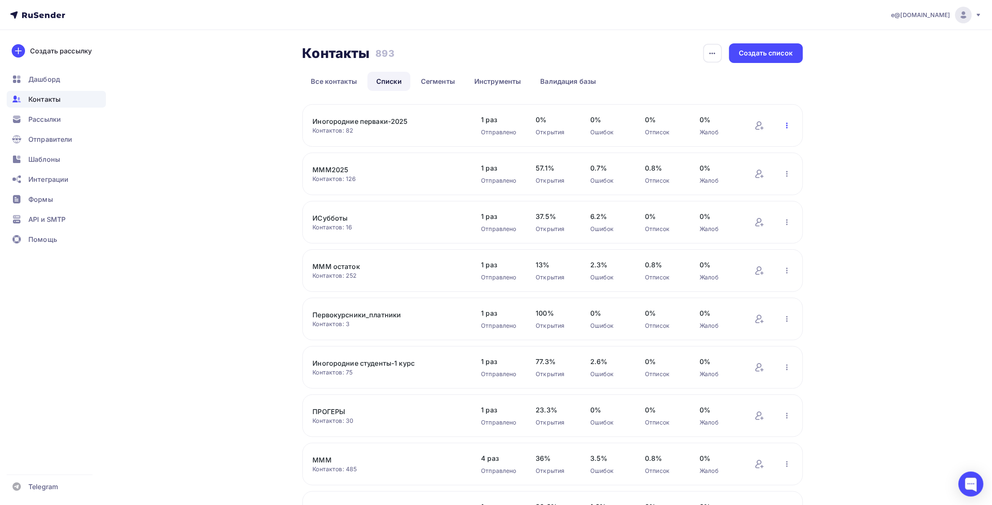
click at [787, 128] on icon "button" at bounding box center [787, 126] width 2 height 6
click at [785, 125] on icon "button" at bounding box center [787, 126] width 10 height 10
click at [350, 122] on link "Иногородние перваки-2025" at bounding box center [384, 121] width 142 height 10
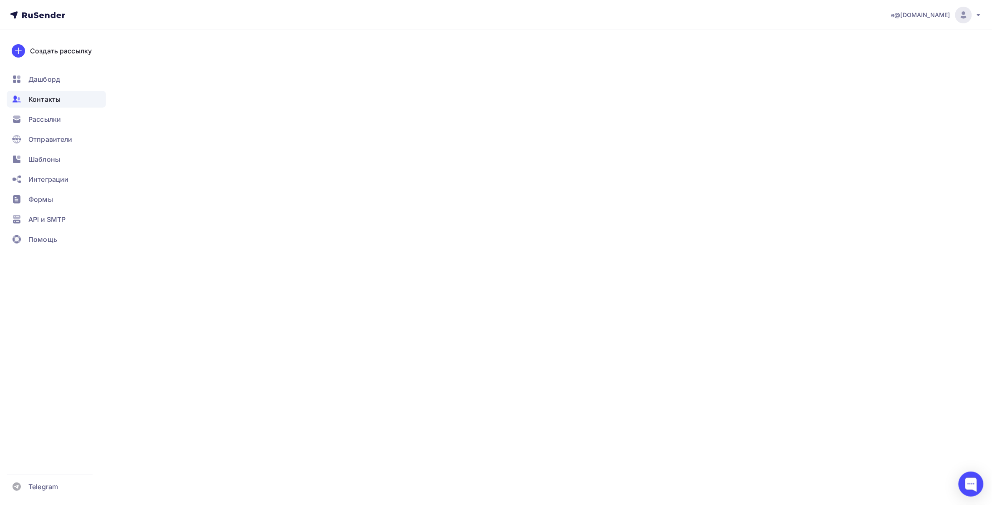
click at [353, 120] on link "Иногородние перваки-2025" at bounding box center [384, 121] width 142 height 10
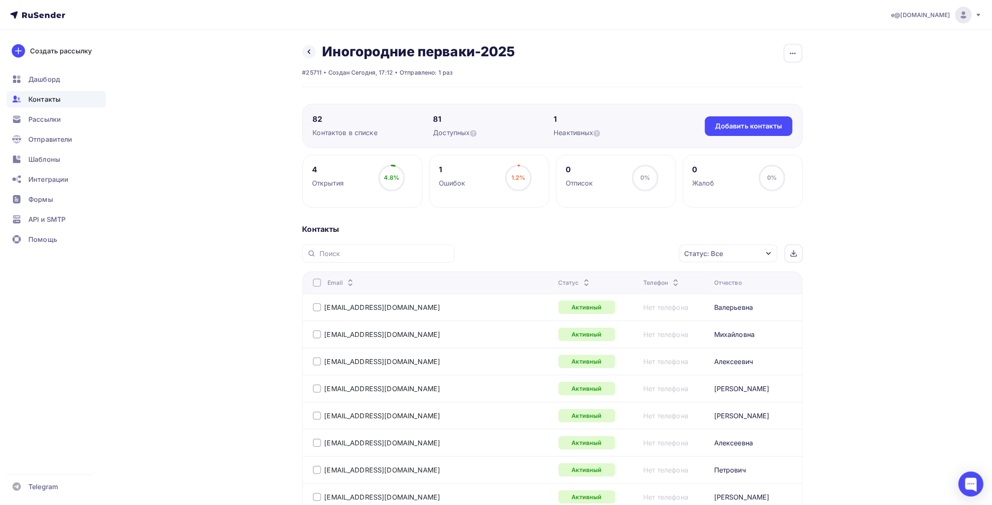
click at [330, 184] on div "Открытия" at bounding box center [328, 183] width 32 height 10
click at [389, 179] on span "4.8%" at bounding box center [391, 177] width 15 height 7
click at [598, 133] on icon at bounding box center [597, 133] width 7 height 7
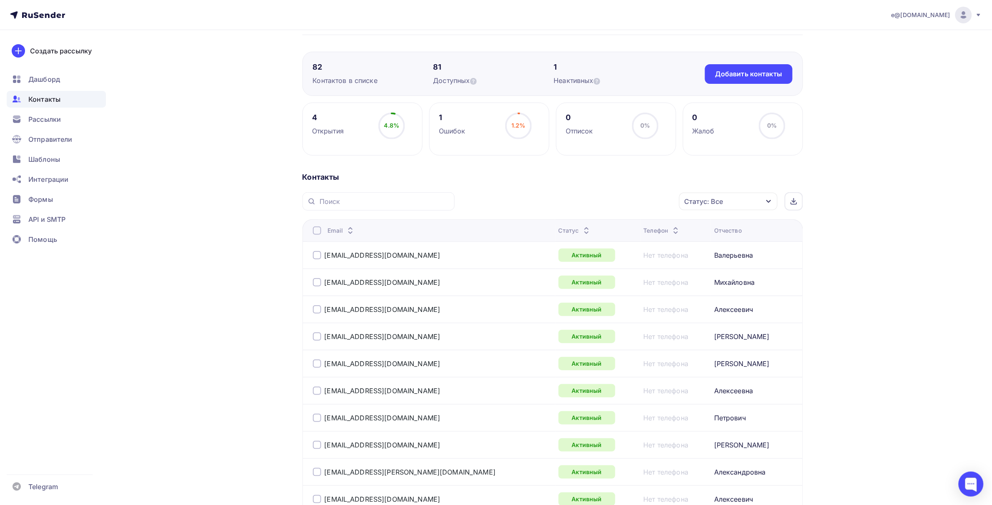
click at [716, 230] on div "Отчество" at bounding box center [728, 231] width 28 height 8
click at [644, 232] on div "Телефон" at bounding box center [662, 231] width 37 height 8
click at [0, 0] on div "Телефон" at bounding box center [0, 0] width 0 height 0
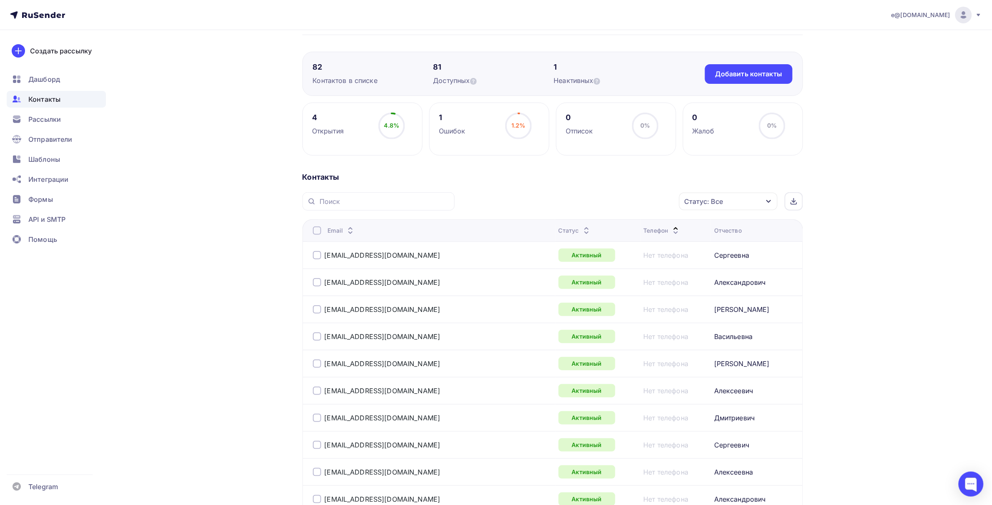
click at [644, 231] on div "Телефон" at bounding box center [662, 231] width 37 height 8
click at [348, 232] on icon at bounding box center [350, 233] width 10 height 10
click at [45, 123] on span "Рассылки" at bounding box center [44, 119] width 33 height 10
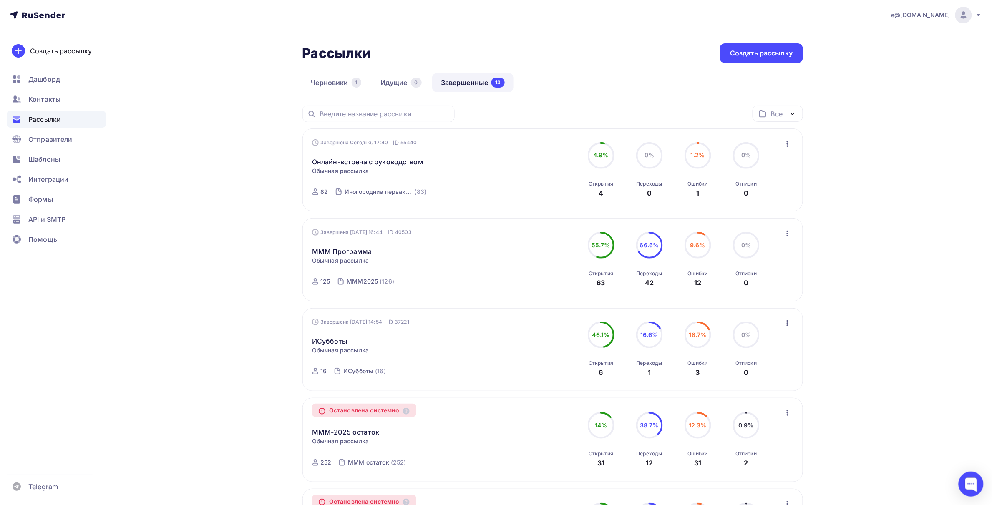
click at [597, 161] on circle at bounding box center [601, 155] width 25 height 25
click at [368, 190] on div "Иногородние перваки-2025" at bounding box center [379, 192] width 68 height 8
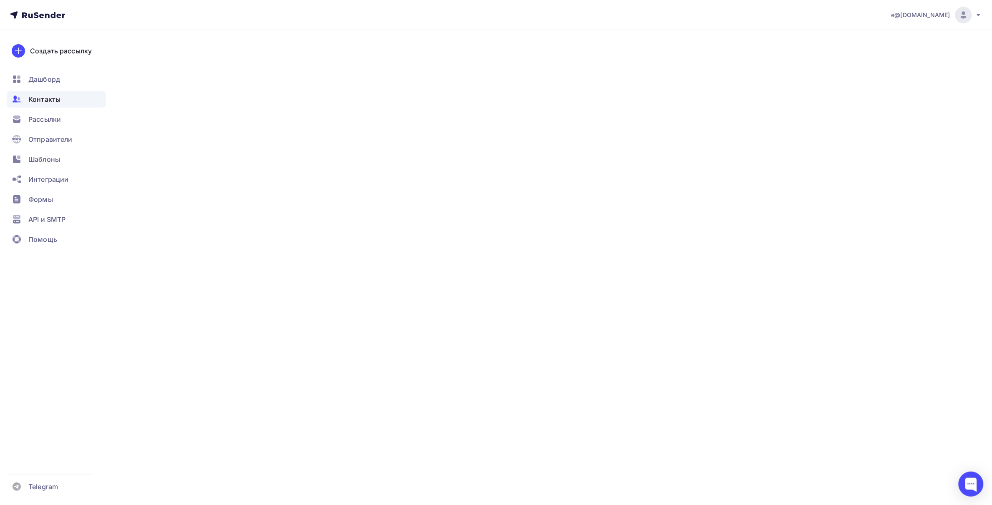
click at [368, 190] on div "Иногородние перваки-2025" at bounding box center [379, 192] width 68 height 8
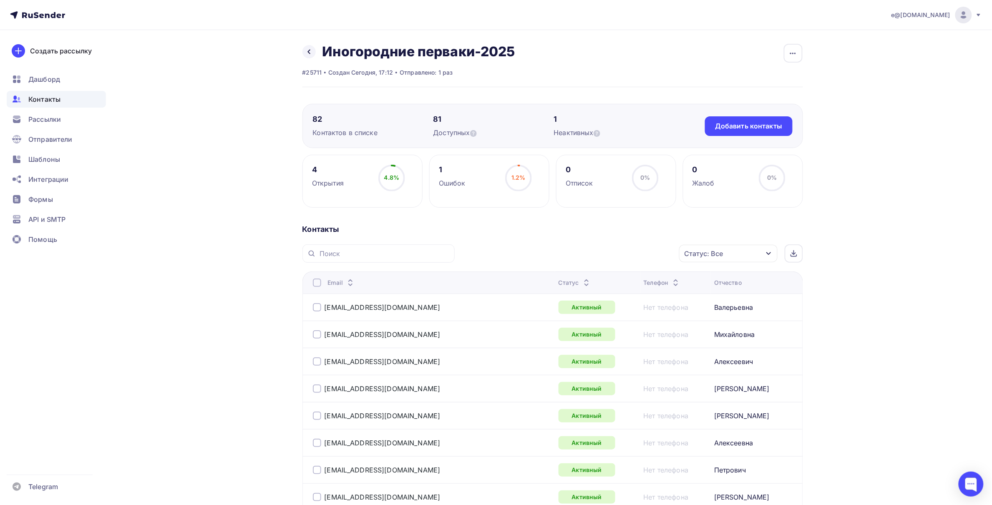
click at [772, 251] on icon "button" at bounding box center [768, 253] width 7 height 7
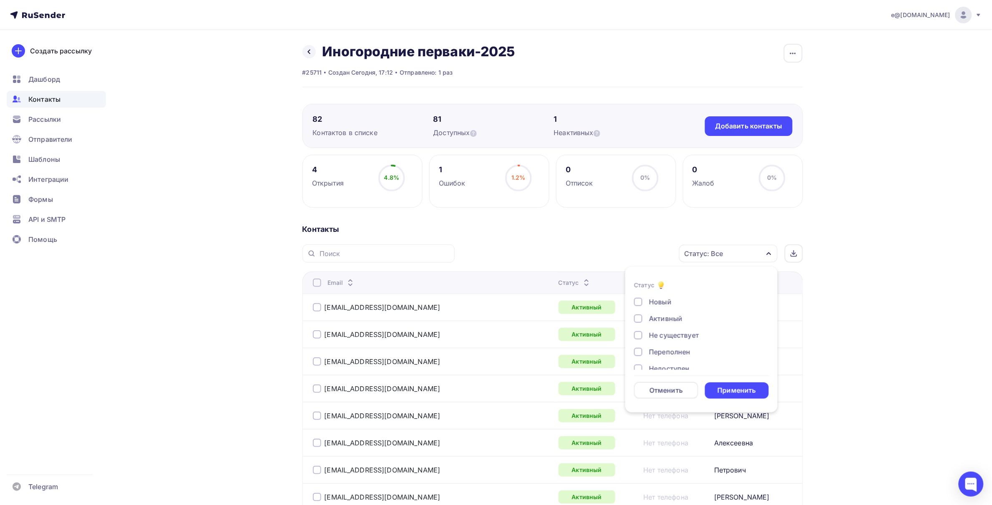
click at [767, 255] on icon "button" at bounding box center [768, 253] width 5 height 3
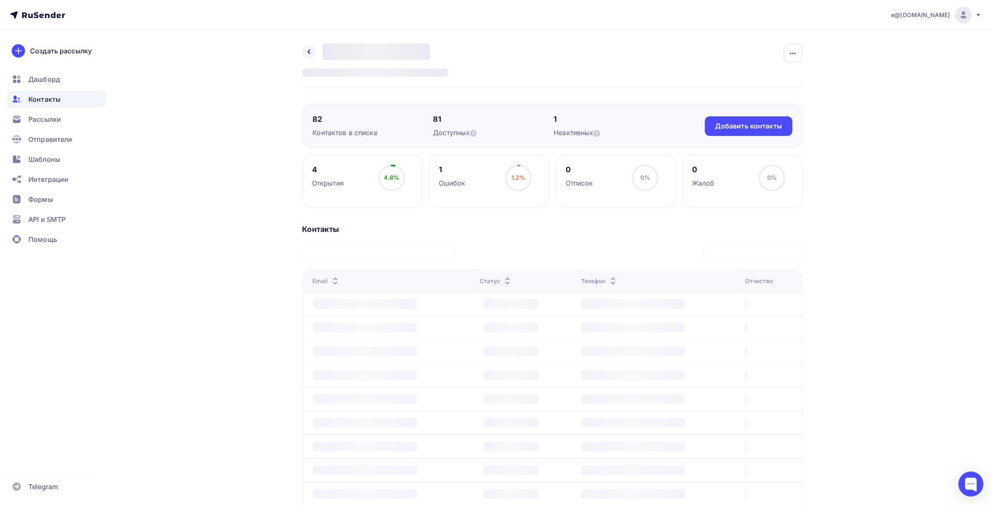
click at [914, 247] on div "e@sarftie.ru Аккаунт Тарифы Выйти Создать рассылку Дашборд Контакты Рассылки От…" at bounding box center [496, 292] width 992 height 584
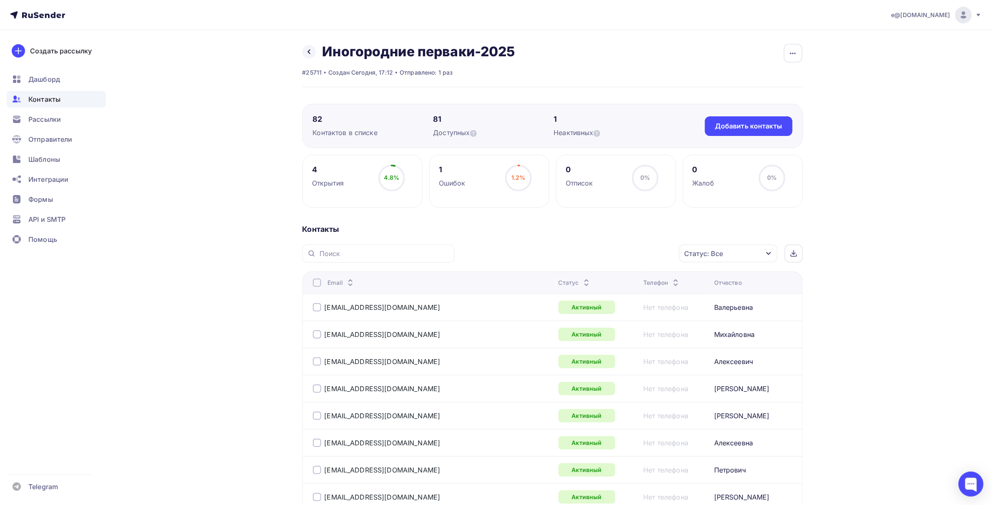
click at [390, 174] on span "4.8%" at bounding box center [391, 177] width 15 height 7
click at [793, 48] on icon "button" at bounding box center [793, 53] width 10 height 10
click at [737, 130] on div "Настроить поля и переменные" at bounding box center [740, 129] width 120 height 10
click at [317, 281] on div at bounding box center [317, 283] width 8 height 8
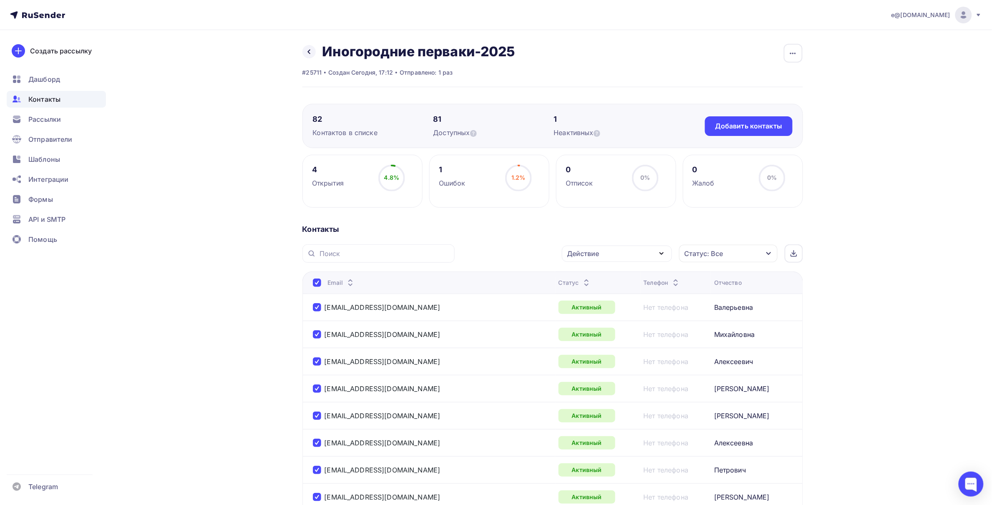
click at [663, 253] on icon "button" at bounding box center [661, 254] width 3 height 2
click at [663, 253] on icon "button" at bounding box center [662, 254] width 10 height 10
click at [714, 282] on div "Отчество" at bounding box center [728, 283] width 28 height 8
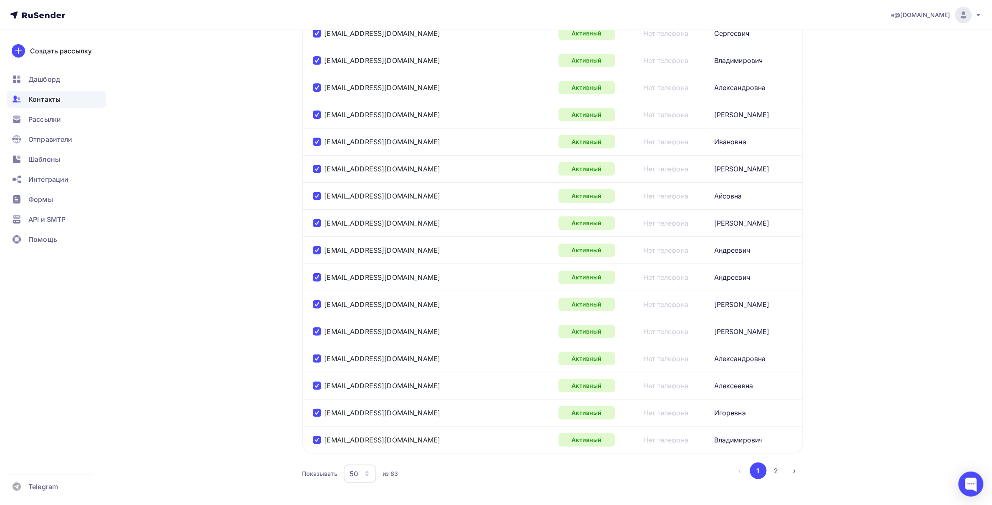
scroll to position [1236, 0]
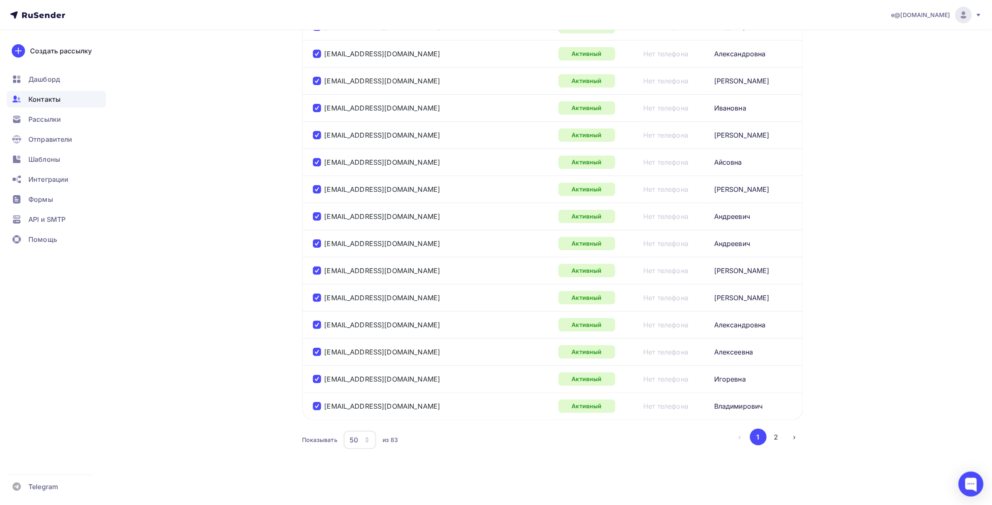
click at [793, 437] on button "›" at bounding box center [794, 437] width 17 height 17
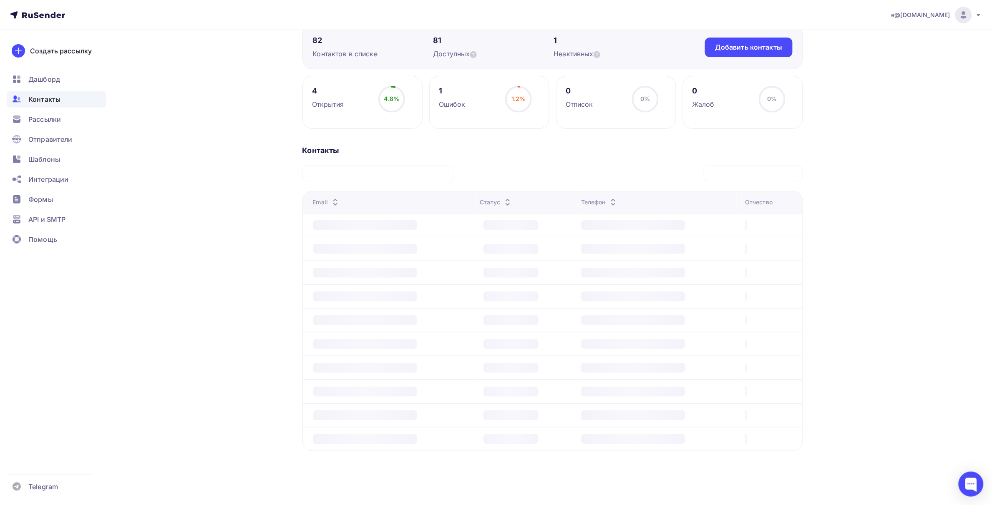
scroll to position [80, 0]
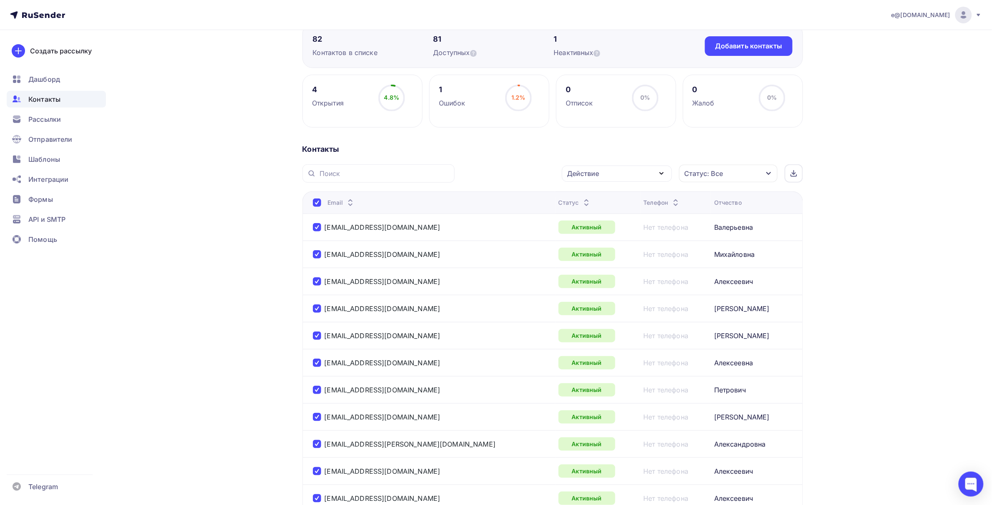
click at [662, 172] on icon "button" at bounding box center [662, 174] width 10 height 10
click at [767, 173] on icon "button" at bounding box center [768, 173] width 5 height 3
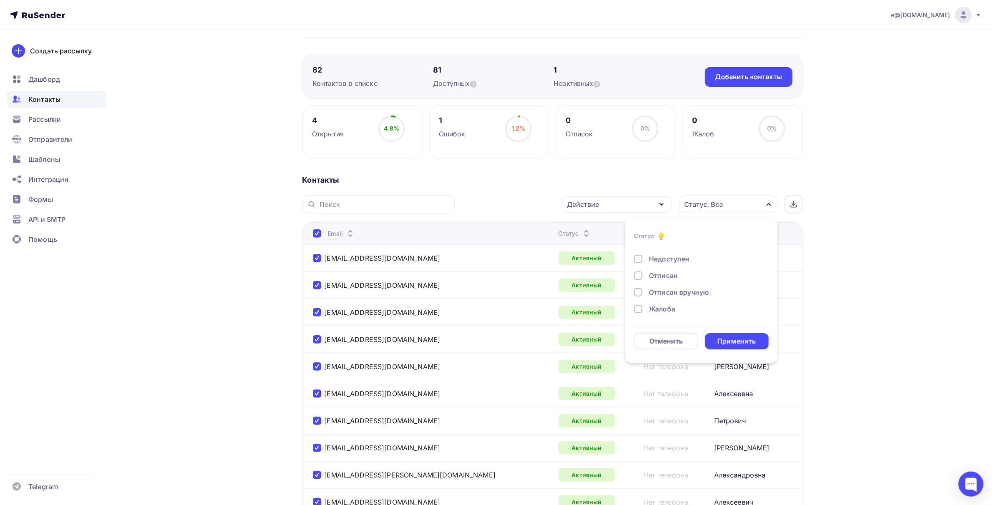
scroll to position [28, 0]
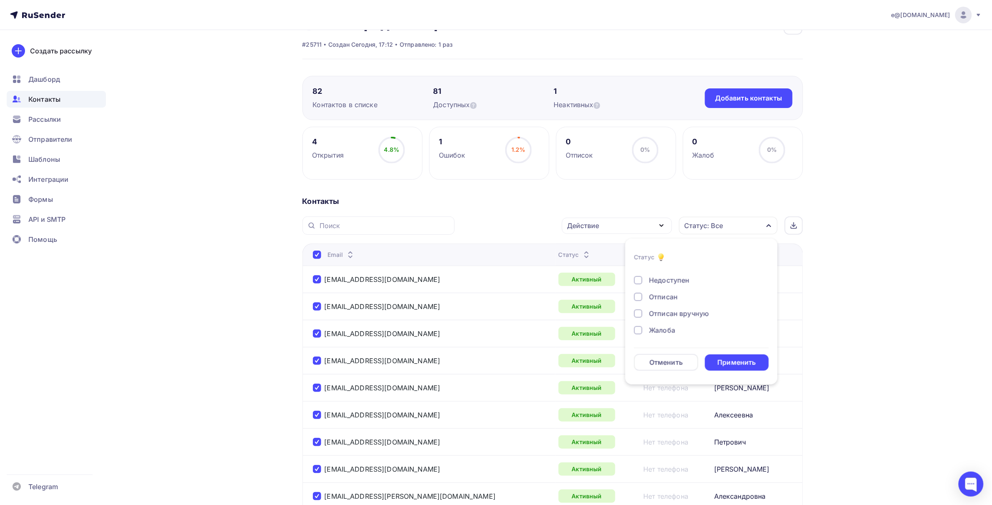
click at [320, 255] on div at bounding box center [317, 255] width 8 height 8
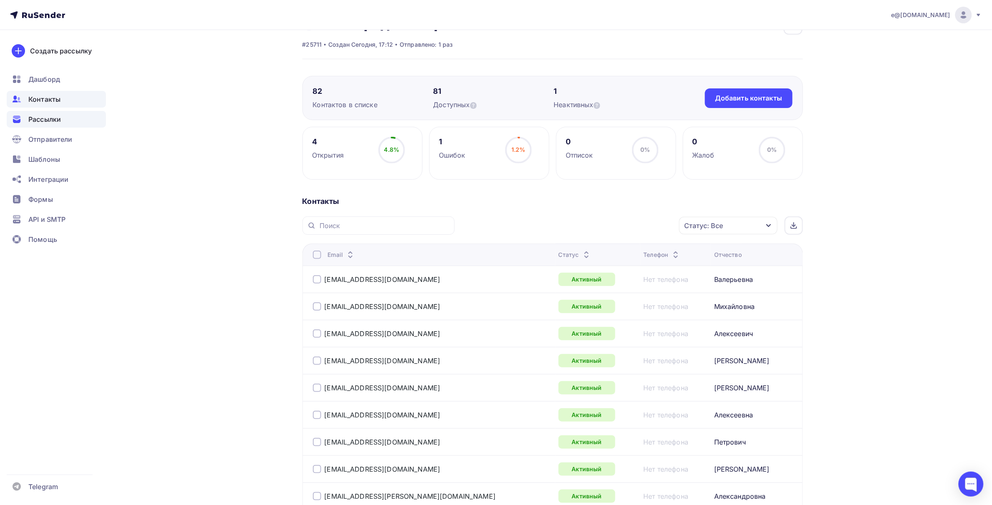
click at [40, 114] on span "Рассылки" at bounding box center [44, 119] width 33 height 10
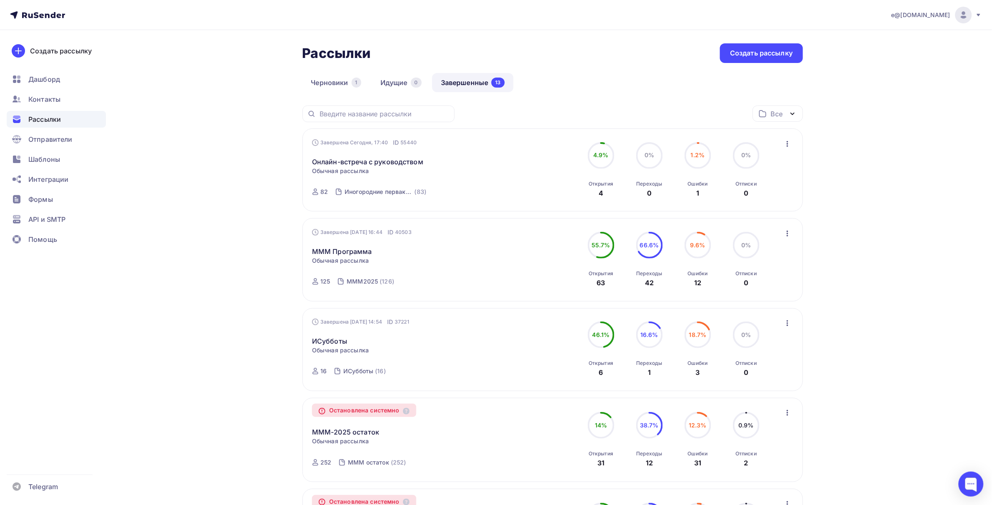
click at [788, 142] on icon "button" at bounding box center [788, 144] width 2 height 6
click at [748, 182] on div "Обзор рассылки" at bounding box center [750, 183] width 86 height 10
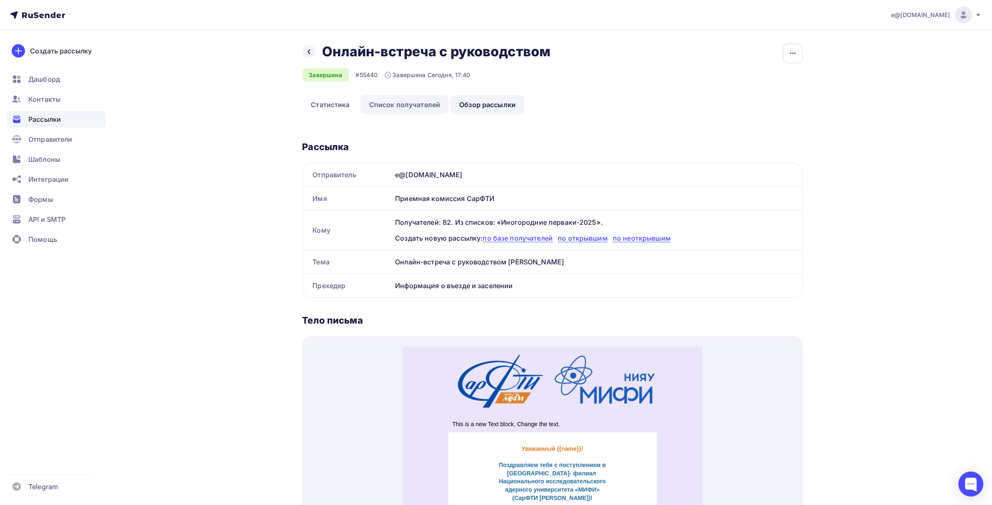
click at [412, 108] on link "Список получателей" at bounding box center [404, 104] width 89 height 19
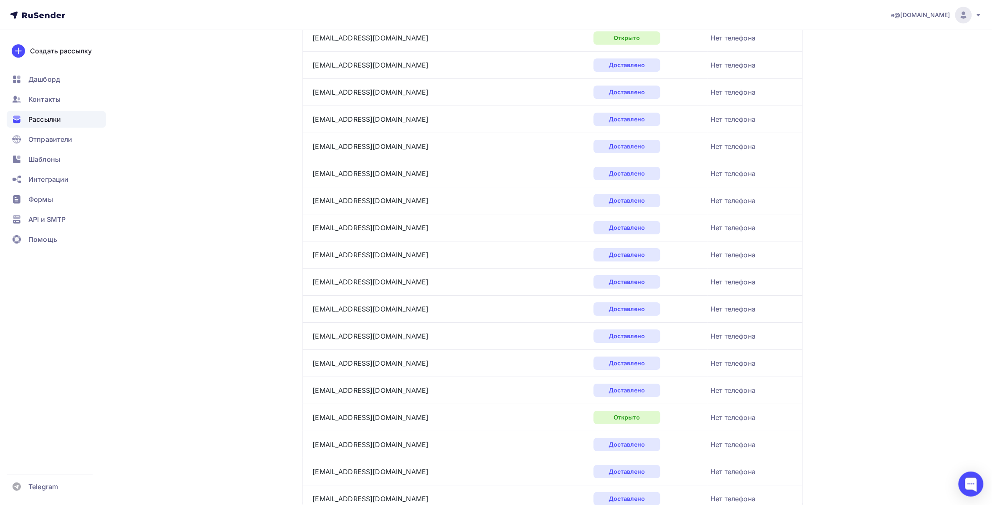
scroll to position [1098, 0]
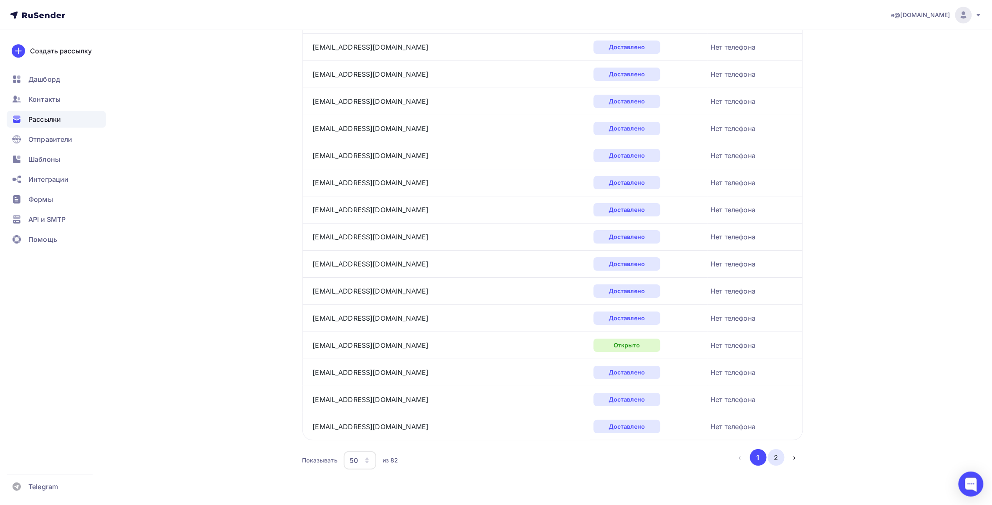
click at [774, 461] on button "2" at bounding box center [776, 457] width 17 height 17
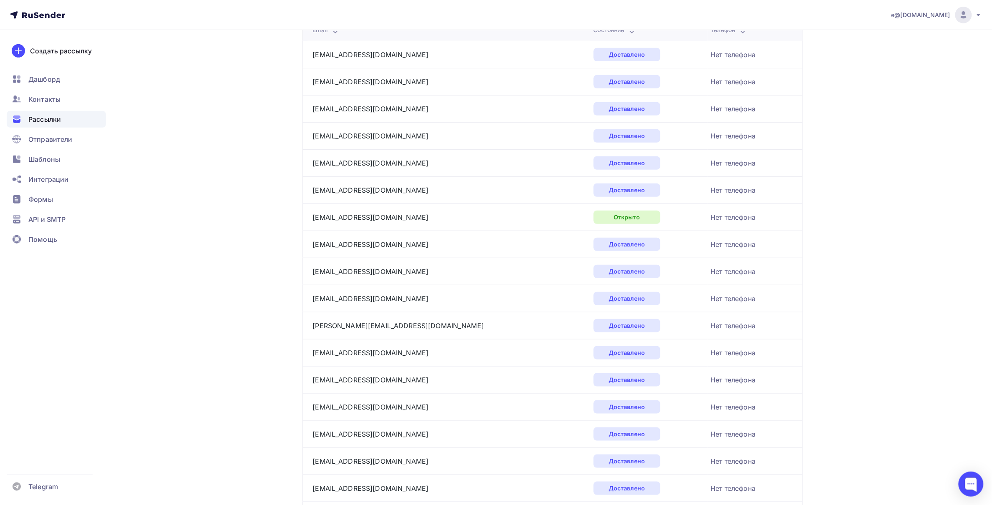
scroll to position [34, 0]
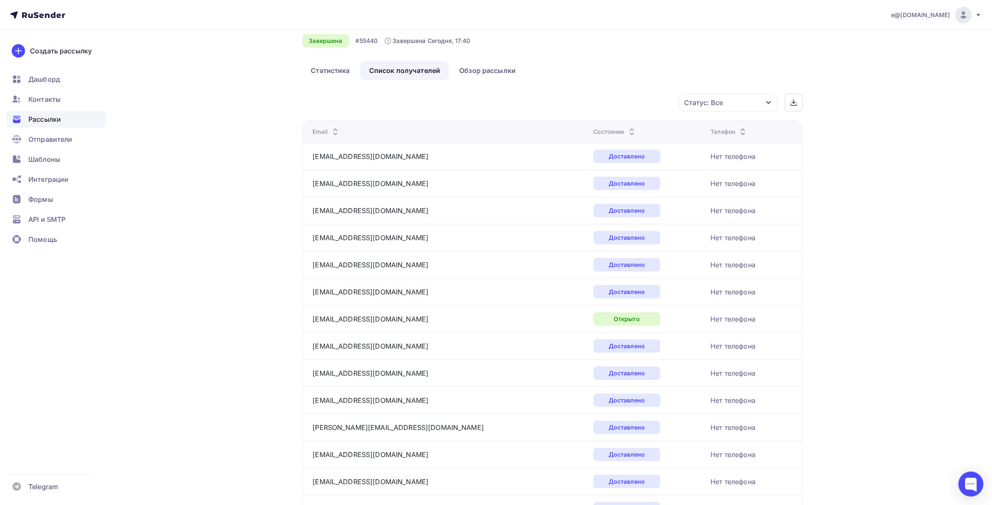
click at [766, 105] on icon "button" at bounding box center [768, 102] width 7 height 7
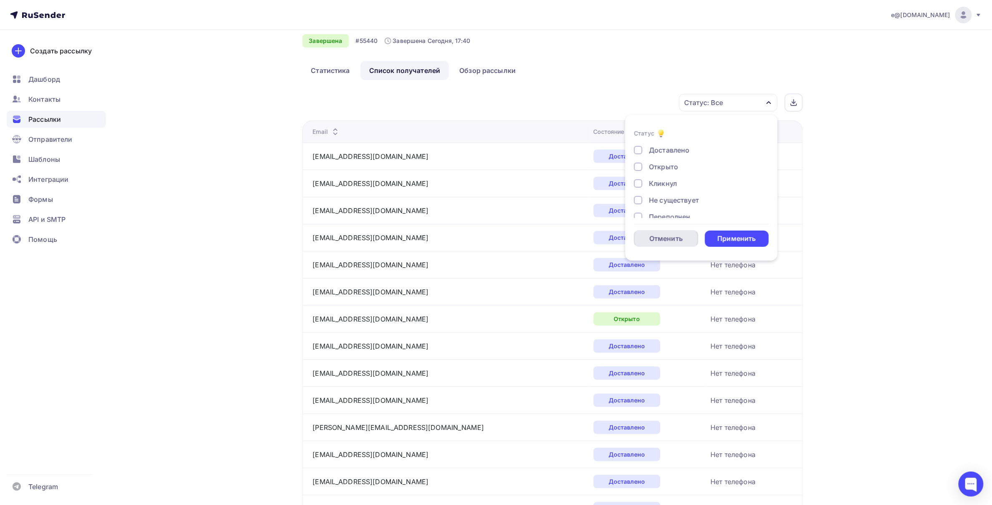
click at [658, 242] on div "Отменить" at bounding box center [665, 239] width 33 height 10
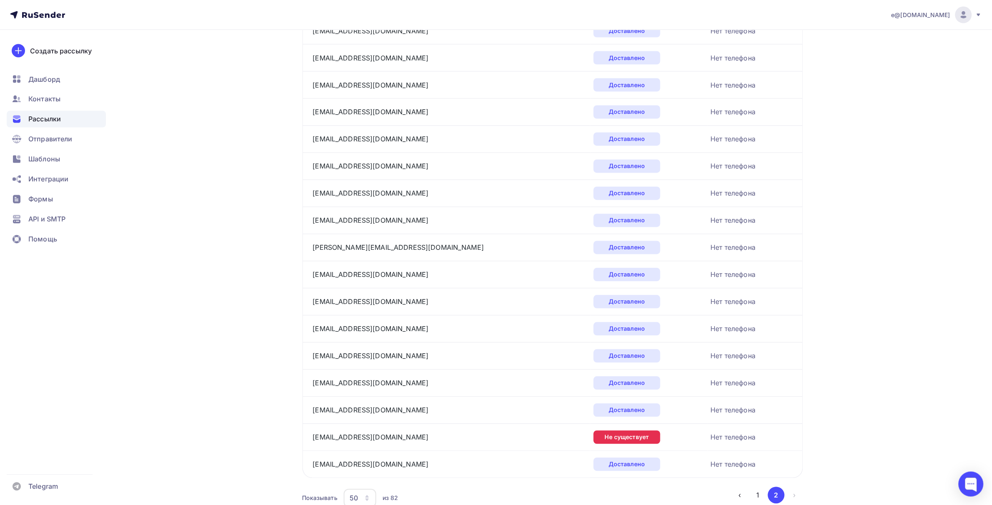
scroll to position [608, 0]
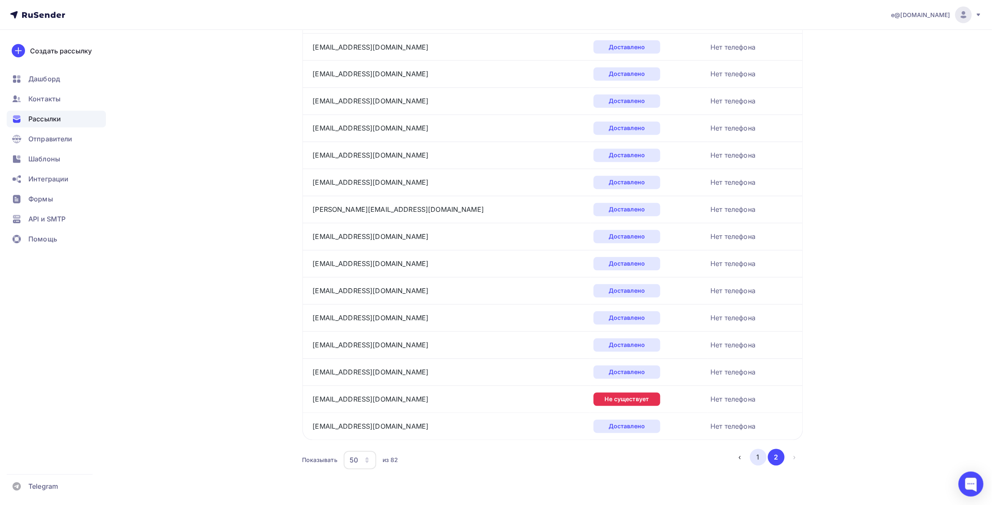
click at [760, 459] on button "1" at bounding box center [758, 457] width 17 height 17
click at [774, 455] on button "2" at bounding box center [776, 457] width 17 height 17
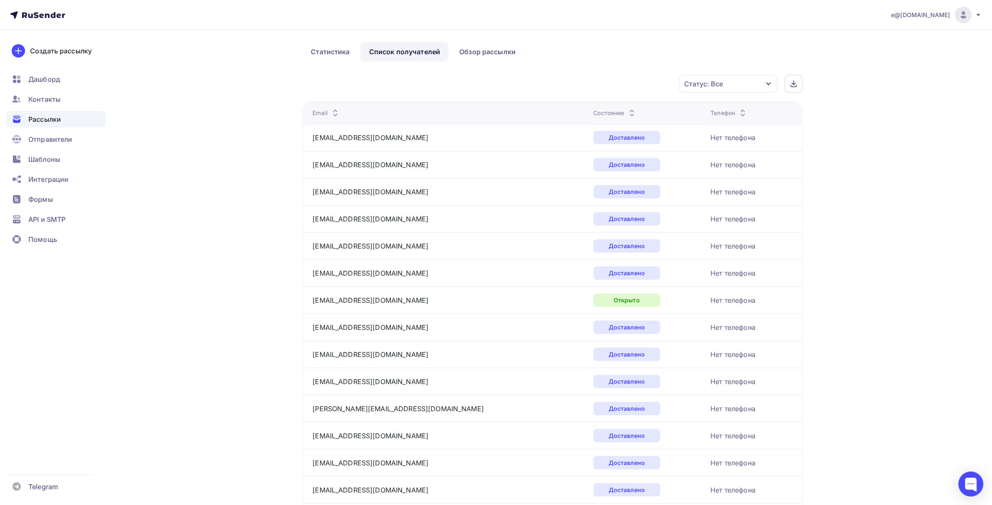
scroll to position [34, 0]
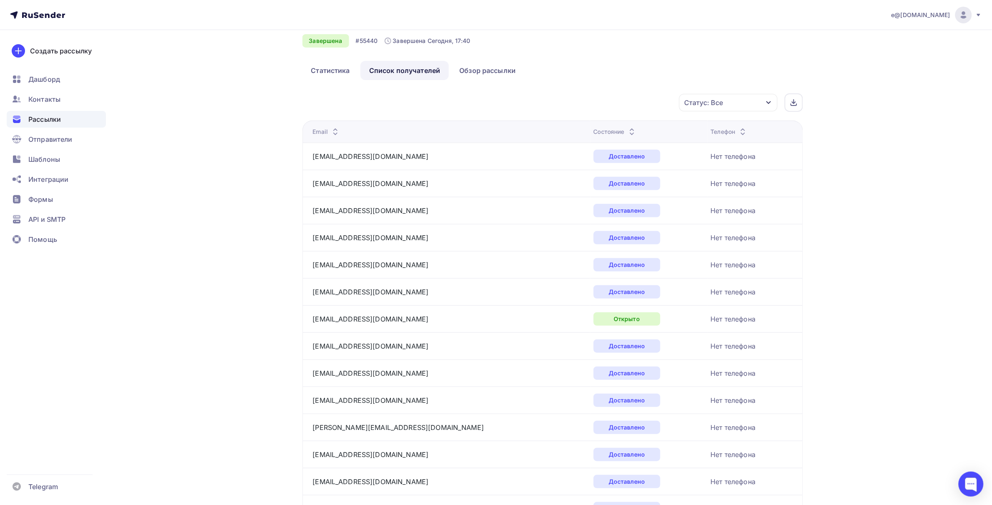
click at [333, 133] on icon at bounding box center [335, 134] width 10 height 10
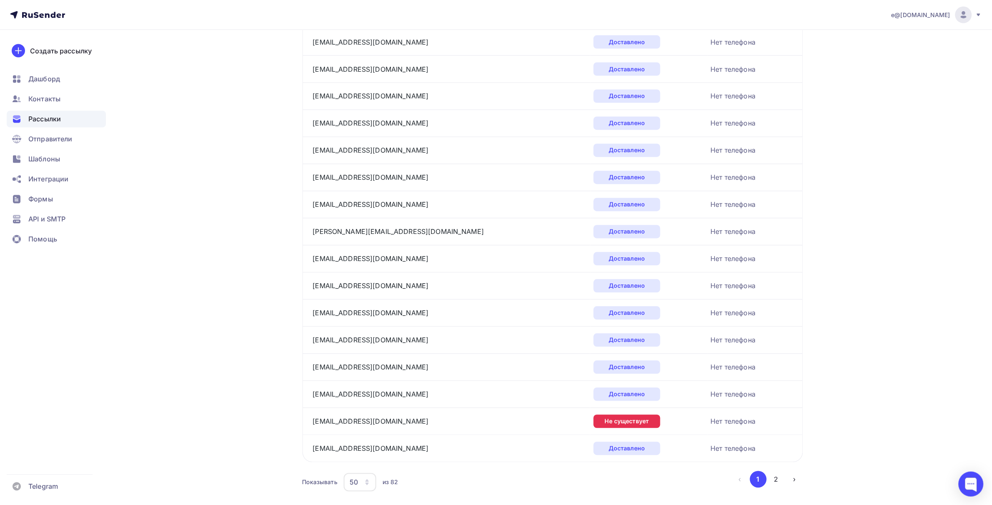
scroll to position [608, 0]
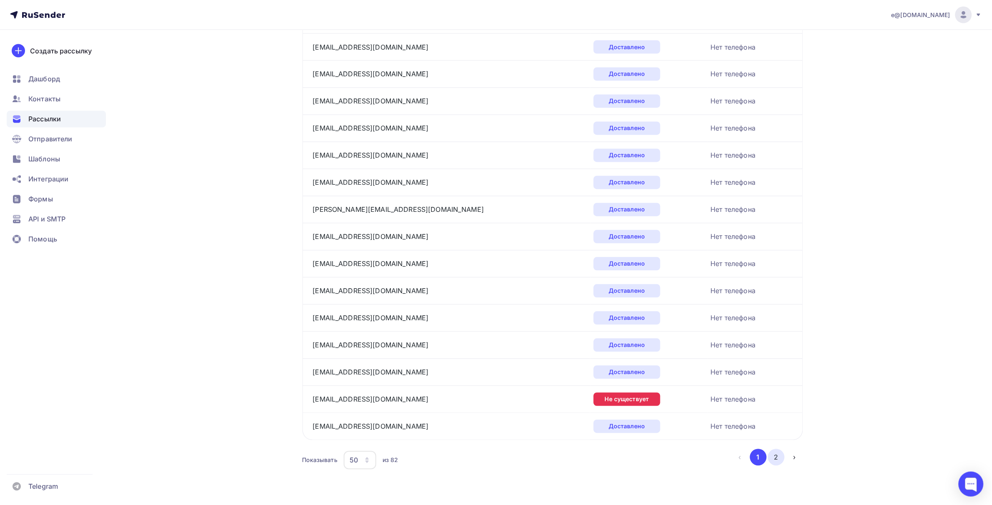
click at [774, 459] on button "2" at bounding box center [776, 457] width 17 height 17
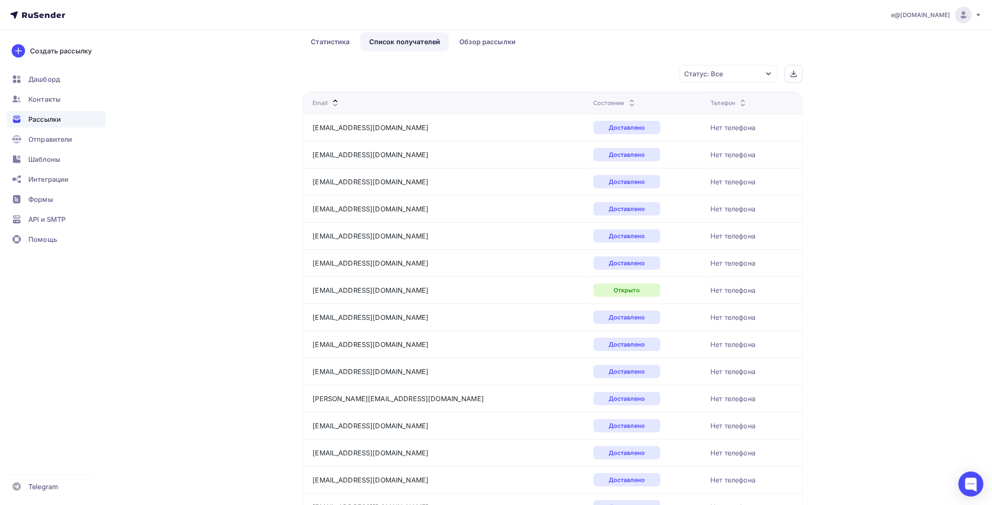
scroll to position [0, 0]
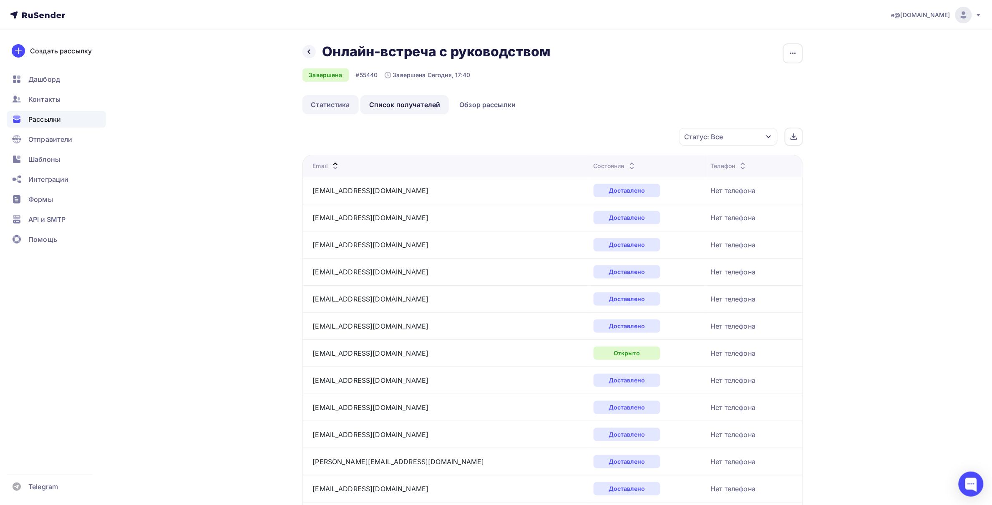
click at [335, 106] on link "Статистика" at bounding box center [330, 104] width 56 height 19
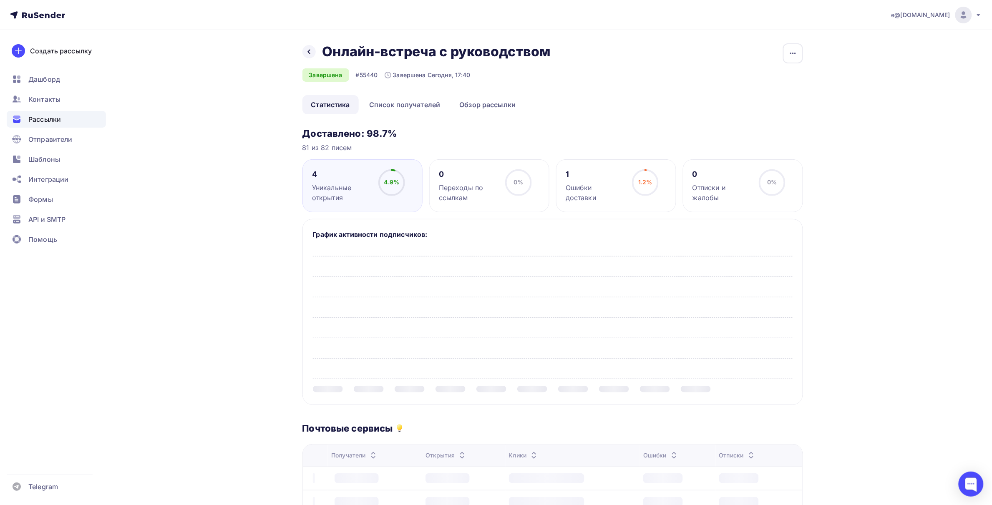
click at [47, 118] on span "Рассылки" at bounding box center [44, 119] width 33 height 10
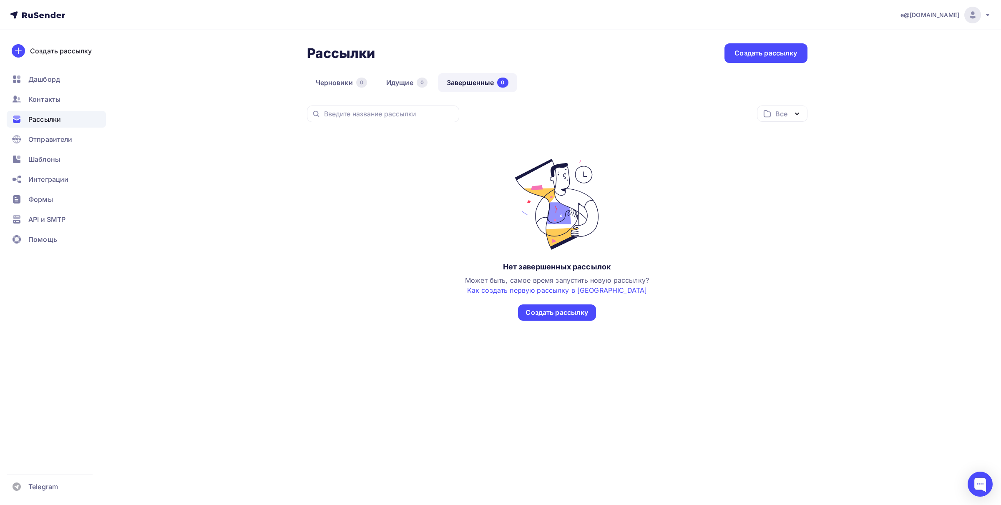
click at [463, 82] on link "Завершенные 0" at bounding box center [477, 82] width 79 height 19
click at [50, 119] on span "Рассылки" at bounding box center [44, 119] width 33 height 10
click at [50, 118] on span "Рассылки" at bounding box center [44, 119] width 33 height 10
click at [797, 114] on icon "button" at bounding box center [796, 114] width 3 height 2
click at [797, 114] on icon "button" at bounding box center [797, 114] width 10 height 10
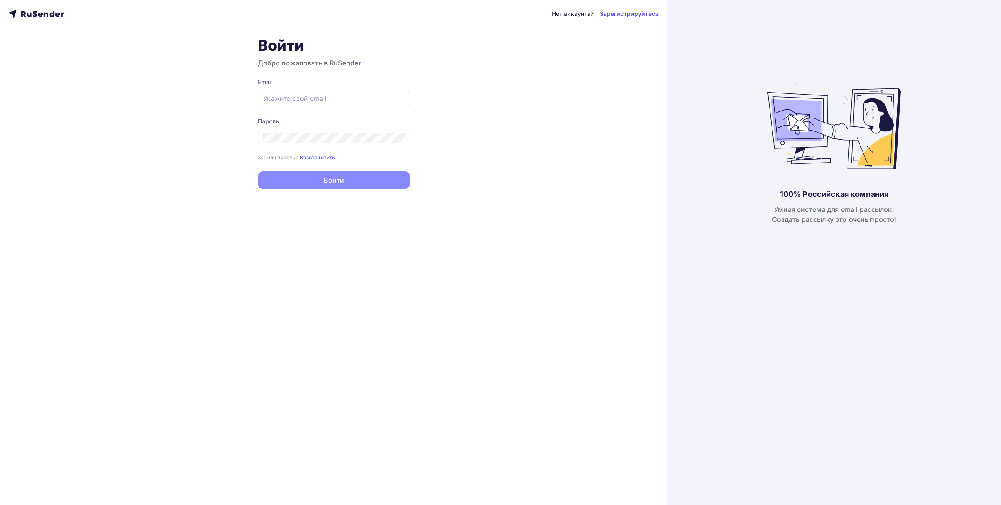
type input "e@[DOMAIN_NAME]"
drag, startPoint x: 0, startPoint y: 0, endPoint x: 326, endPoint y: 180, distance: 372.5
click at [326, 180] on button "Войти" at bounding box center [334, 180] width 152 height 18
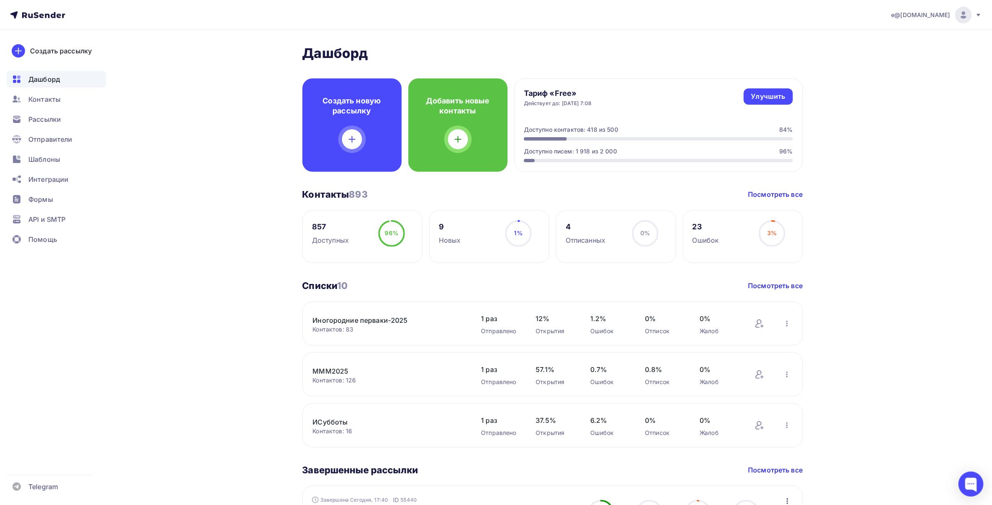
scroll to position [52, 0]
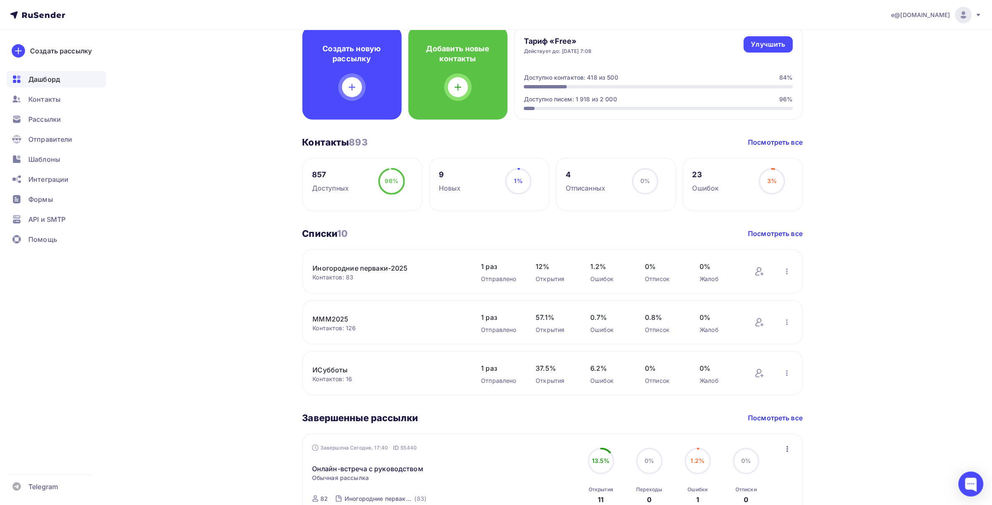
click at [345, 267] on link "Иногородние перваки-2025" at bounding box center [384, 268] width 142 height 10
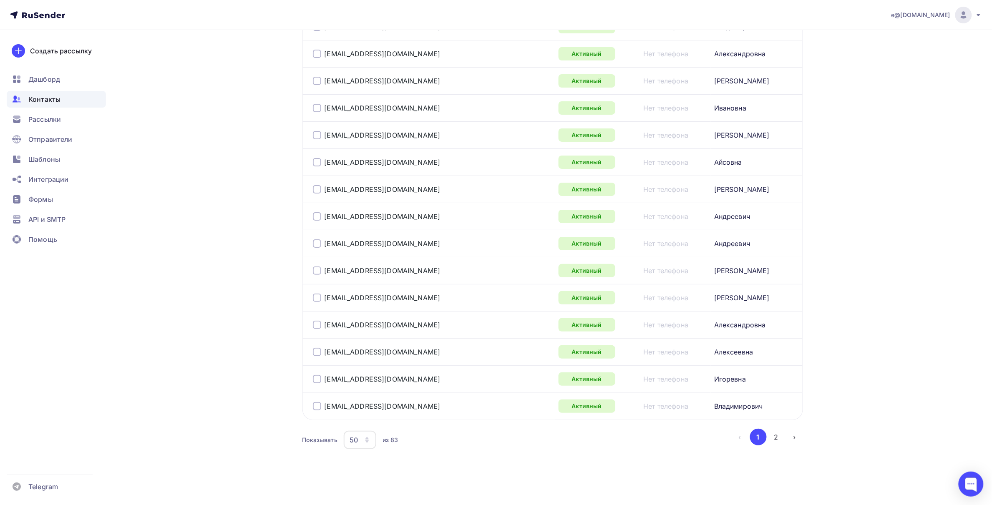
scroll to position [1236, 0]
click at [777, 434] on button "2" at bounding box center [776, 437] width 17 height 17
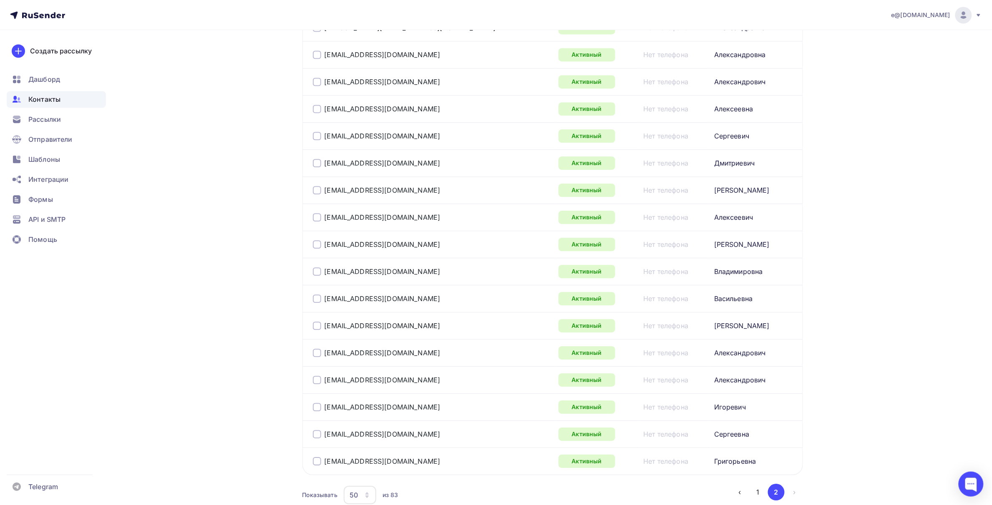
scroll to position [773, 0]
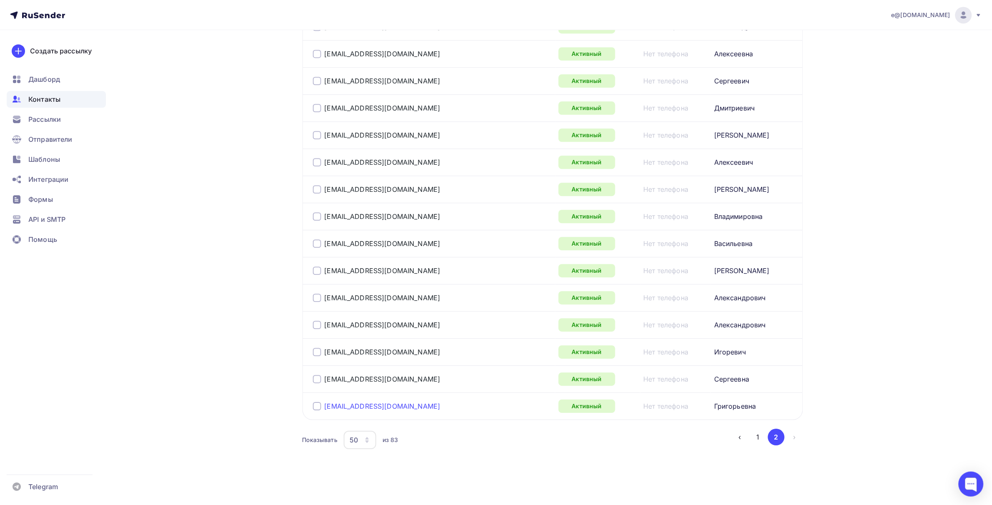
click at [368, 407] on link "[EMAIL_ADDRESS][DOMAIN_NAME]" at bounding box center [383, 406] width 116 height 8
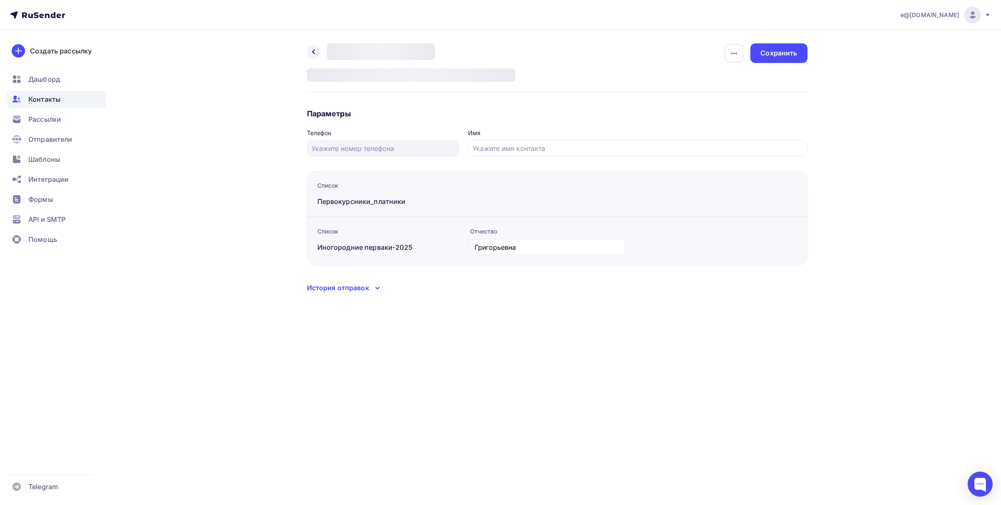
type input "[PERSON_NAME]"
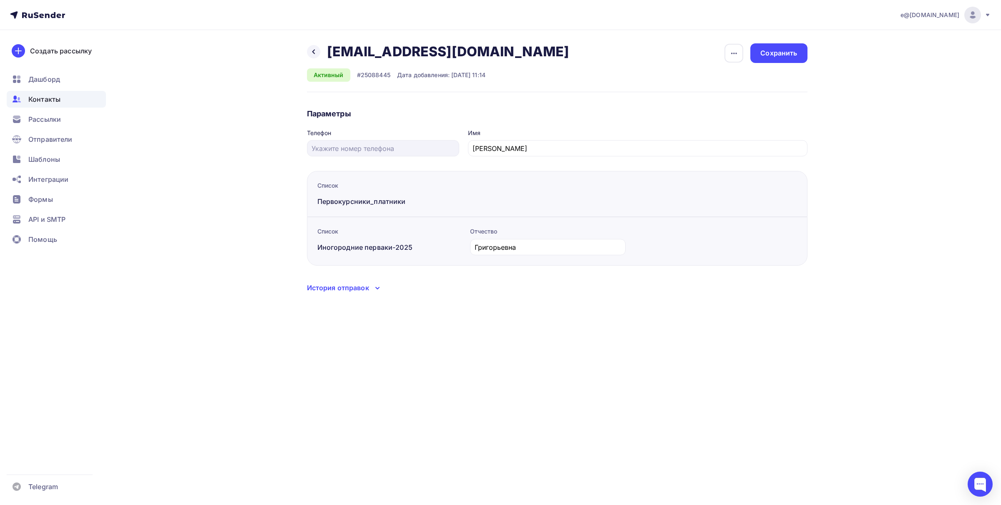
click at [346, 291] on div "История отправок" at bounding box center [338, 288] width 62 height 10
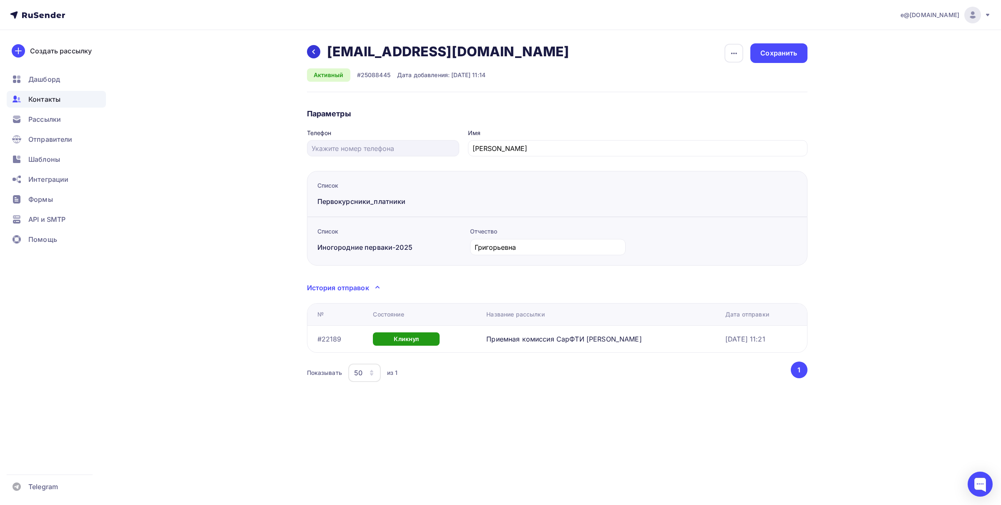
click at [311, 53] on icon at bounding box center [313, 51] width 7 height 7
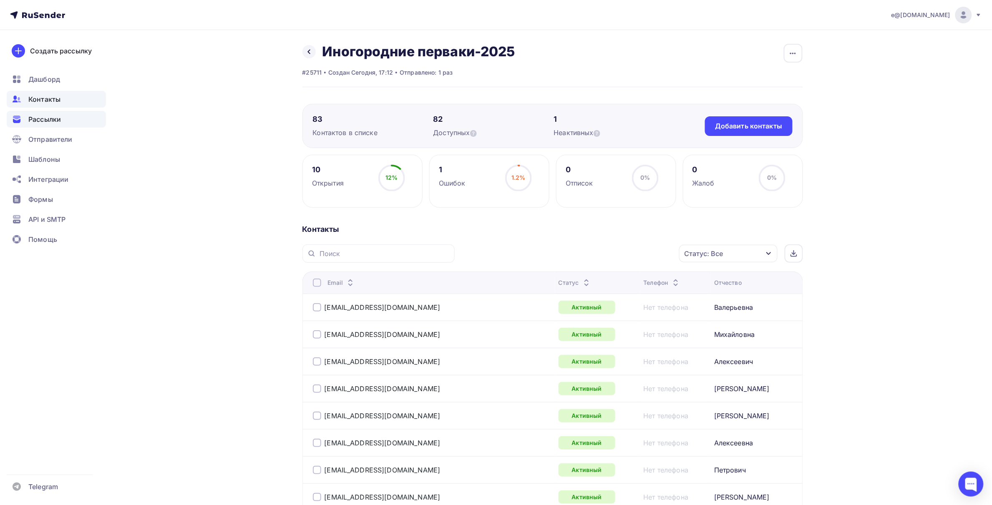
click at [39, 121] on span "Рассылки" at bounding box center [44, 119] width 33 height 10
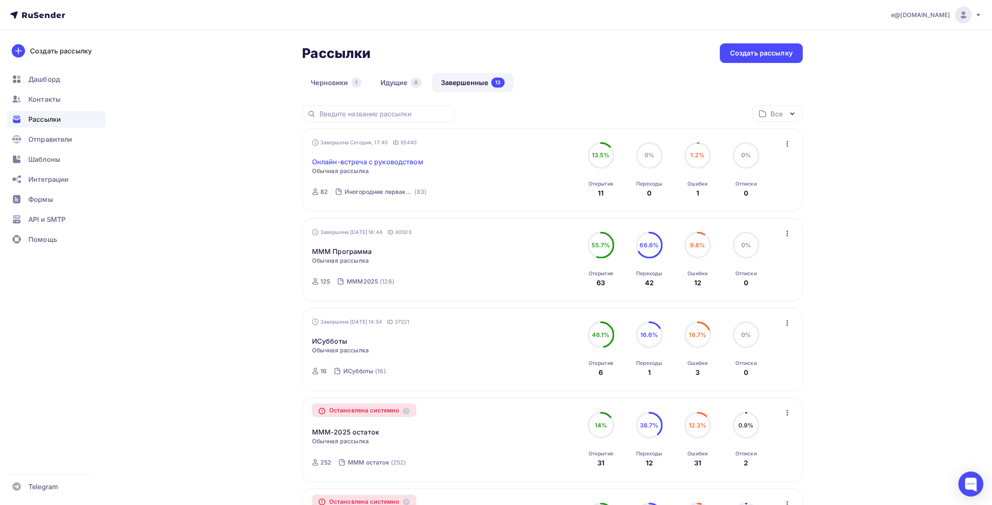
click at [366, 164] on link "Онлайн-встреча с руководством" at bounding box center [367, 162] width 111 height 10
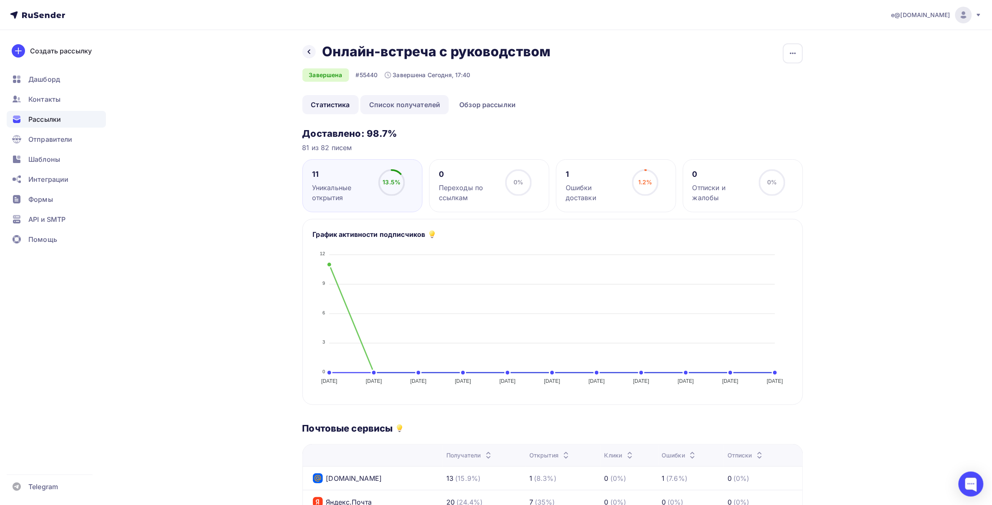
click at [420, 105] on link "Список получателей" at bounding box center [404, 104] width 89 height 19
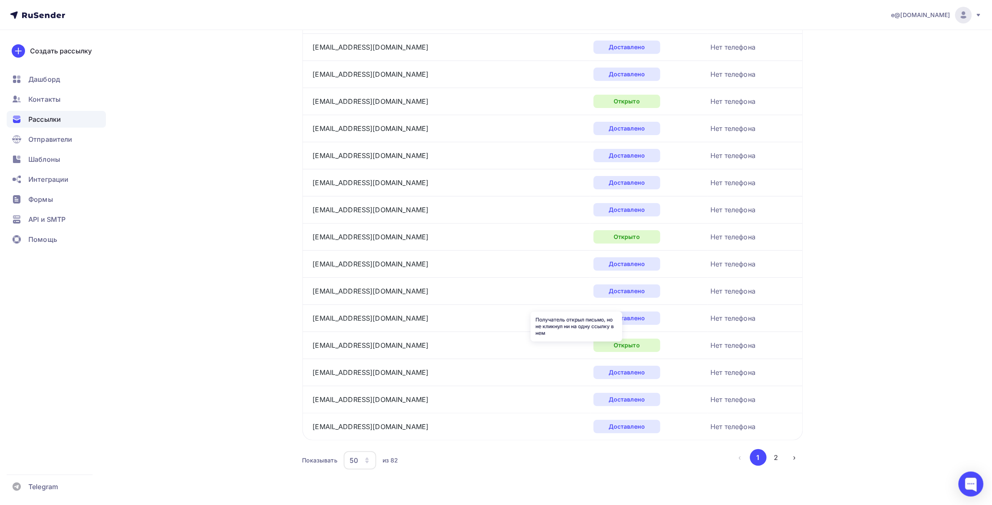
scroll to position [1098, 0]
click at [779, 460] on button "2" at bounding box center [776, 457] width 17 height 17
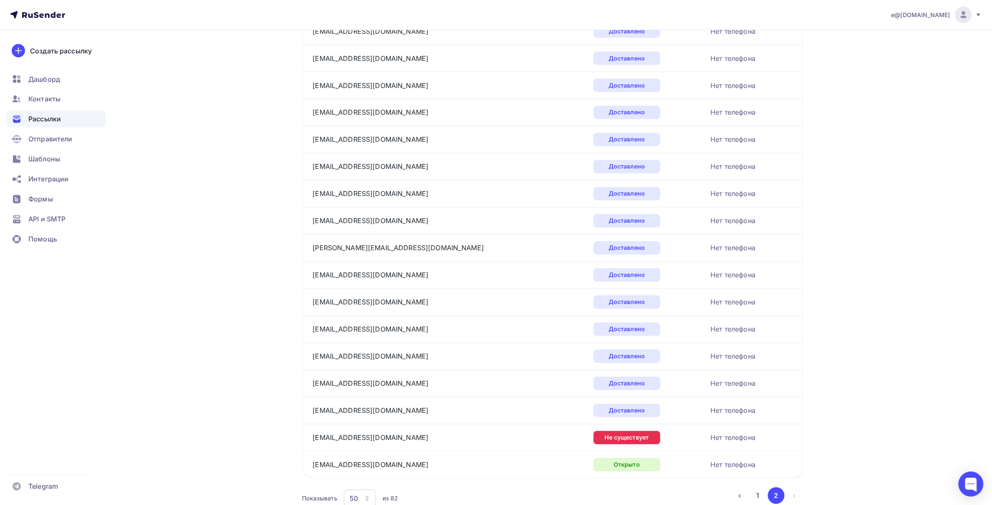
scroll to position [608, 0]
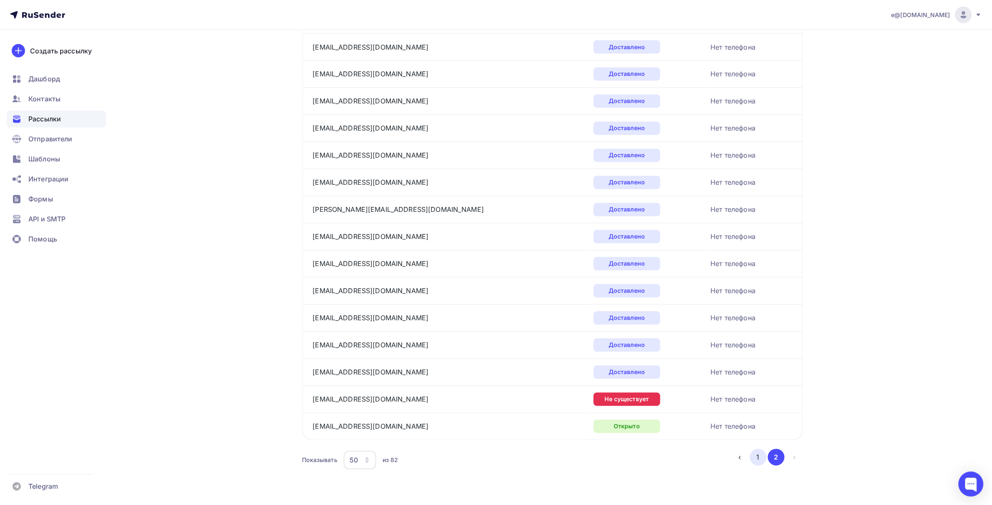
click at [755, 462] on button "1" at bounding box center [758, 457] width 17 height 17
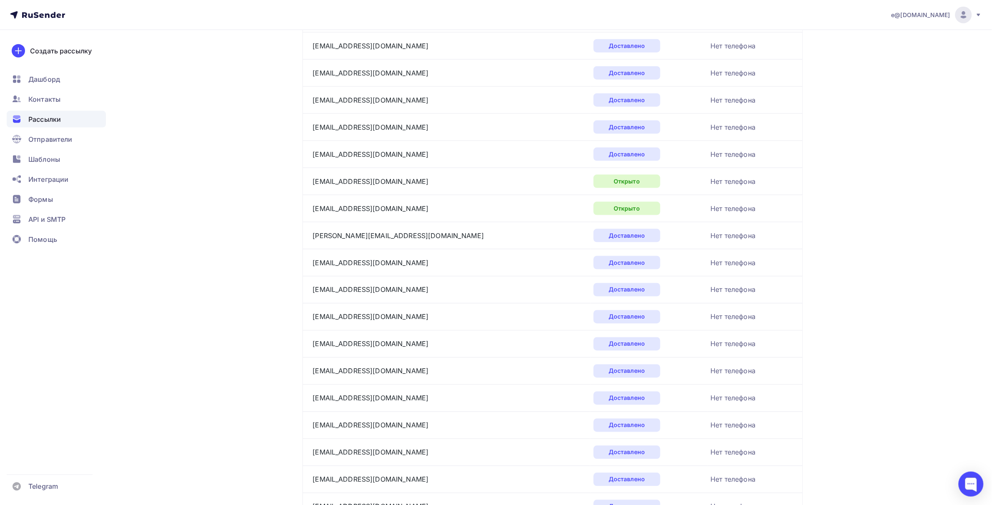
scroll to position [263, 0]
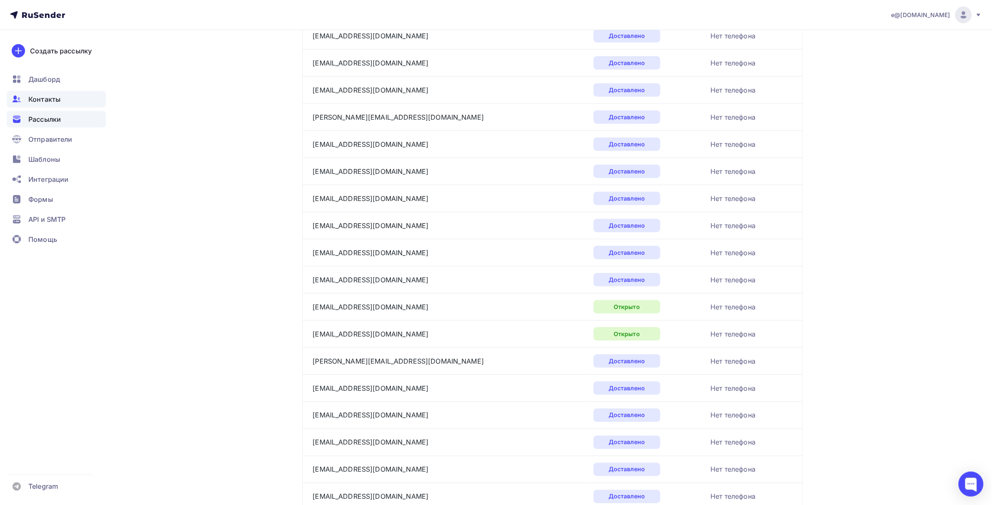
click at [65, 103] on div "Контакты" at bounding box center [56, 99] width 99 height 17
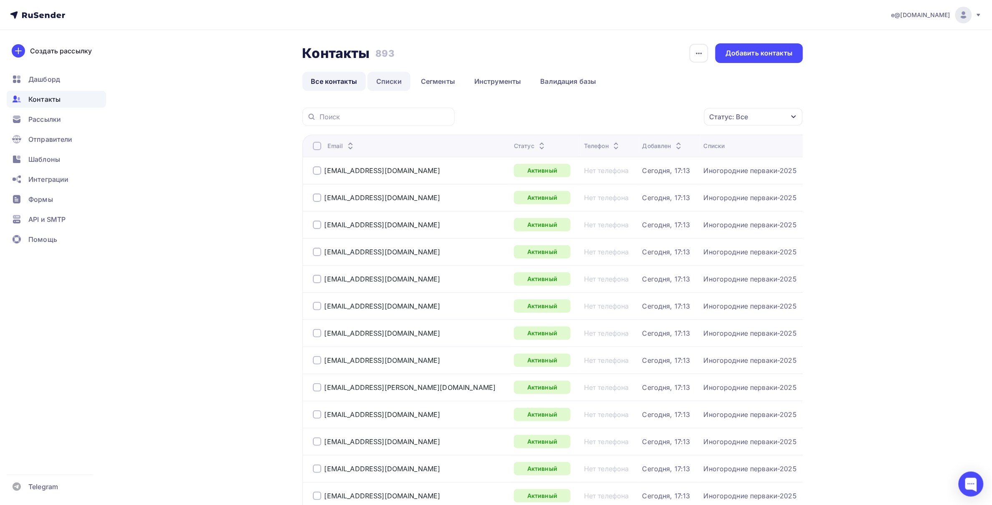
click at [393, 83] on link "Списки" at bounding box center [389, 81] width 43 height 19
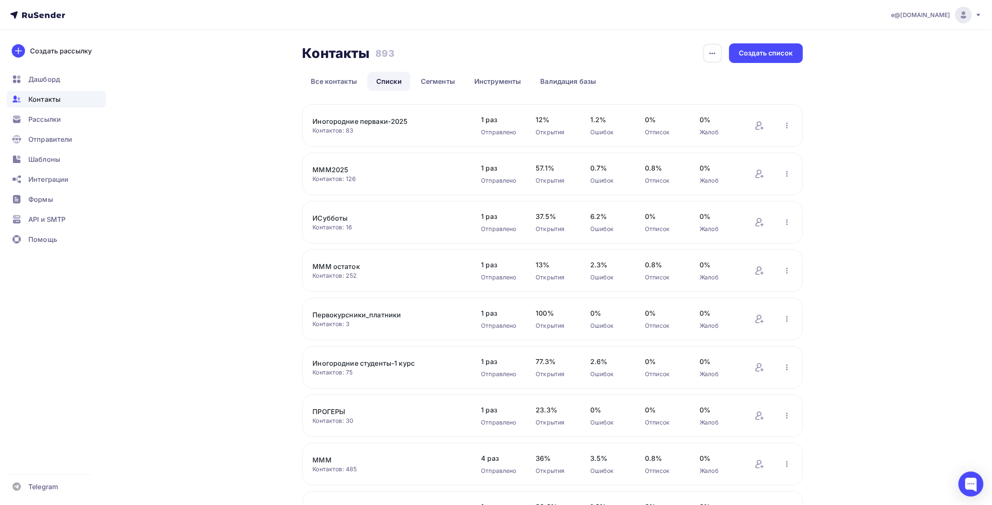
click at [391, 122] on link "Иногородние перваки-2025" at bounding box center [384, 121] width 142 height 10
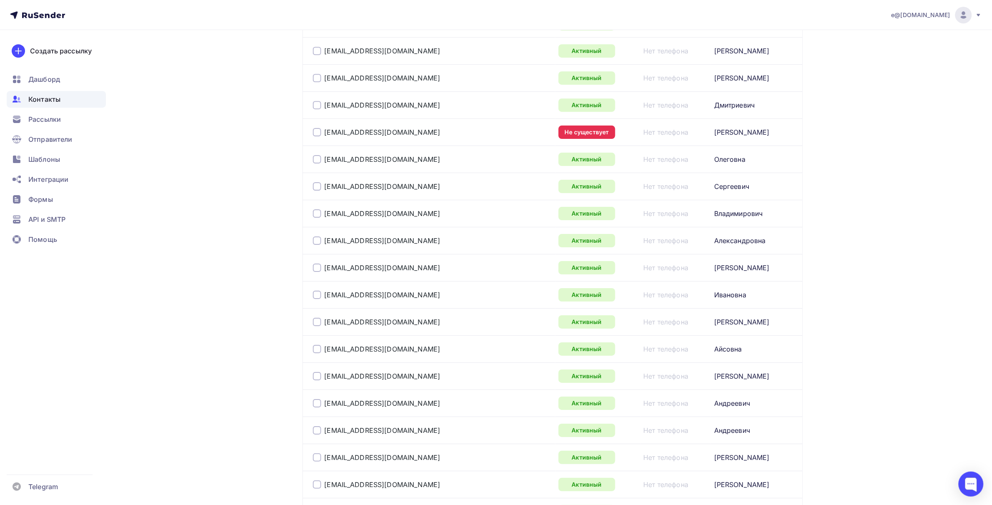
scroll to position [1236, 0]
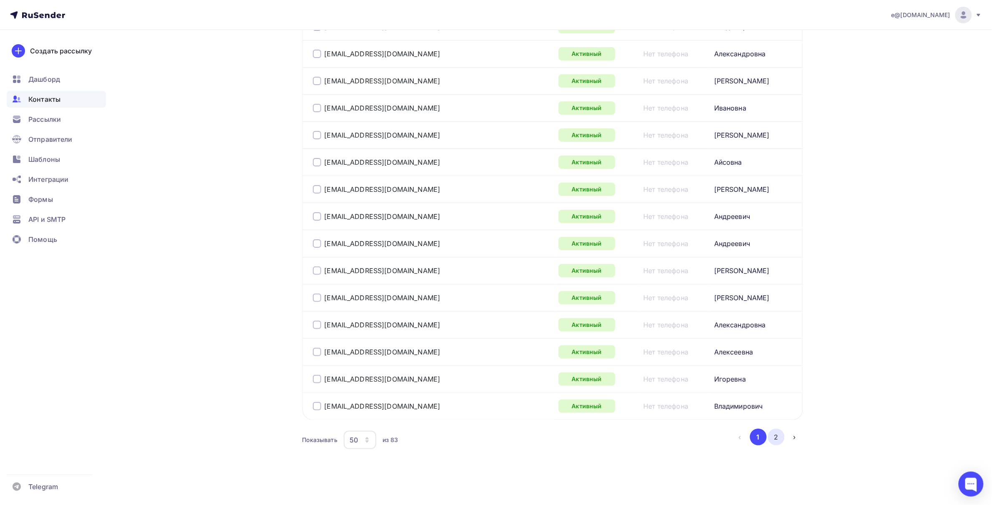
click at [780, 435] on button "2" at bounding box center [776, 437] width 17 height 17
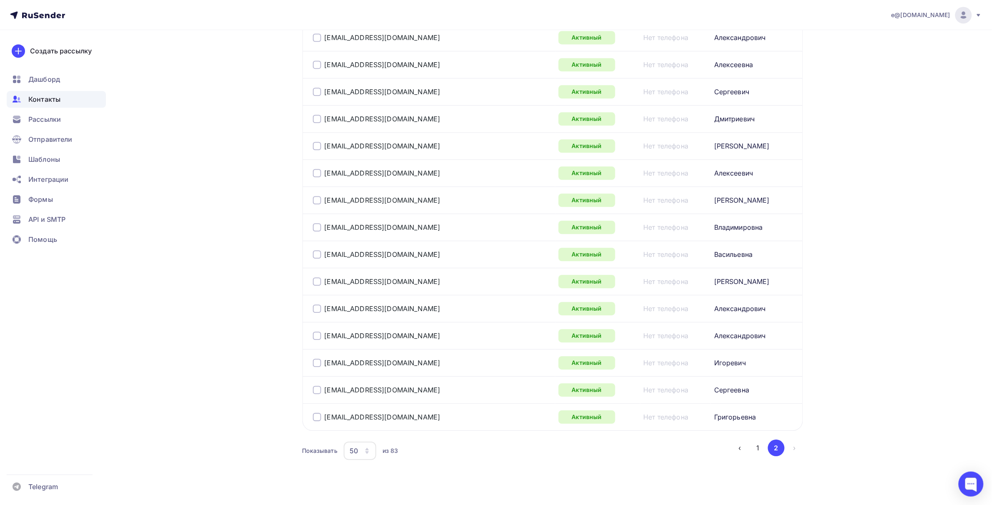
scroll to position [773, 0]
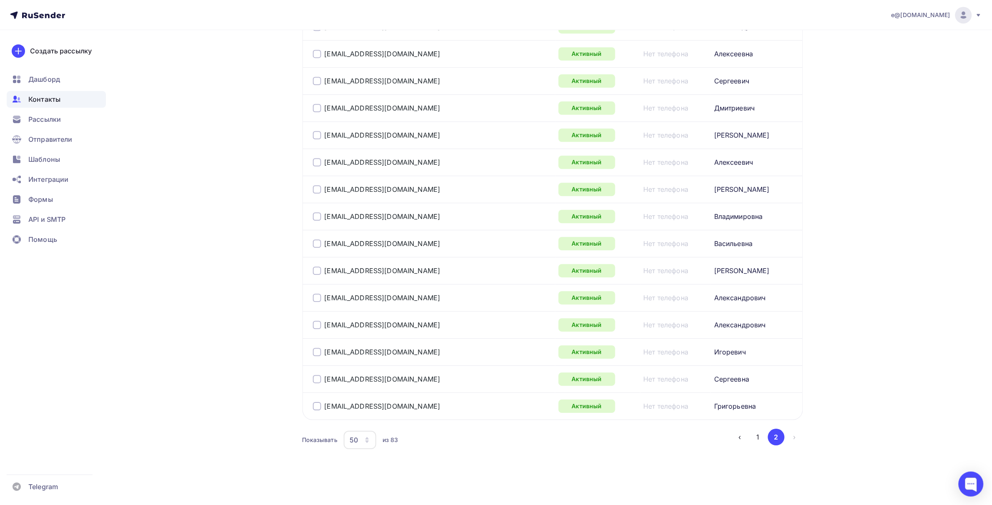
click at [317, 406] on div at bounding box center [317, 406] width 8 height 8
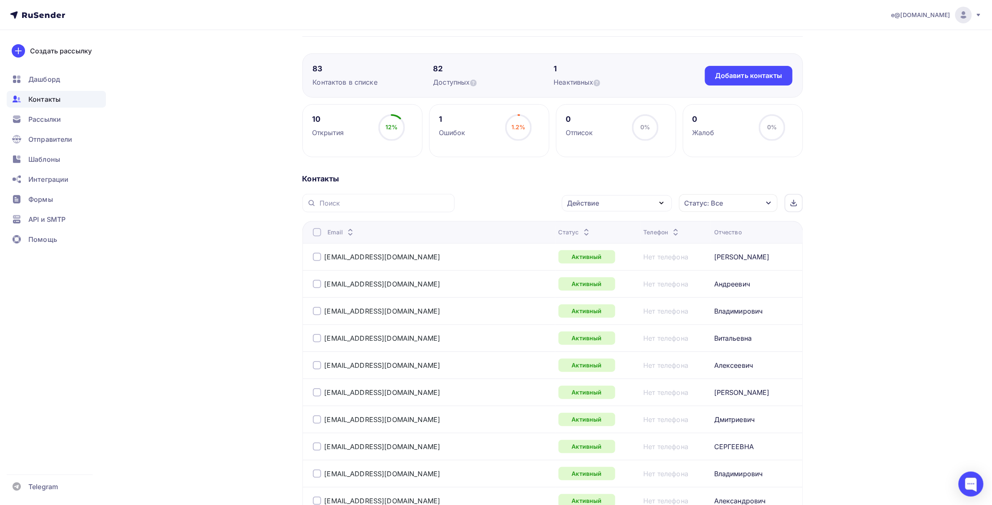
scroll to position [0, 0]
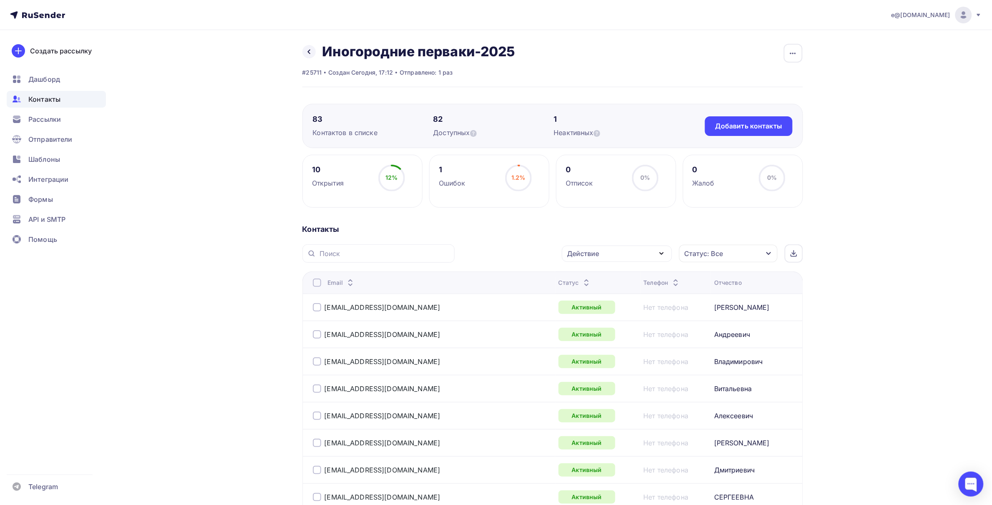
click at [665, 255] on icon "button" at bounding box center [662, 254] width 10 height 10
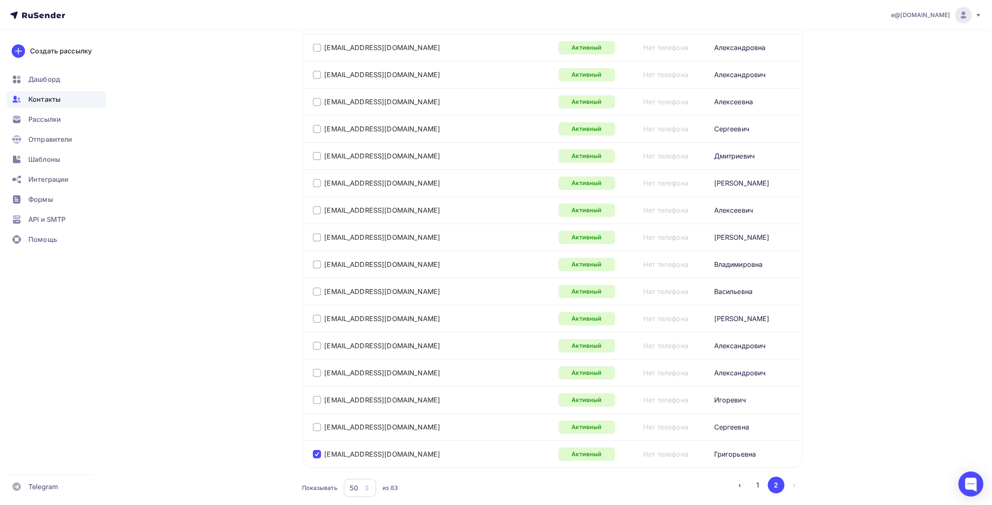
scroll to position [773, 0]
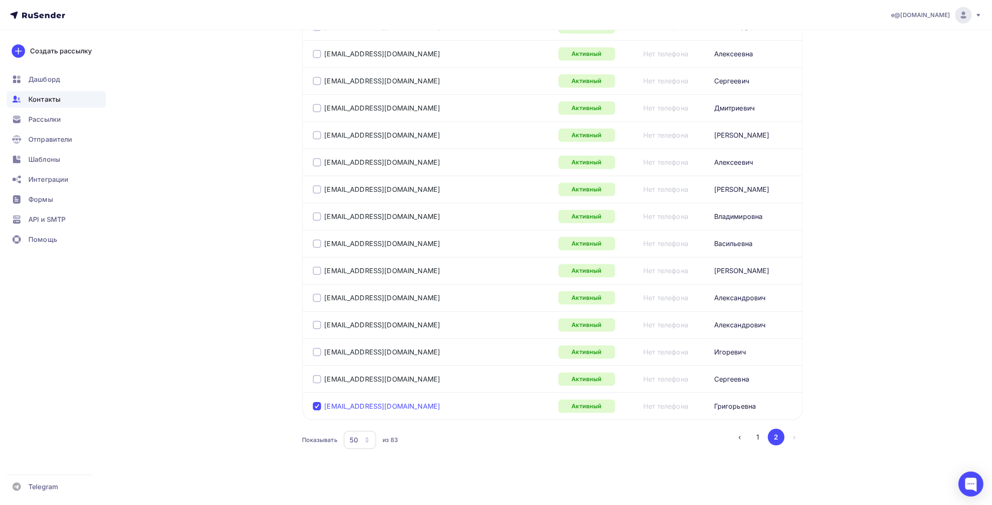
click at [348, 405] on link "[EMAIL_ADDRESS][DOMAIN_NAME]" at bounding box center [383, 406] width 116 height 8
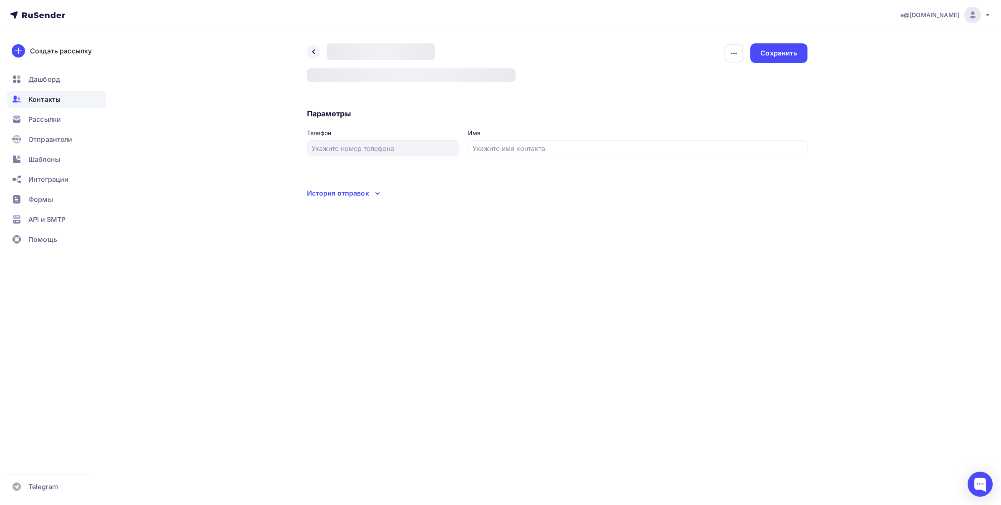
type input "[PERSON_NAME]"
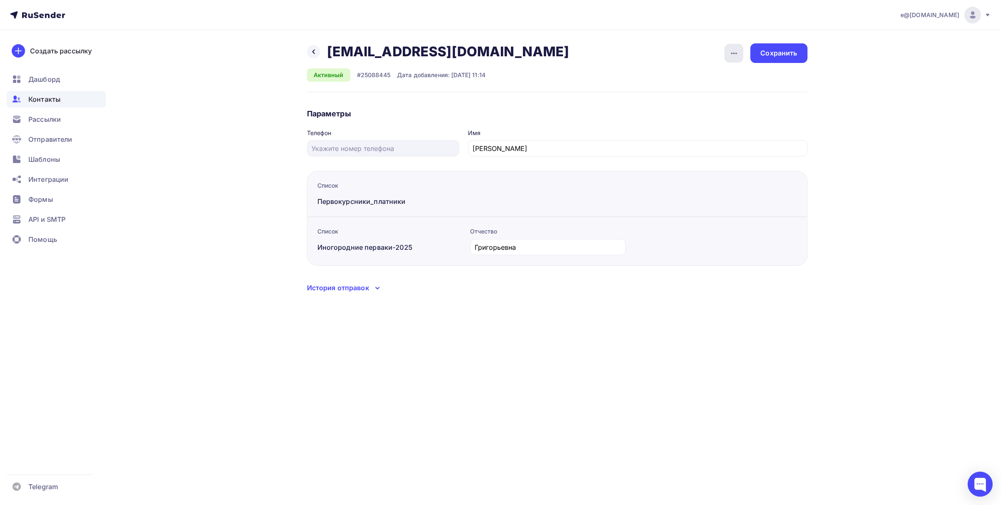
click at [733, 55] on icon "button" at bounding box center [734, 53] width 10 height 10
click at [833, 147] on div "Назад [EMAIL_ADDRESS][DOMAIN_NAME] [EMAIL_ADDRESS][DOMAIN_NAME] Удалить Отписат…" at bounding box center [501, 178] width 684 height 297
click at [314, 54] on icon at bounding box center [313, 51] width 7 height 7
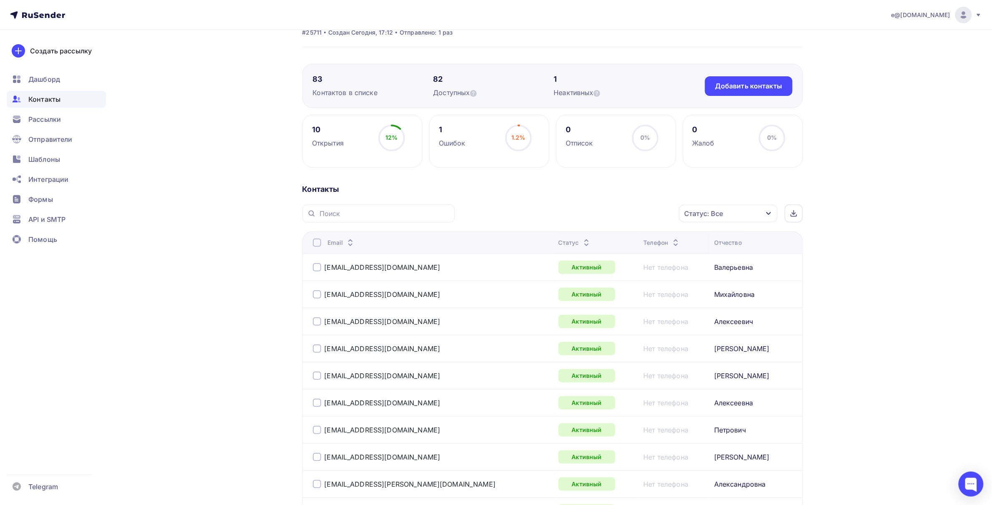
scroll to position [28, 0]
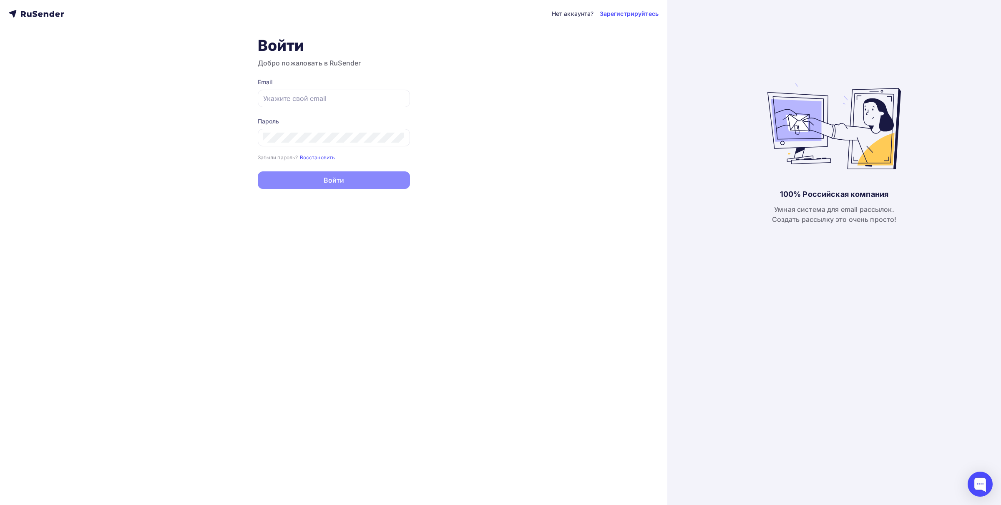
type input "e@[DOMAIN_NAME]"
drag, startPoint x: 335, startPoint y: 190, endPoint x: 339, endPoint y: 181, distance: 9.5
click at [339, 181] on button "Войти" at bounding box center [334, 181] width 152 height 18
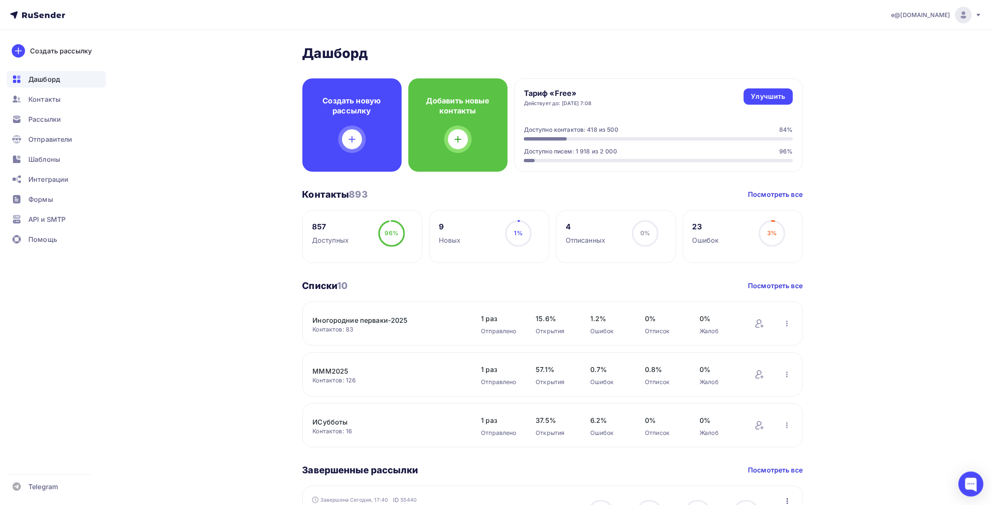
scroll to position [52, 0]
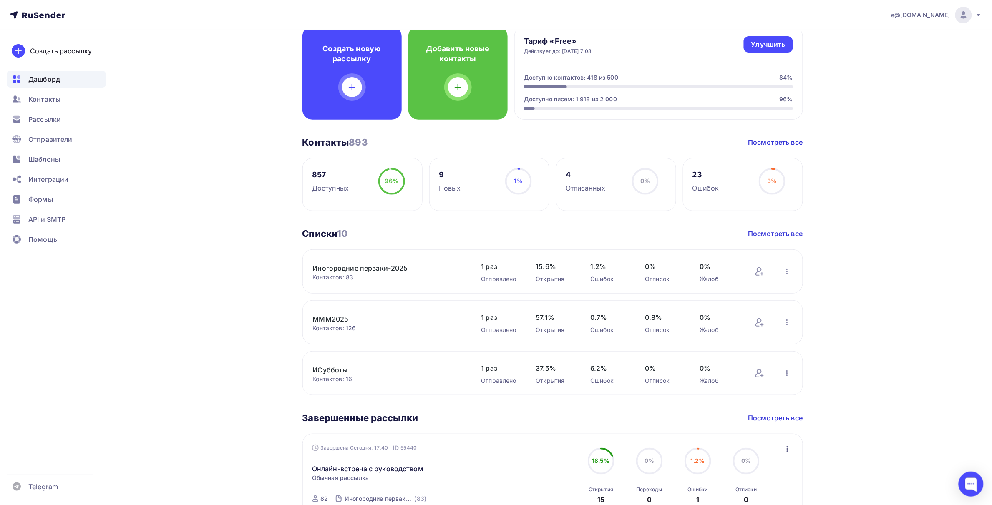
click at [378, 270] on link "Иногородние перваки-2025" at bounding box center [384, 268] width 142 height 10
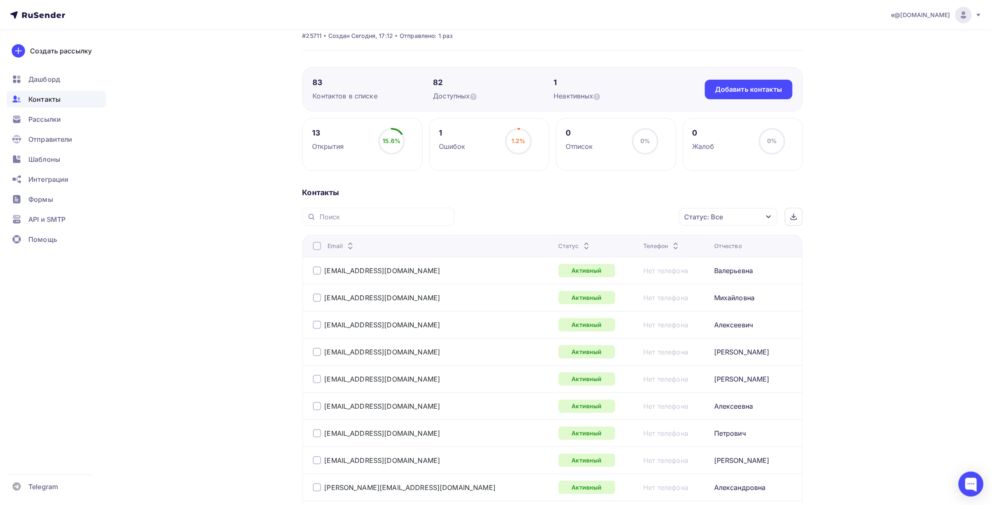
scroll to position [52, 0]
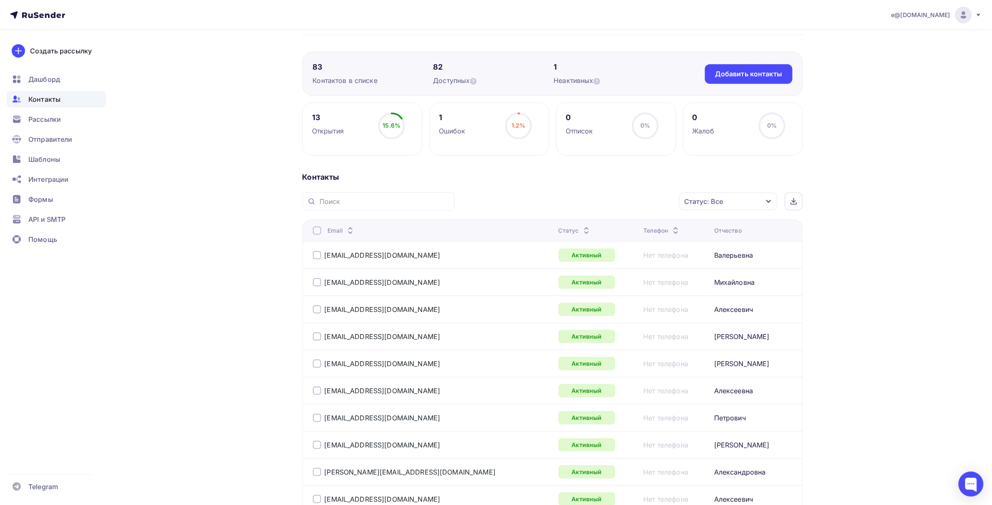
click at [326, 130] on div "Открытия" at bounding box center [328, 131] width 32 height 10
click at [43, 118] on span "Рассылки" at bounding box center [44, 119] width 33 height 10
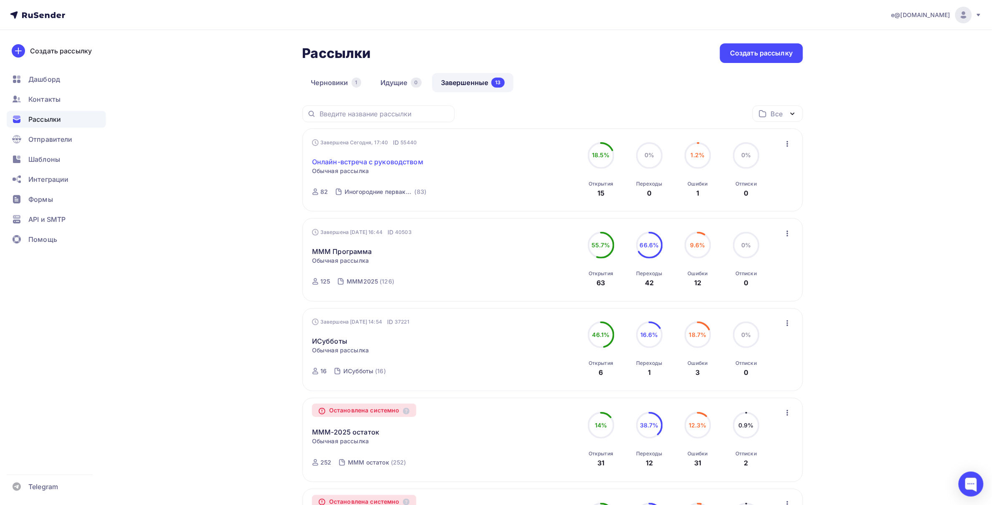
click at [347, 159] on link "Онлайн-встреча с руководством" at bounding box center [367, 162] width 111 height 10
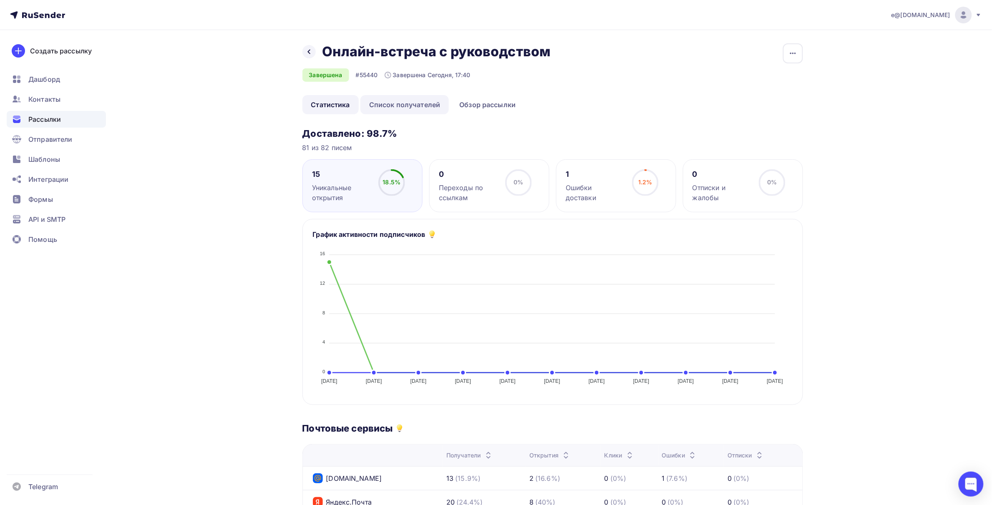
click at [408, 105] on link "Список получателей" at bounding box center [404, 104] width 89 height 19
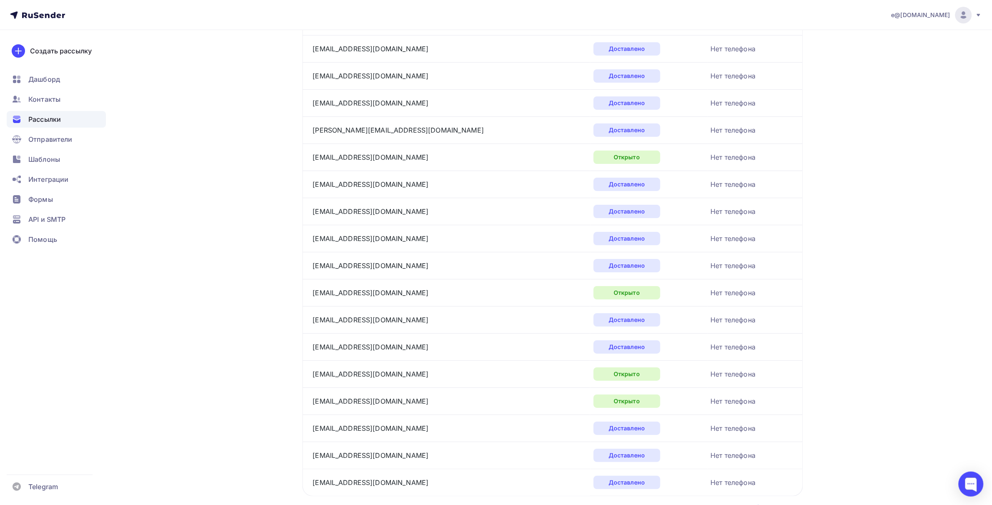
scroll to position [1098, 0]
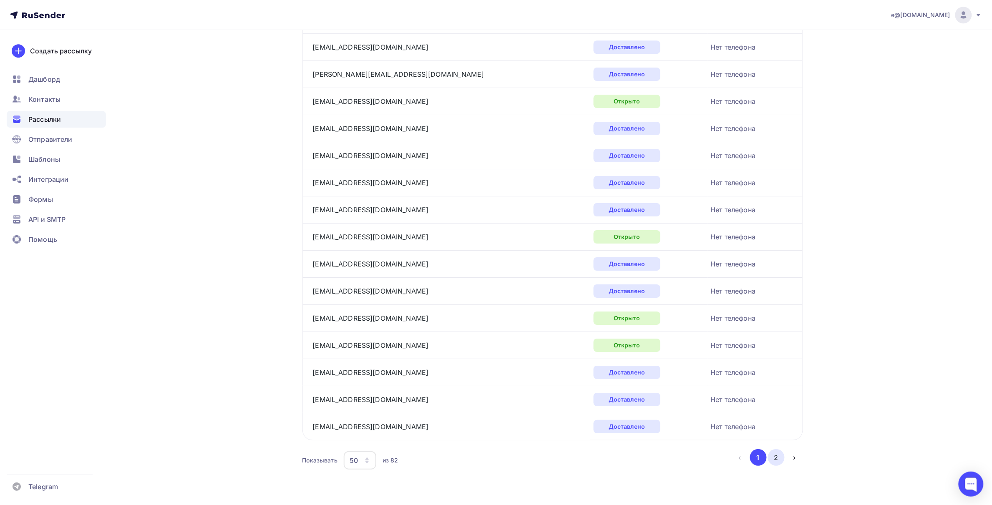
click at [774, 457] on button "2" at bounding box center [776, 457] width 17 height 17
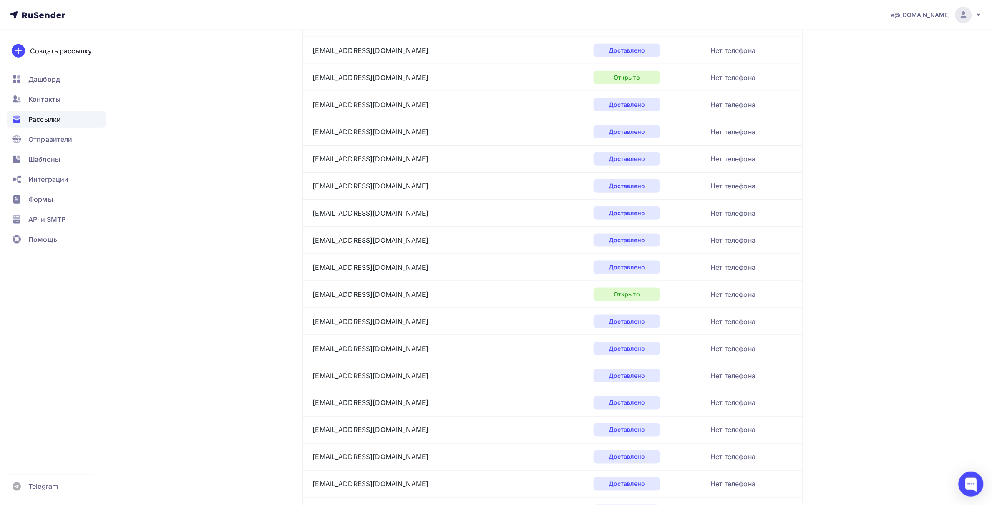
scroll to position [138, 0]
